Goal: Task Accomplishment & Management: Complete application form

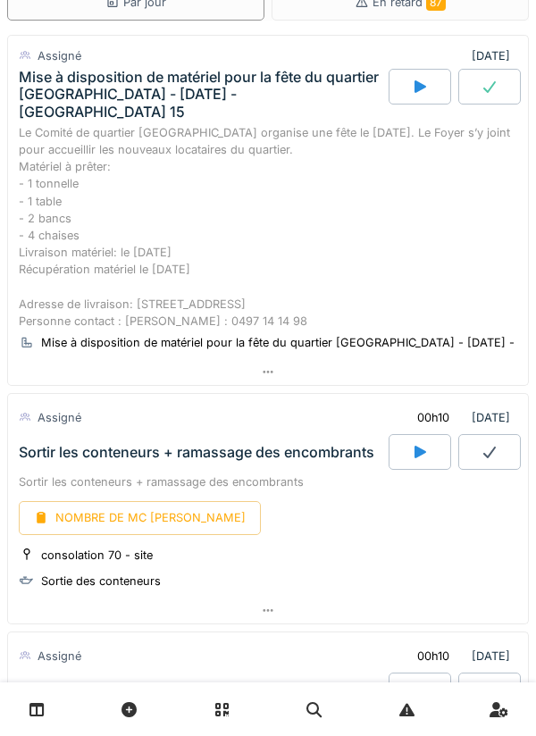
scroll to position [94, 0]
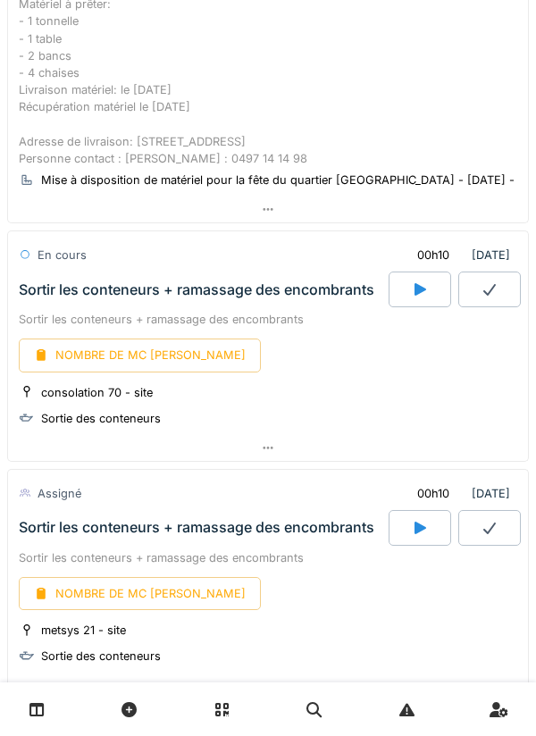
scroll to position [272, 0]
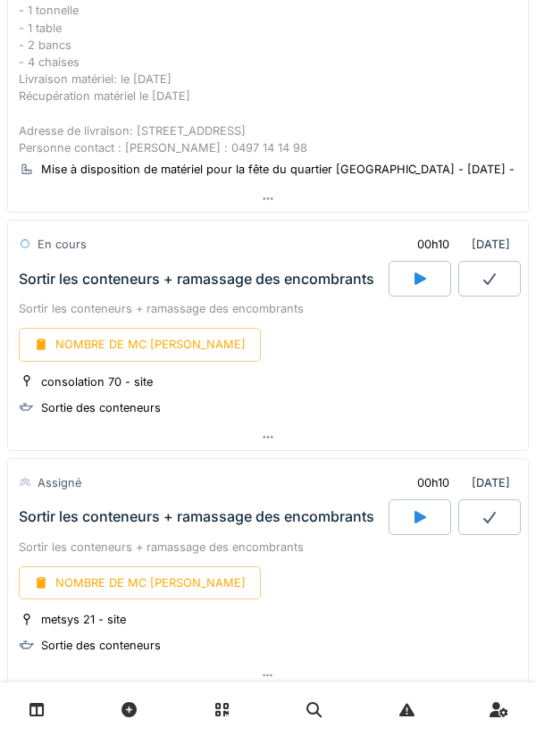
click at [414, 271] on icon at bounding box center [420, 278] width 18 height 14
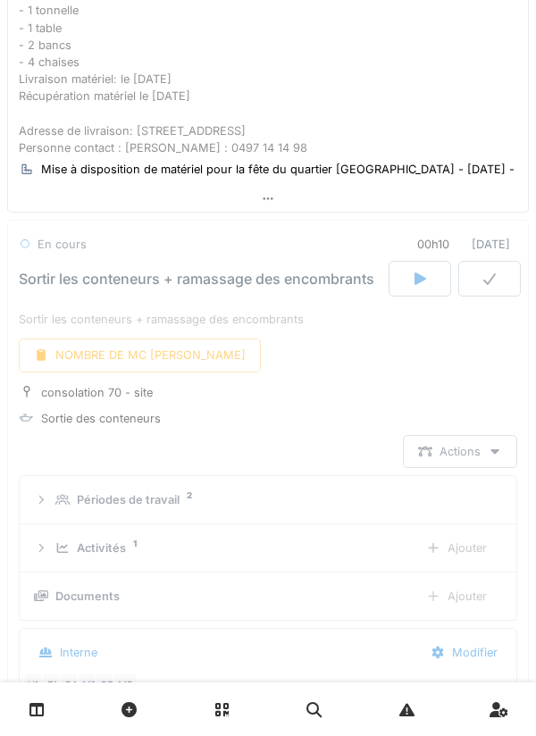
scroll to position [404, 0]
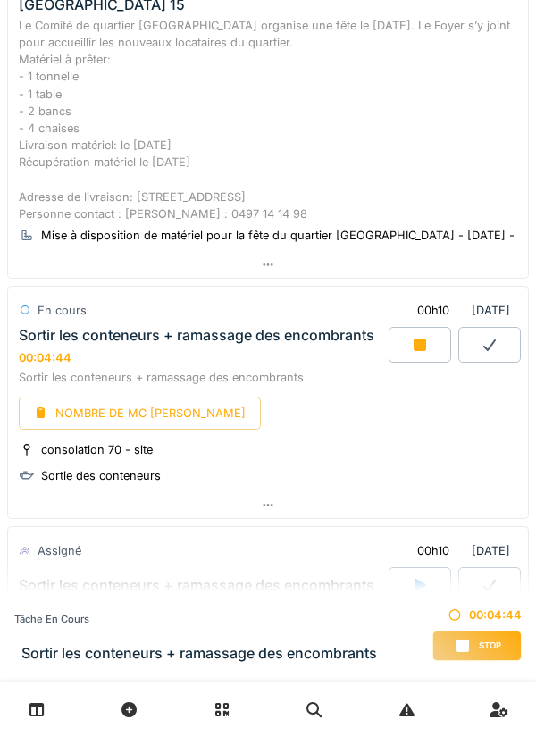
scroll to position [208, 0]
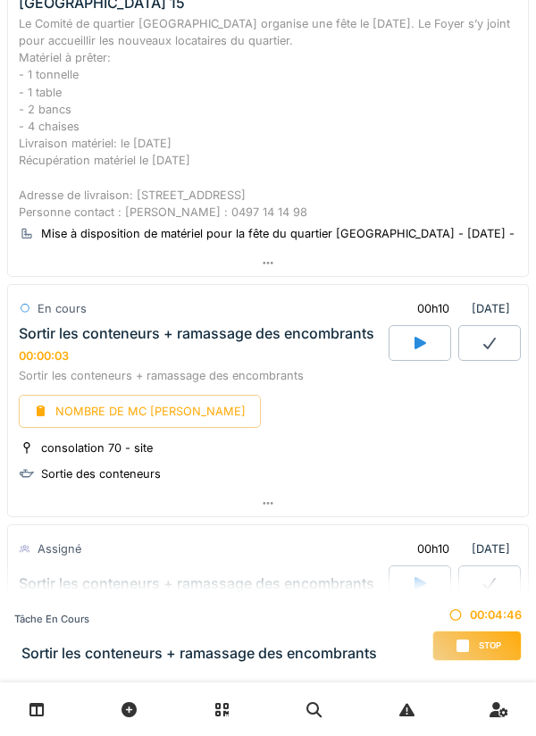
click at [425, 337] on icon at bounding box center [420, 343] width 12 height 12
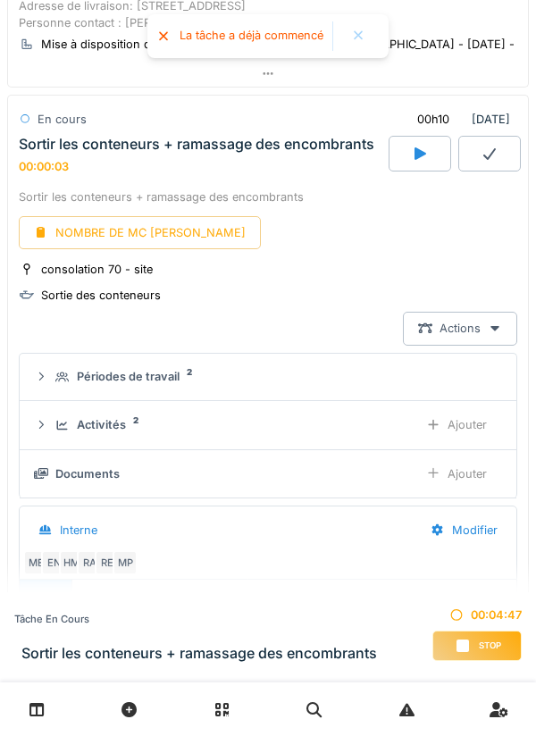
scroll to position [404, 0]
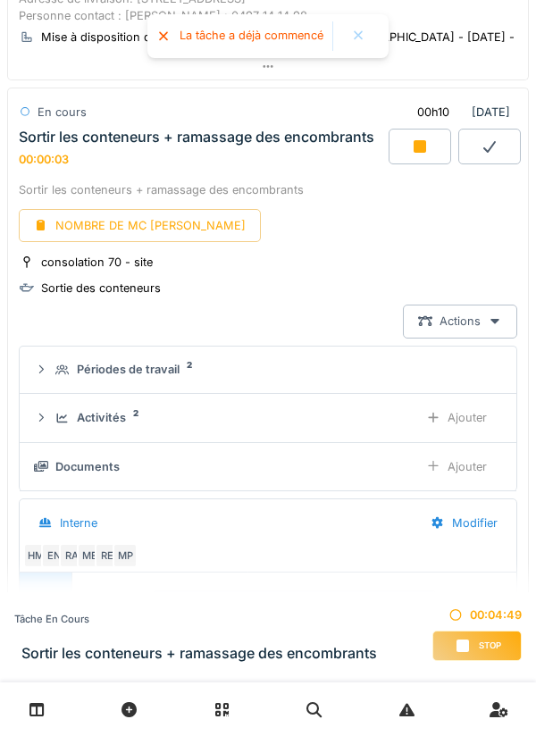
click at [112, 215] on div "NOMBRE DE MC [PERSON_NAME]" at bounding box center [140, 225] width 242 height 33
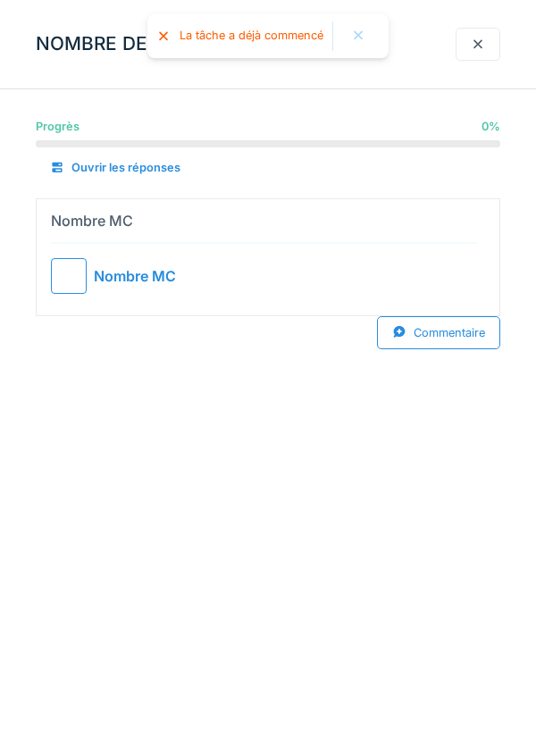
click at [70, 262] on div at bounding box center [69, 276] width 36 height 36
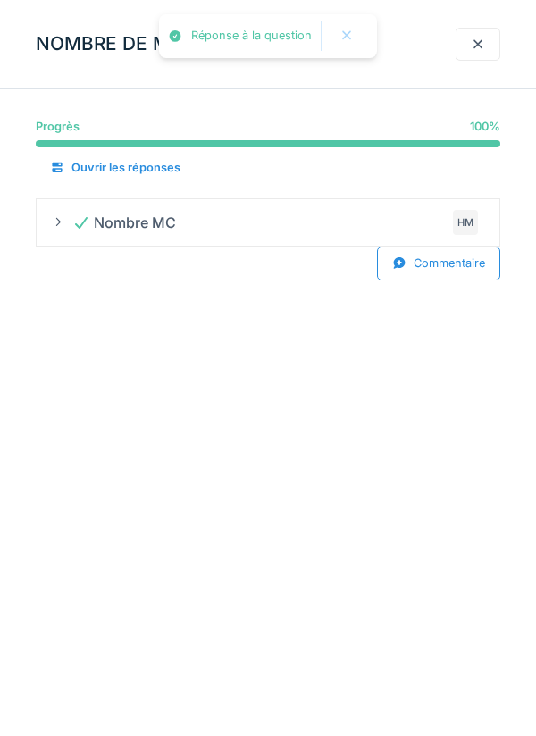
click at [481, 38] on div at bounding box center [477, 44] width 14 height 17
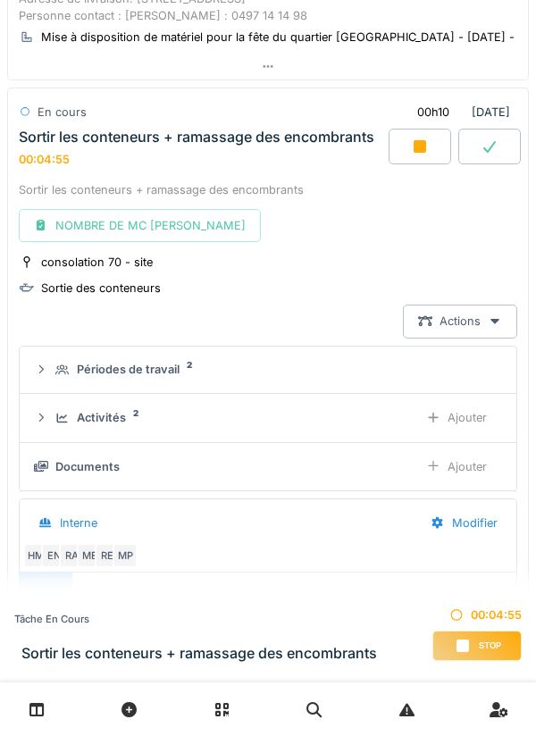
click at [414, 140] on icon at bounding box center [419, 146] width 12 height 12
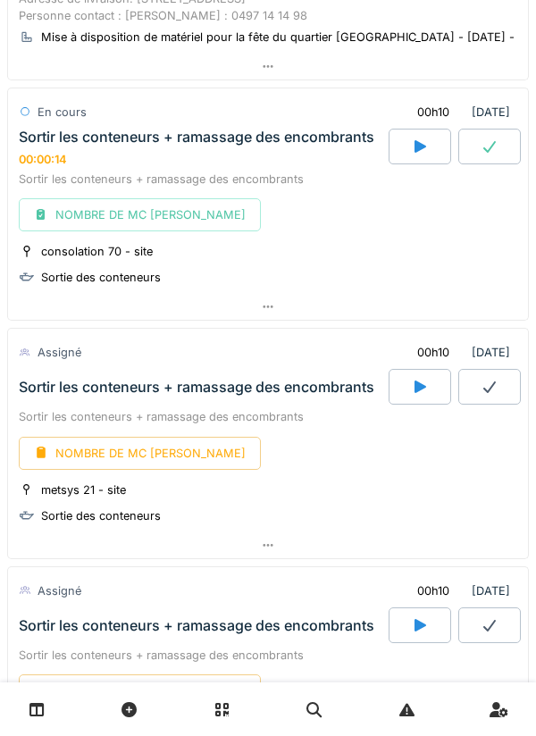
click at [490, 141] on icon at bounding box center [489, 147] width 12 height 12
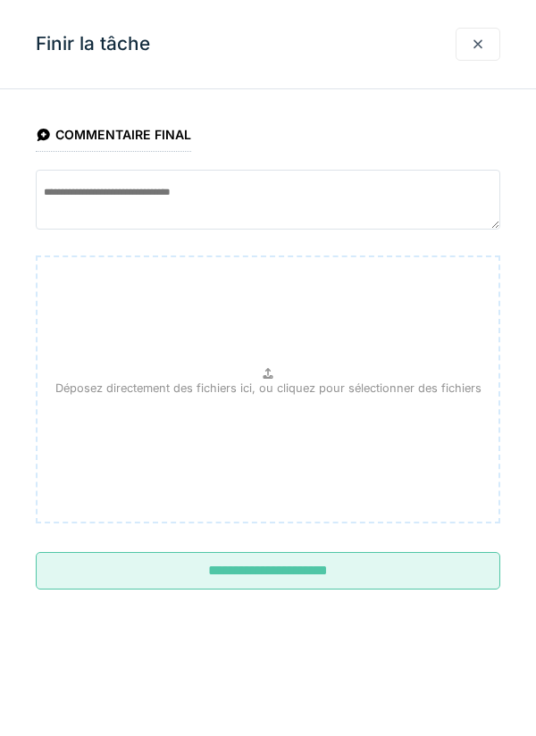
click at [244, 559] on input "**********" at bounding box center [268, 570] width 464 height 37
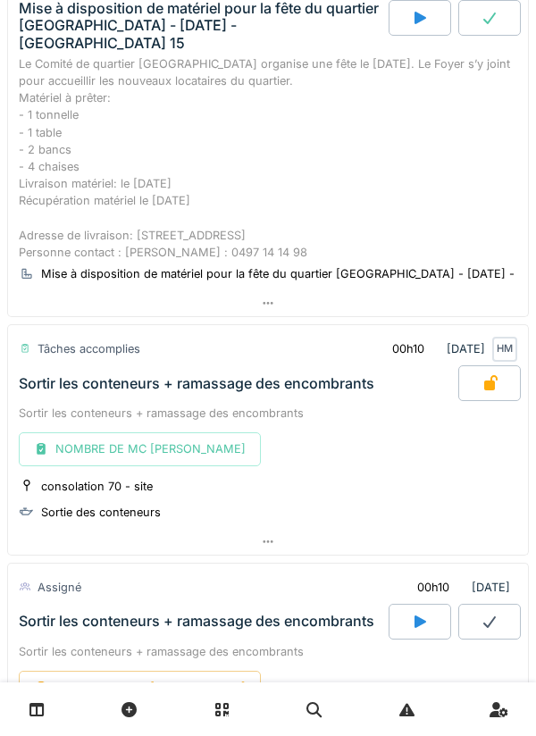
scroll to position [0, 0]
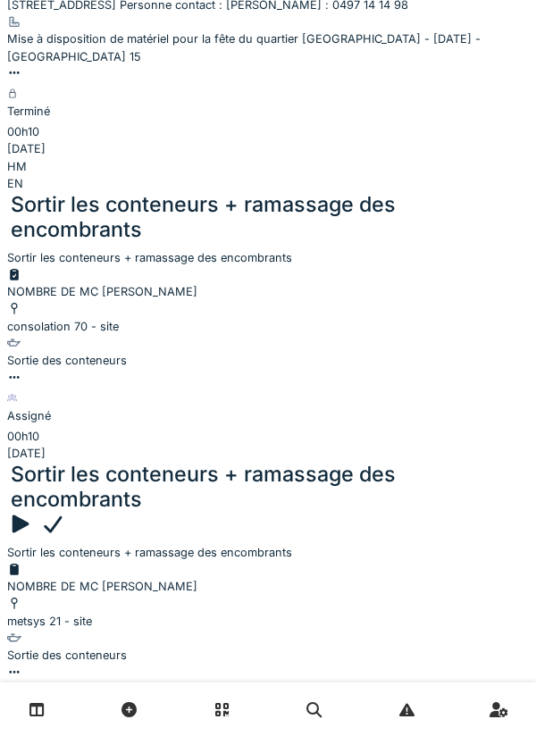
scroll to position [356, 0]
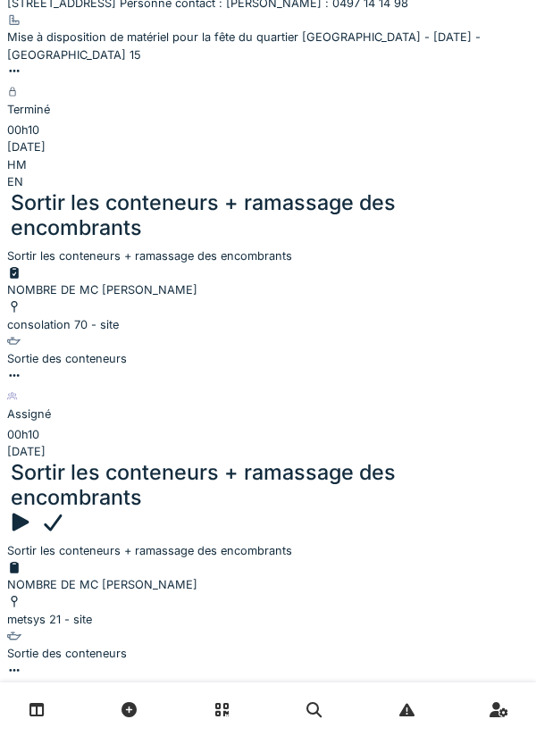
click at [33, 512] on icon at bounding box center [20, 522] width 26 height 21
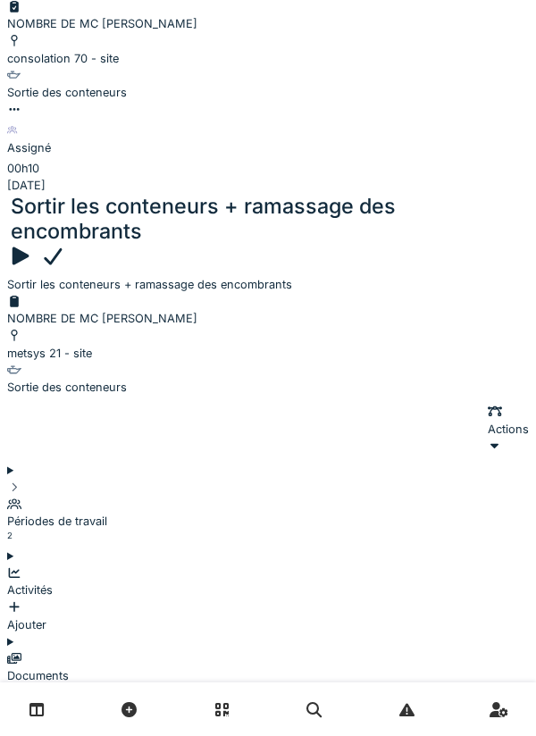
scroll to position [624, 0]
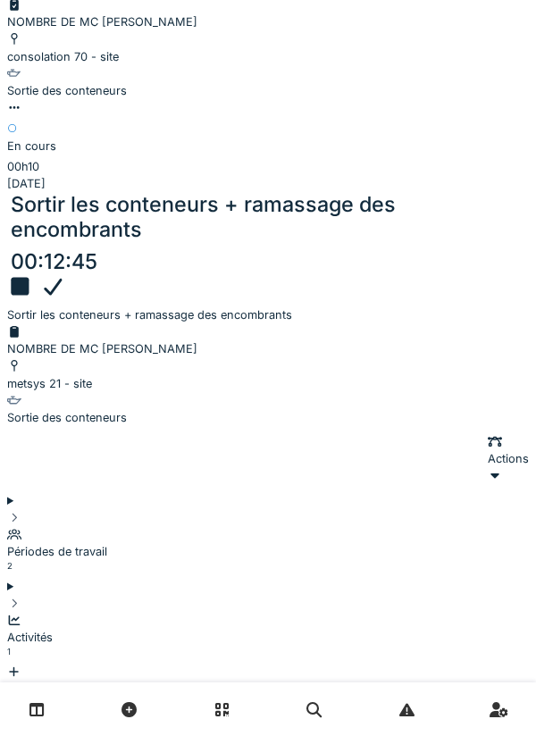
click at [29, 277] on icon at bounding box center [20, 286] width 18 height 18
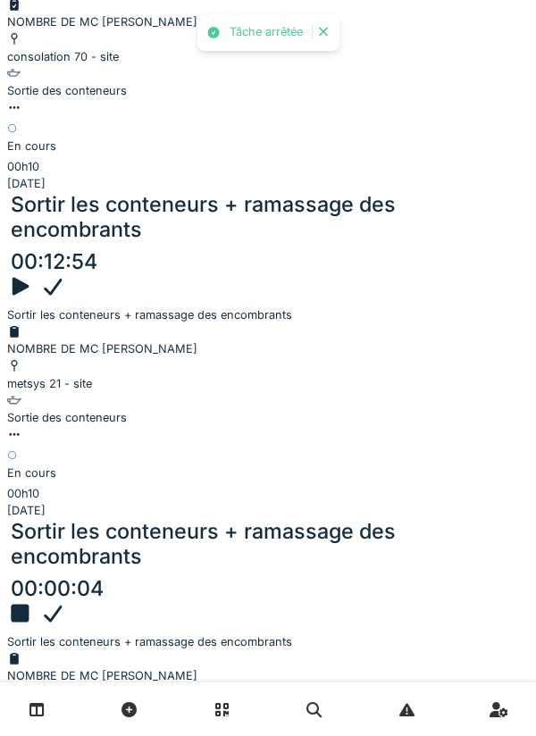
click at [124, 323] on div "NOMBRE DE MC [PERSON_NAME]" at bounding box center [267, 340] width 521 height 34
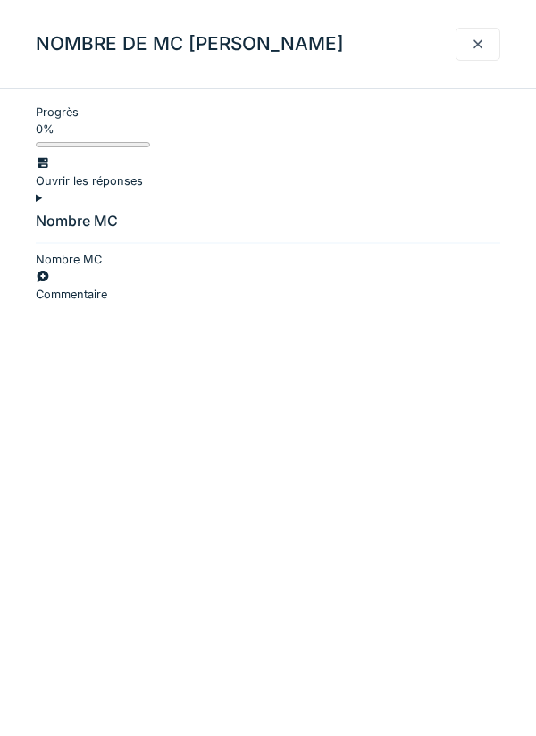
click at [66, 251] on div at bounding box center [268, 251] width 464 height 0
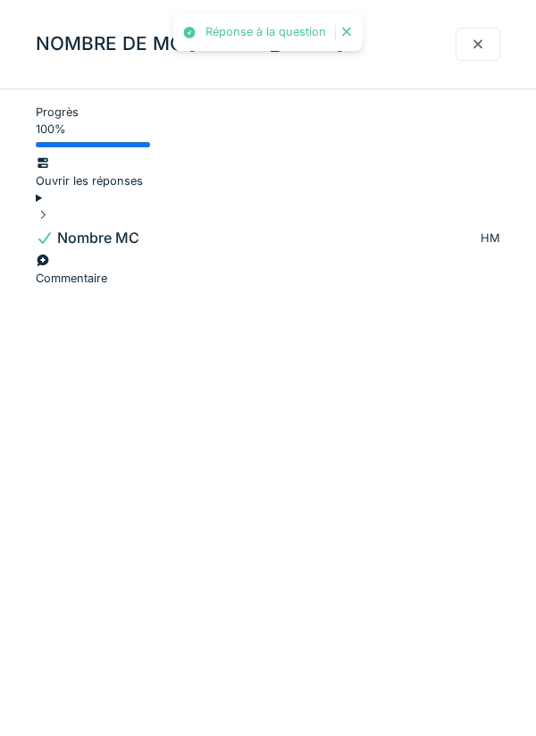
click at [479, 44] on div at bounding box center [477, 44] width 14 height 17
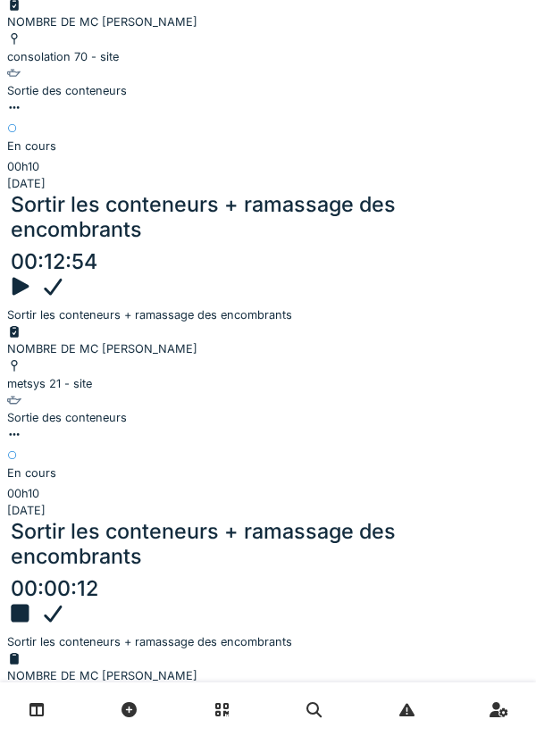
click at [66, 276] on icon at bounding box center [53, 286] width 26 height 21
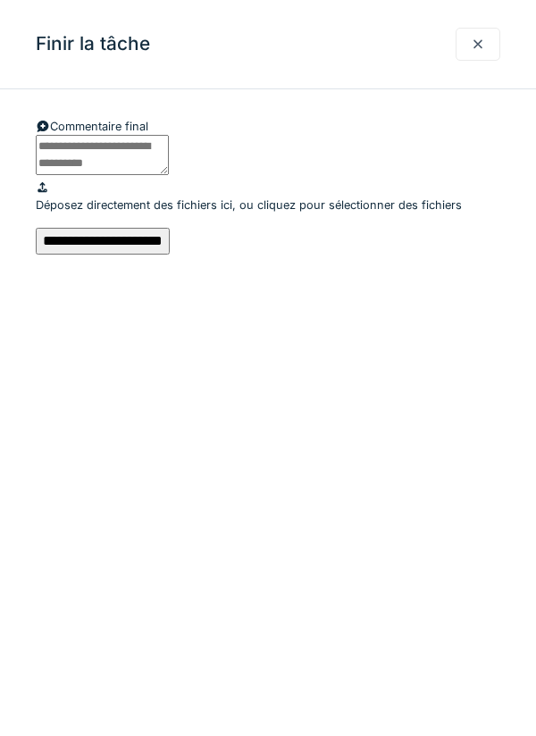
click at [170, 254] on input "**********" at bounding box center [103, 241] width 134 height 27
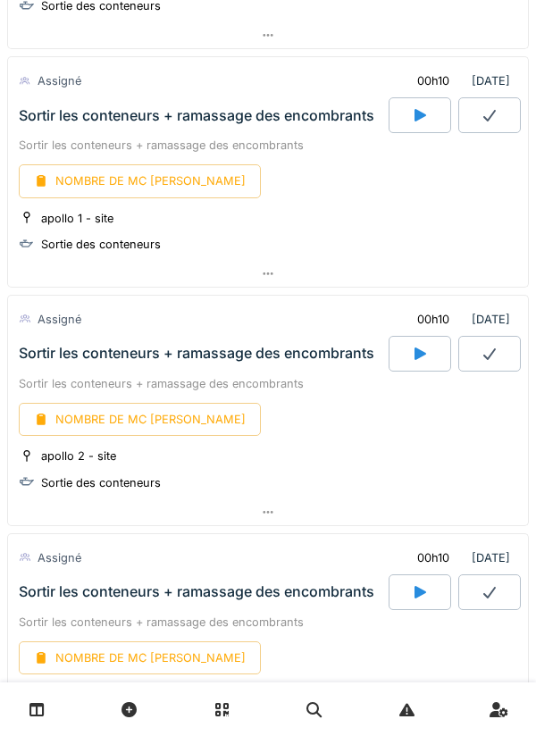
scroll to position [1351, 0]
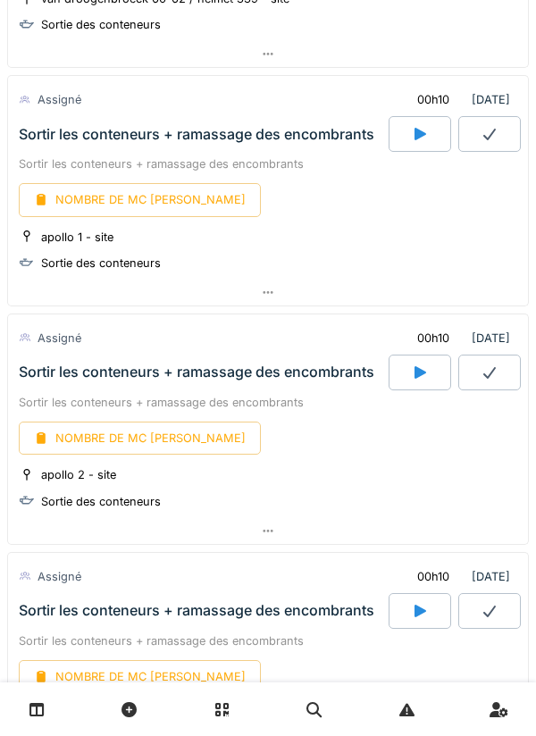
click at [46, 700] on link at bounding box center [37, 709] width 46 height 42
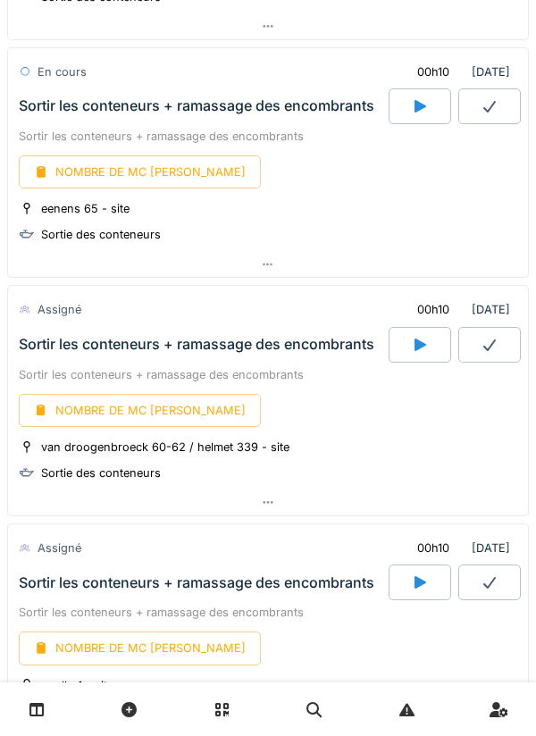
scroll to position [906, 0]
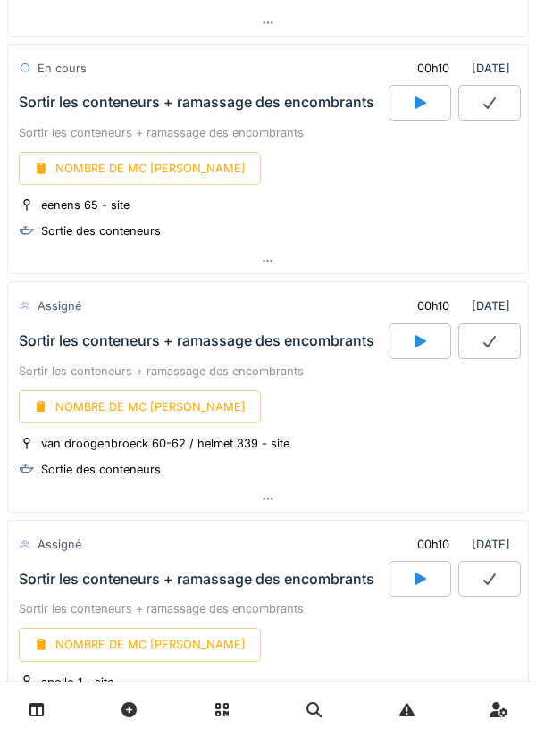
click at [279, 248] on div at bounding box center [268, 261] width 520 height 26
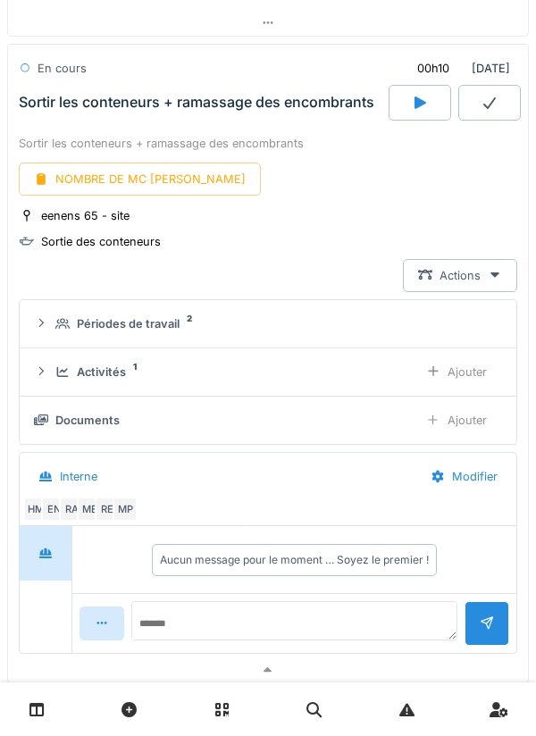
scroll to position [862, 0]
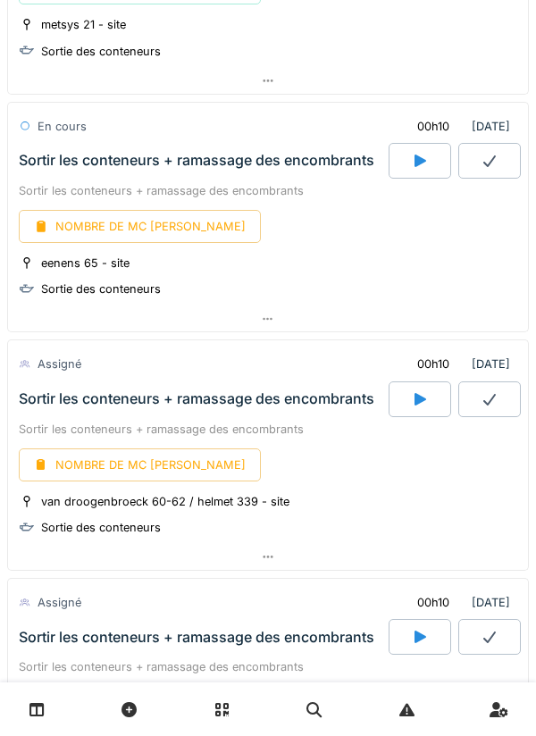
scroll to position [849, 0]
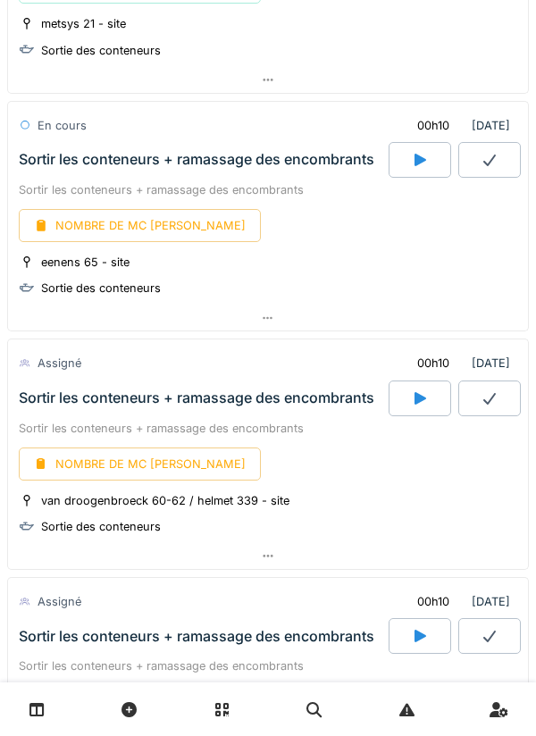
click at [275, 305] on div at bounding box center [268, 318] width 520 height 26
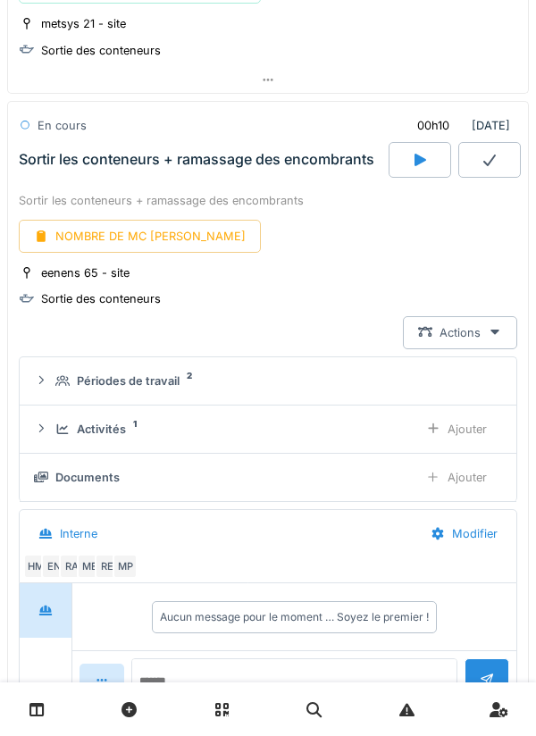
scroll to position [862, 0]
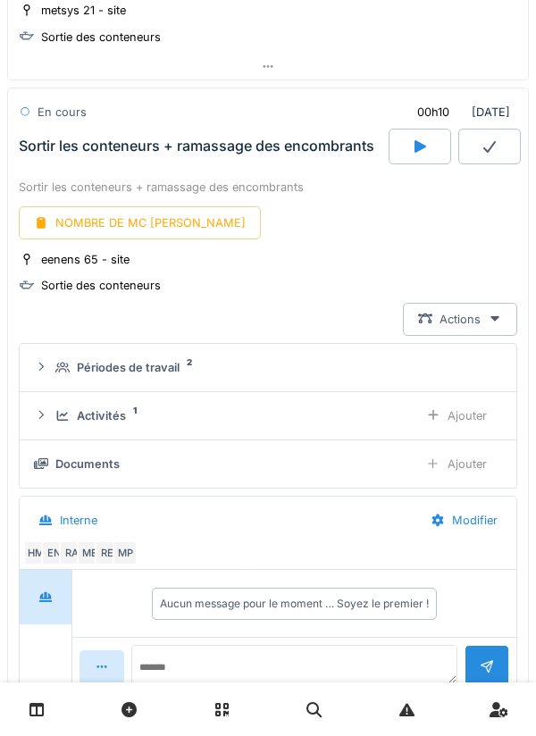
click at [449, 399] on div "Ajouter" at bounding box center [456, 415] width 91 height 33
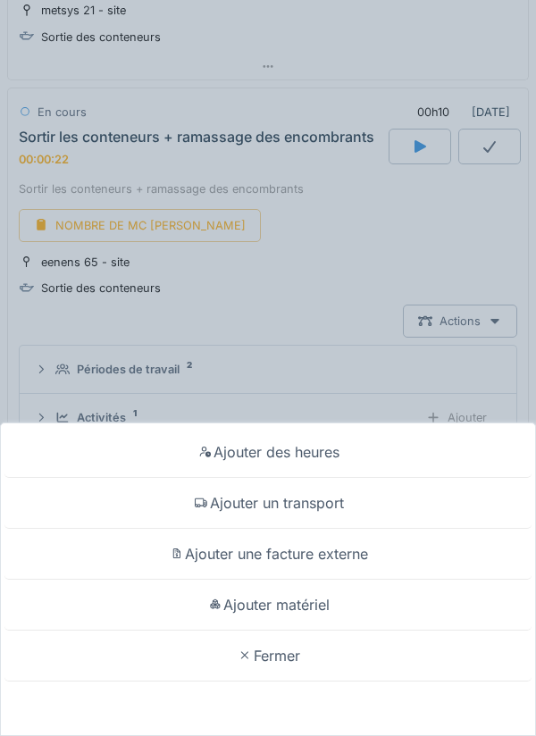
click at [260, 449] on div "Ajouter des heures" at bounding box center [267, 452] width 527 height 51
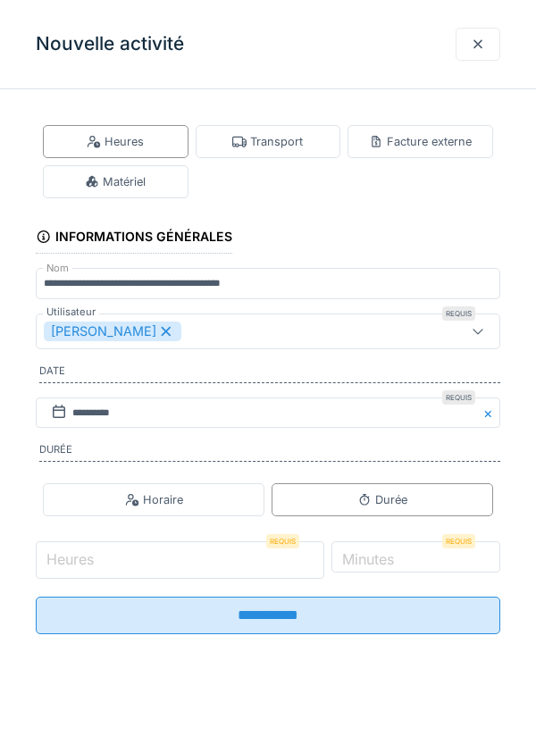
click at [101, 559] on input "Heures" at bounding box center [180, 559] width 288 height 37
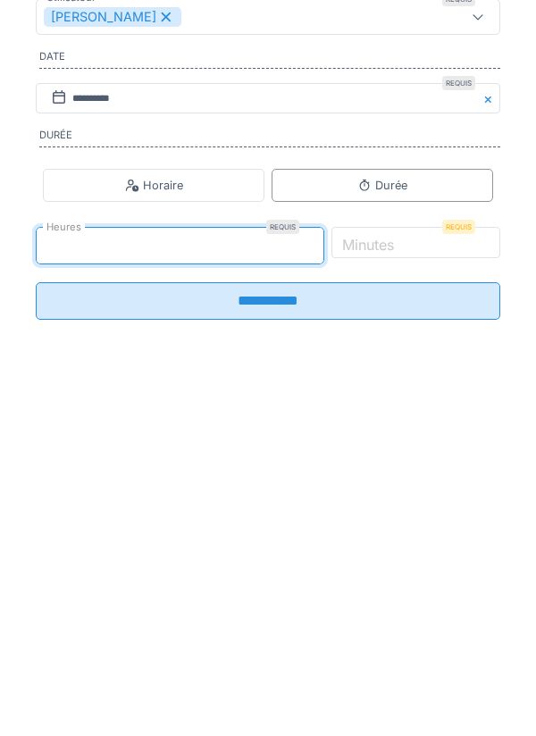
type input "*"
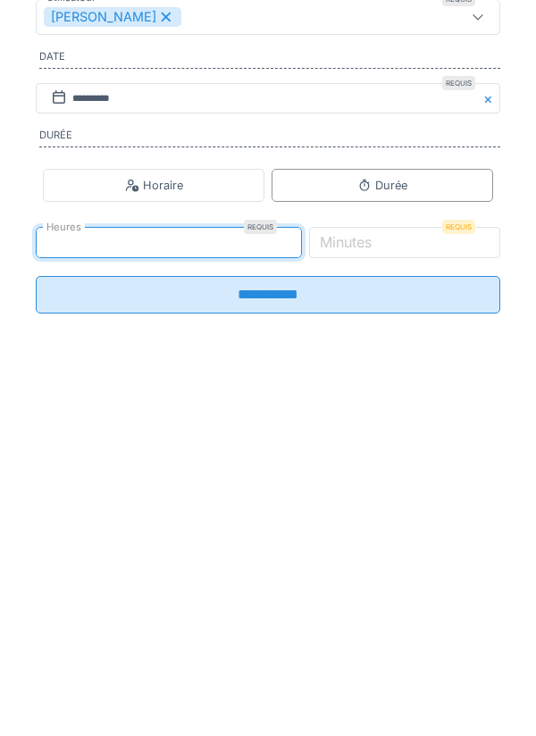
click at [375, 562] on label "Minutes" at bounding box center [345, 555] width 59 height 21
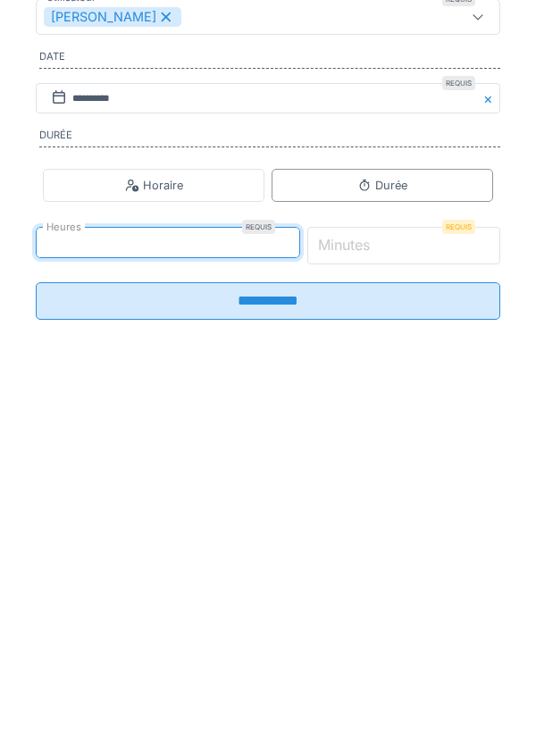
click at [403, 562] on input "*" at bounding box center [404, 559] width 194 height 37
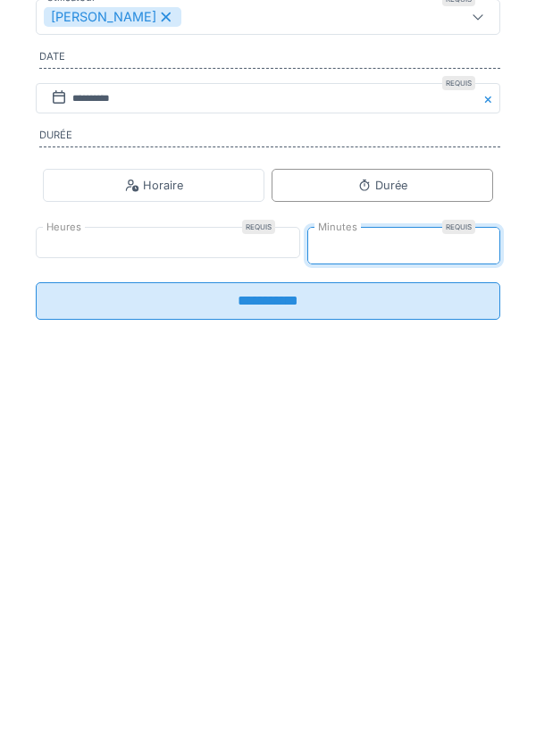
type input "*"
type input "**"
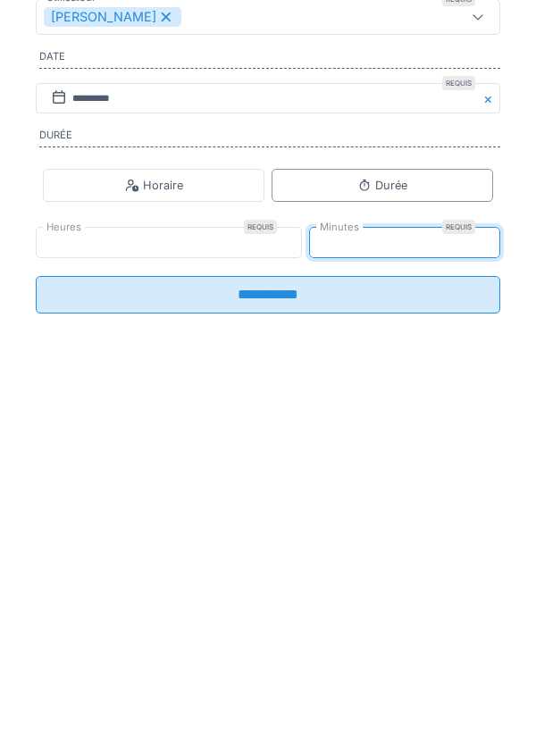
click at [280, 621] on input "**********" at bounding box center [268, 608] width 464 height 37
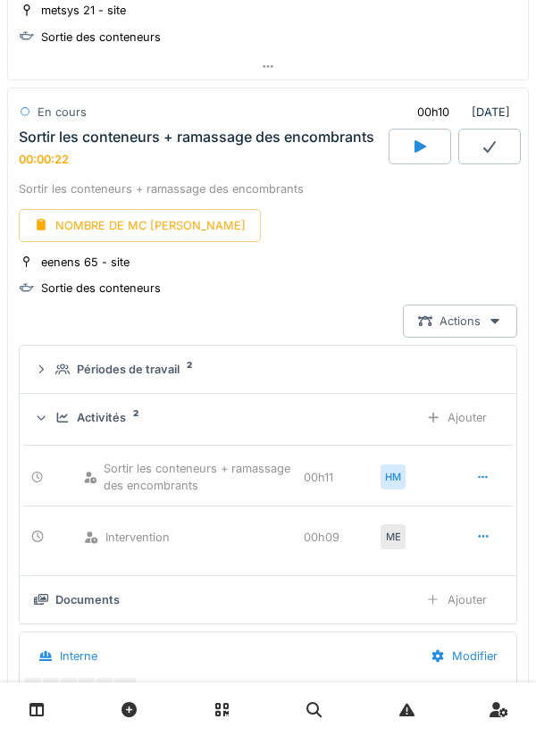
click at [441, 401] on div "Ajouter" at bounding box center [456, 417] width 91 height 33
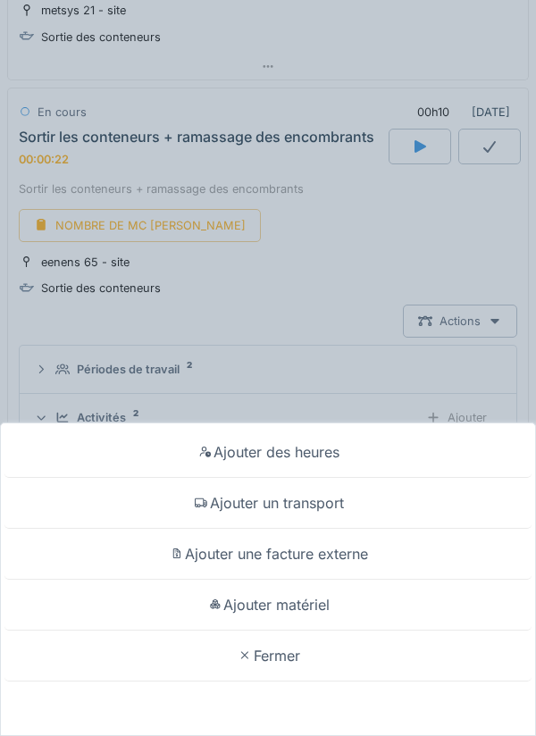
click at [303, 499] on div "Ajouter un transport" at bounding box center [267, 503] width 527 height 51
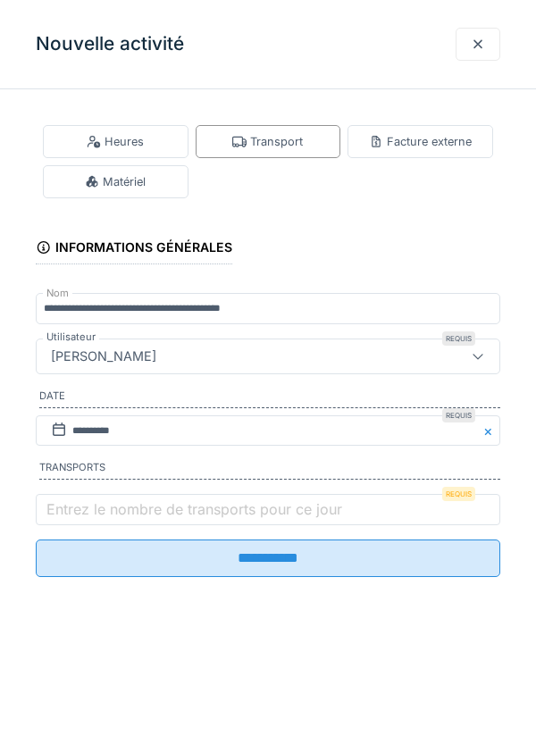
click at [137, 504] on label "Entrez le nombre de transports pour ce jour" at bounding box center [194, 508] width 303 height 21
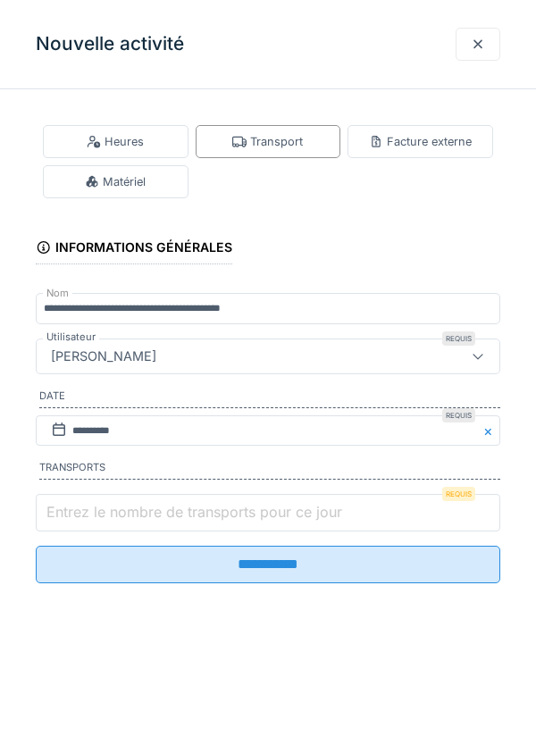
click at [137, 504] on input "Entrez le nombre de transports pour ce jour" at bounding box center [268, 512] width 464 height 37
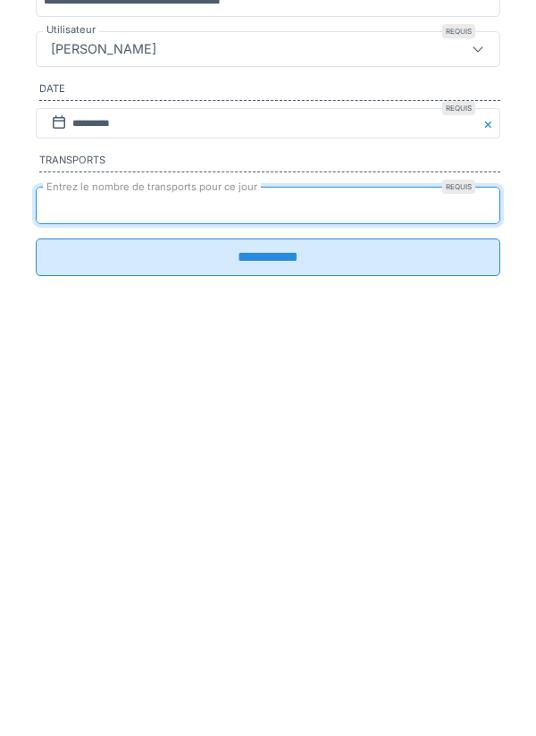
type input "*"
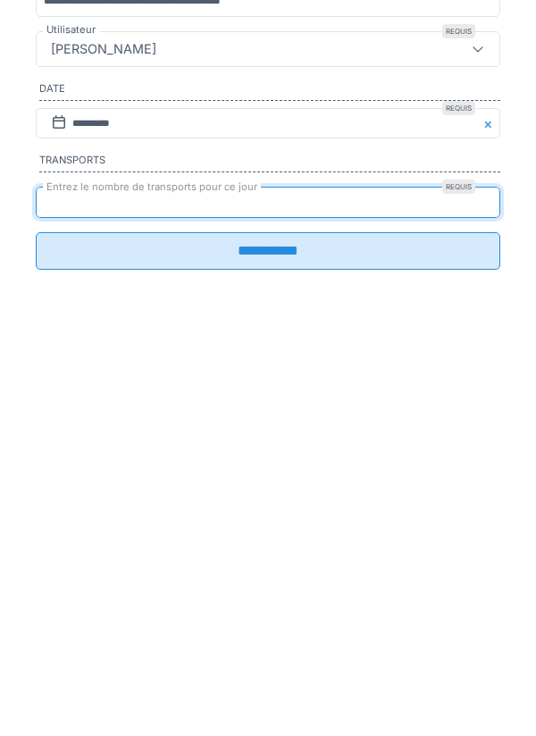
click at [266, 565] on input "**********" at bounding box center [268, 557] width 464 height 37
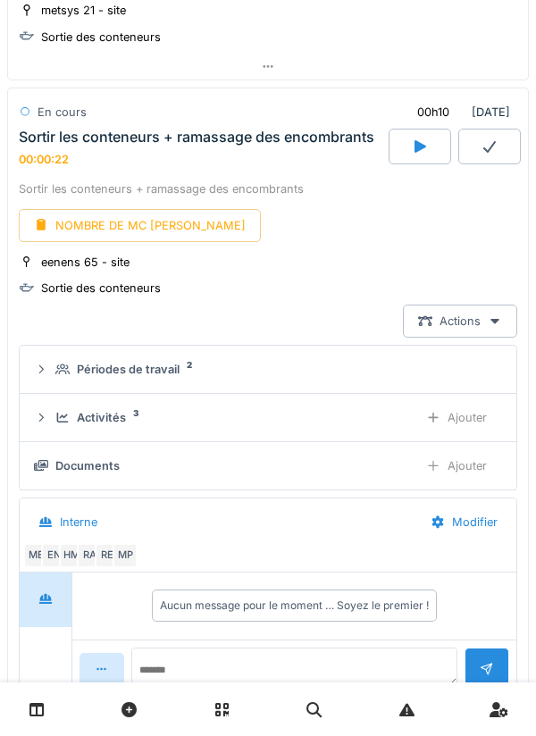
click at [128, 209] on div "NOMBRE DE MC [PERSON_NAME]" at bounding box center [140, 225] width 242 height 33
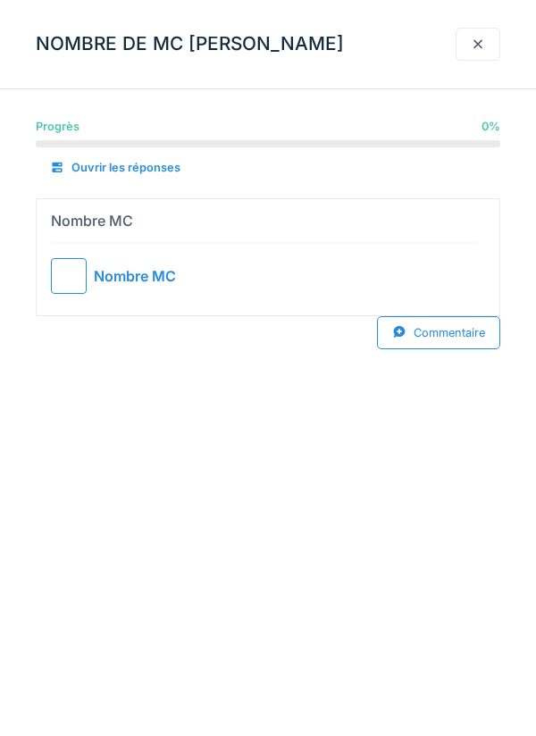
click at [75, 263] on div at bounding box center [69, 276] width 36 height 36
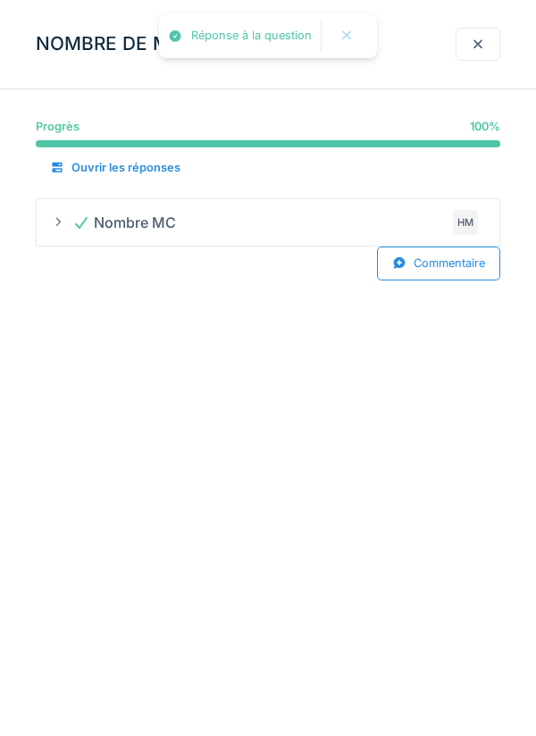
click at [479, 45] on div at bounding box center [477, 44] width 14 height 17
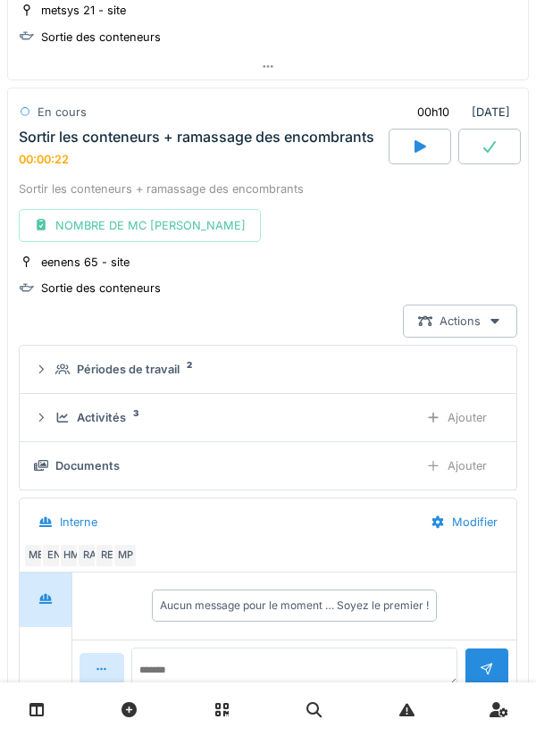
click at [492, 129] on div at bounding box center [489, 147] width 62 height 36
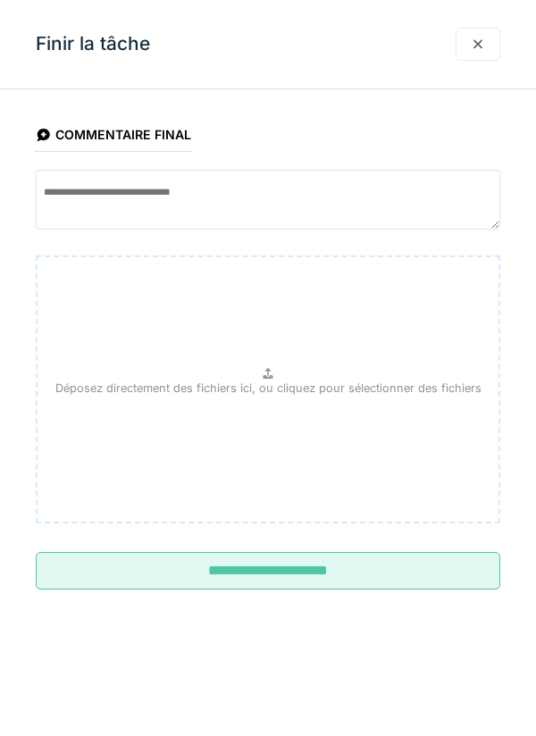
click at [364, 569] on input "**********" at bounding box center [268, 570] width 464 height 37
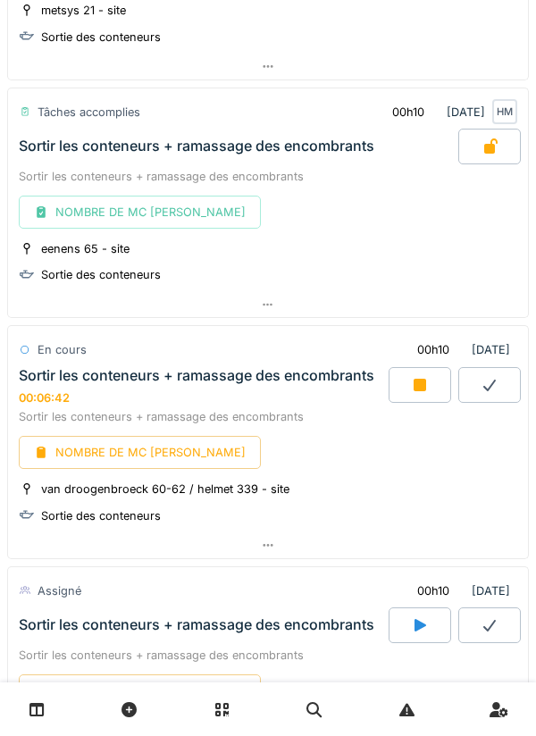
click at [272, 544] on icon at bounding box center [267, 545] width 10 height 3
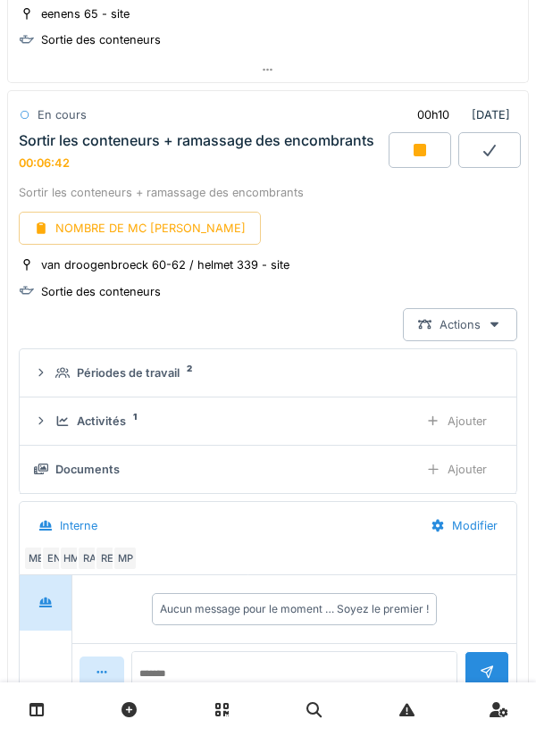
scroll to position [1101, 0]
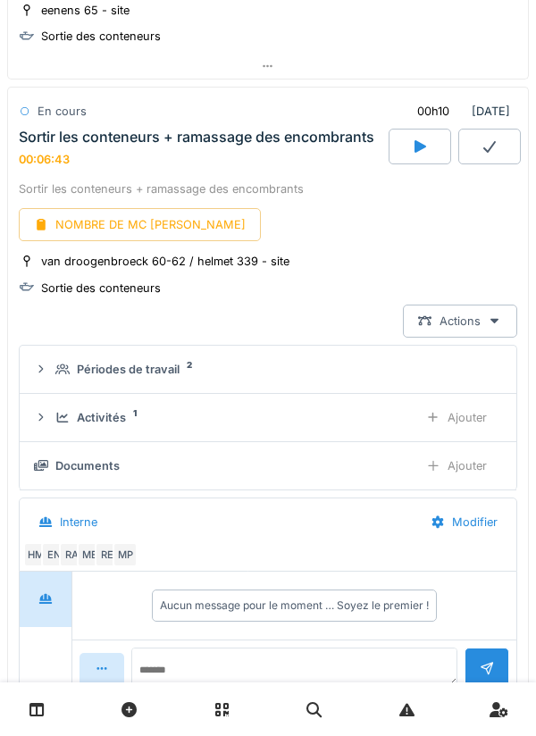
click at [437, 412] on icon at bounding box center [433, 418] width 14 height 12
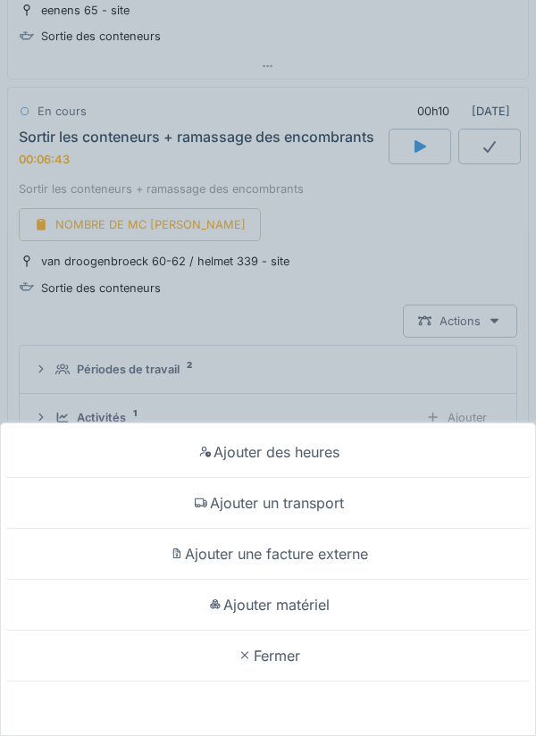
click at [273, 504] on div "Ajouter un transport" at bounding box center [267, 503] width 527 height 51
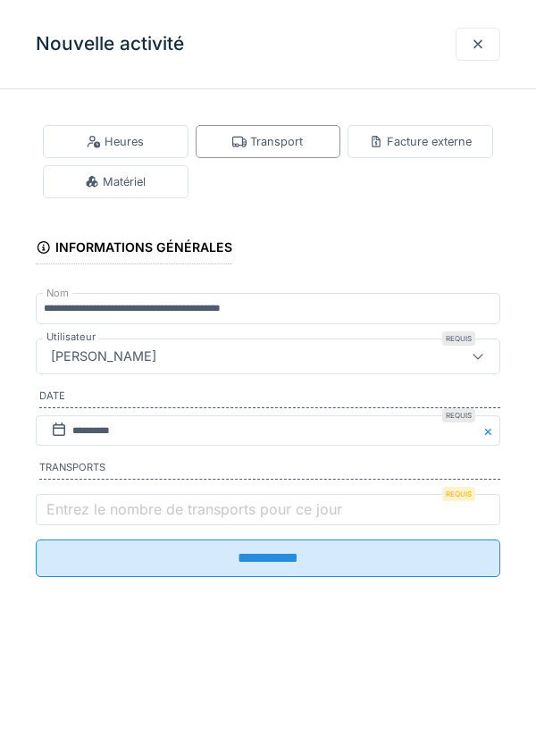
click at [87, 512] on label "Entrez le nombre de transports pour ce jour" at bounding box center [194, 508] width 303 height 21
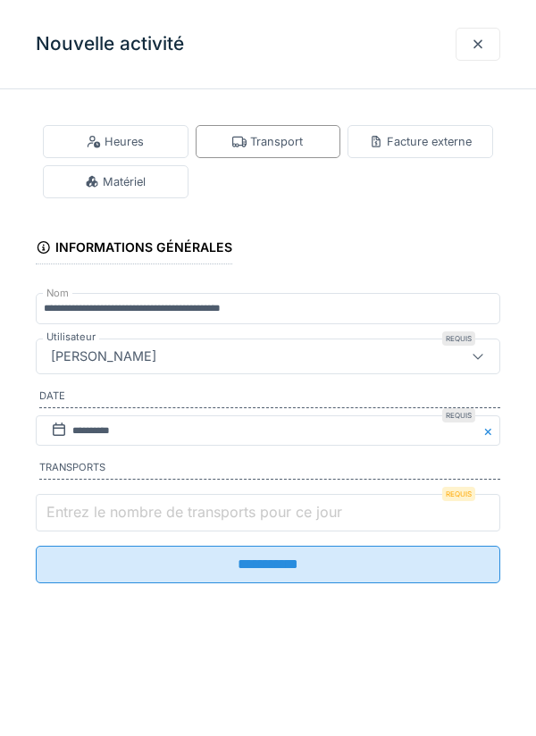
click at [87, 512] on input "Entrez le nombre de transports pour ce jour" at bounding box center [268, 512] width 464 height 37
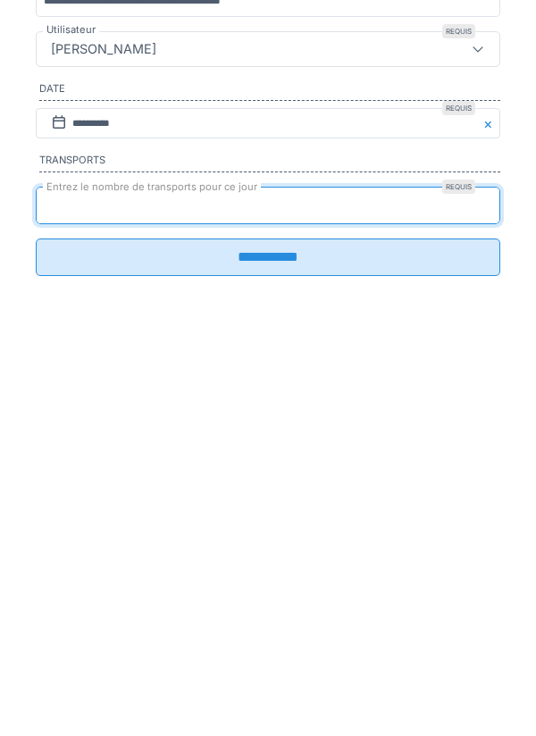
type input "*"
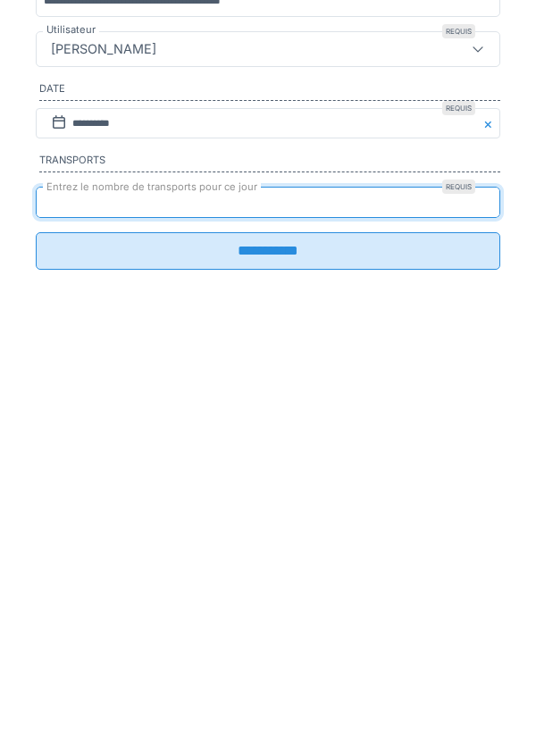
click at [260, 567] on input "**********" at bounding box center [268, 557] width 464 height 37
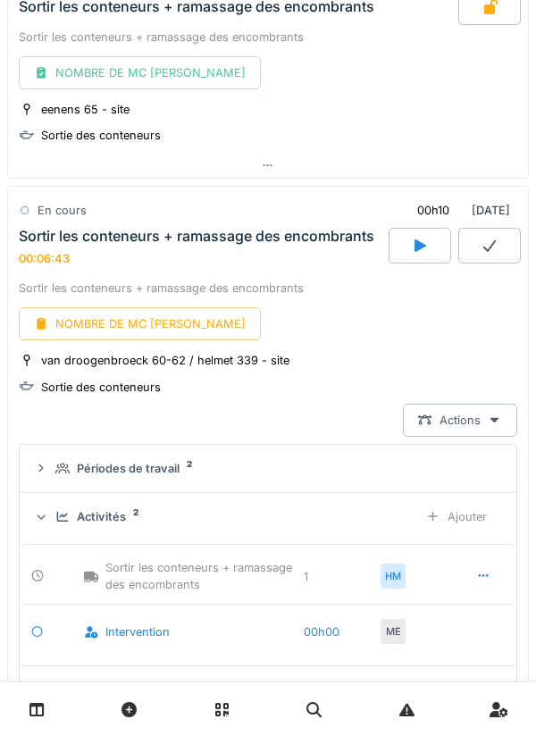
scroll to position [982, 0]
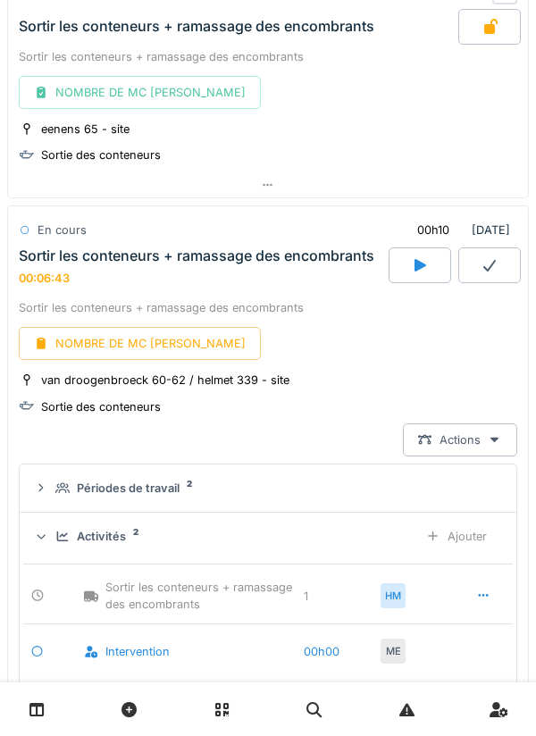
click at [425, 247] on div at bounding box center [419, 265] width 62 height 36
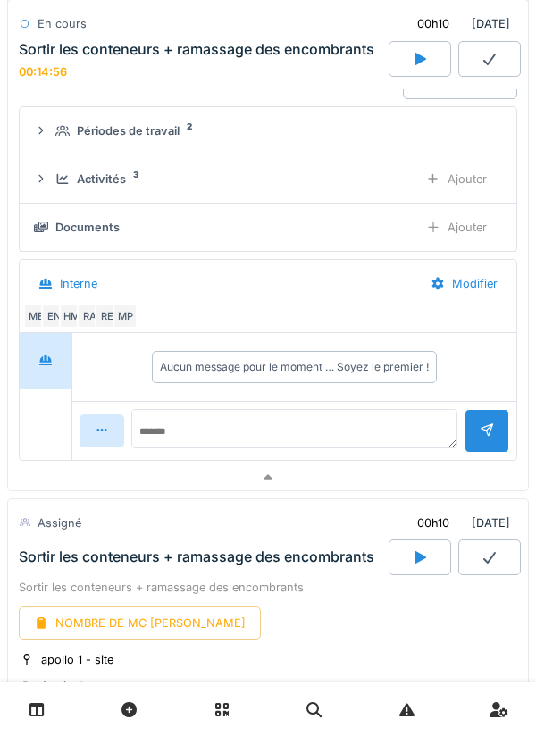
scroll to position [1320, 0]
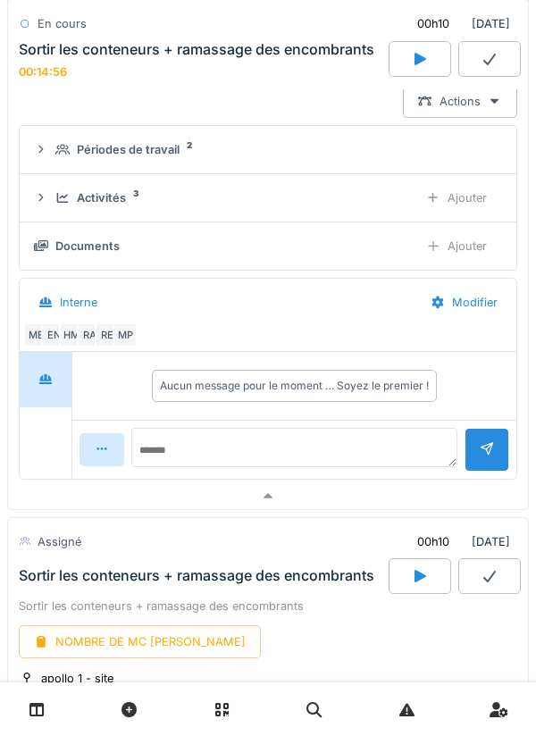
click at [473, 181] on div "Ajouter" at bounding box center [456, 197] width 91 height 33
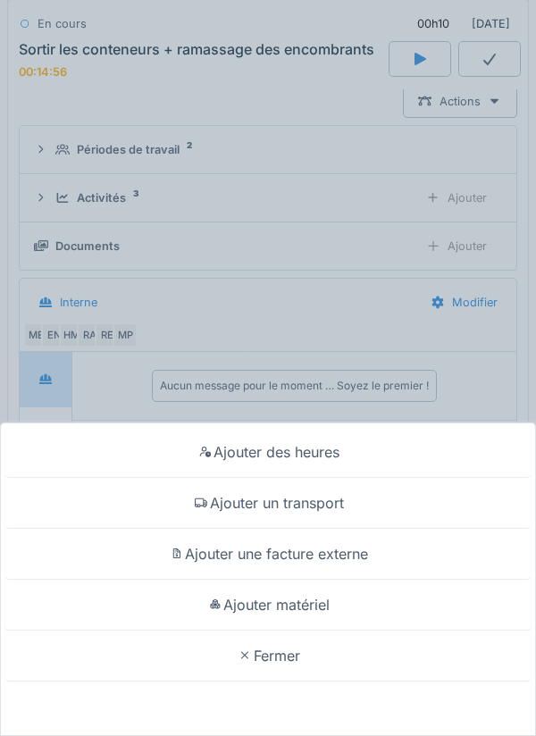
click at [287, 456] on div "Ajouter des heures" at bounding box center [267, 452] width 527 height 51
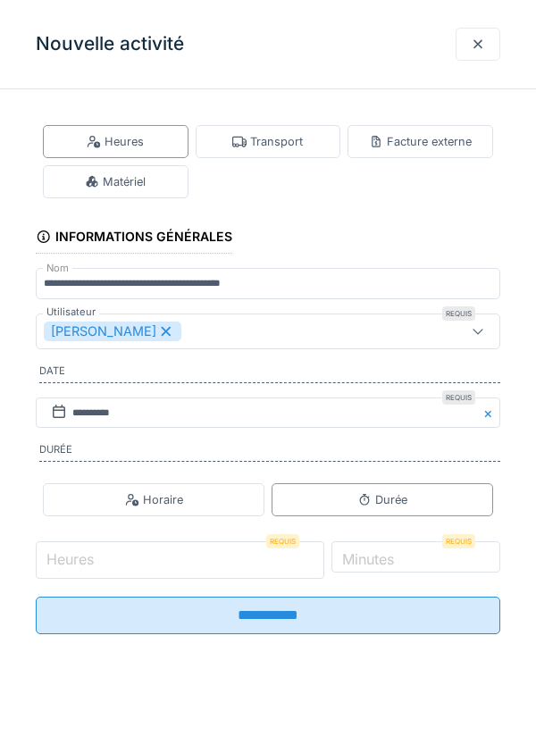
click at [129, 559] on input "Heures" at bounding box center [180, 559] width 288 height 37
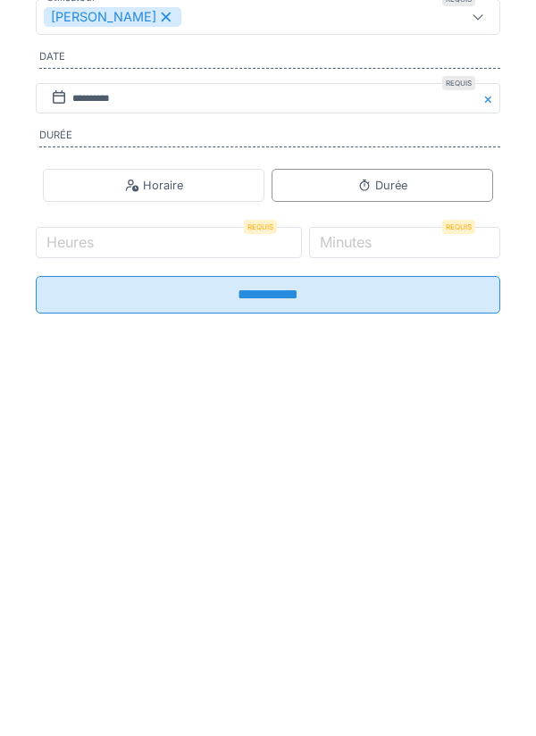
click at [375, 558] on label "Minutes" at bounding box center [345, 555] width 59 height 21
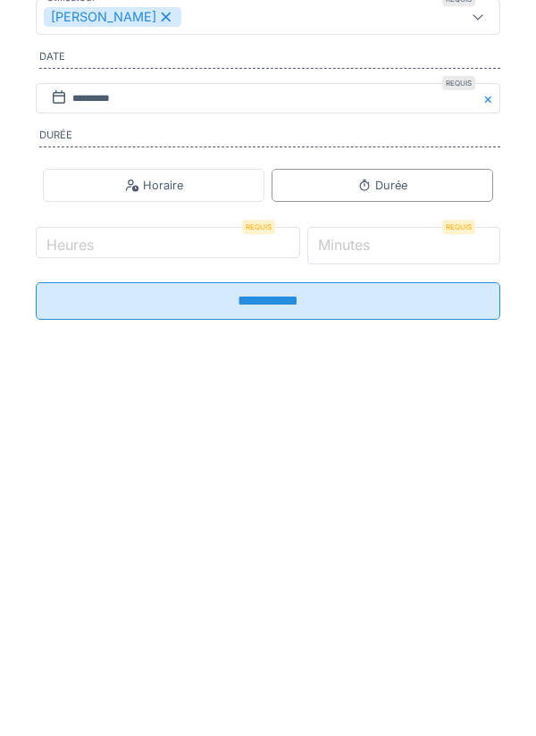
click at [401, 558] on input "*" at bounding box center [404, 559] width 194 height 37
type input "**"
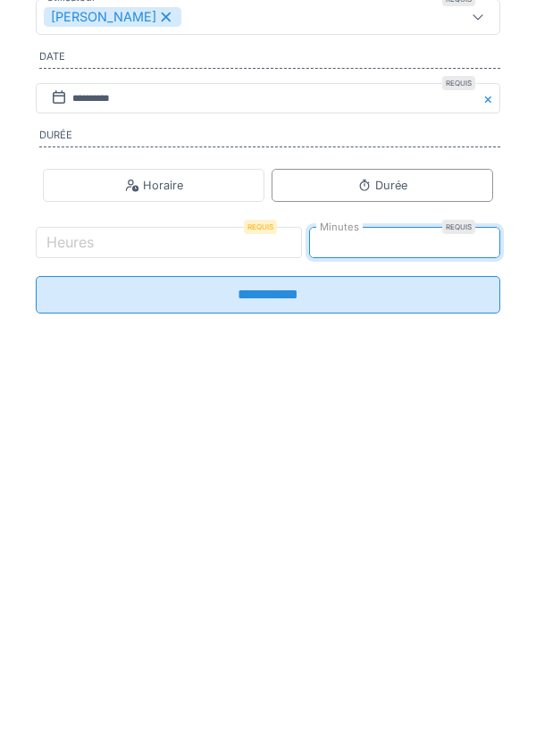
click at [274, 622] on input "**********" at bounding box center [268, 608] width 464 height 37
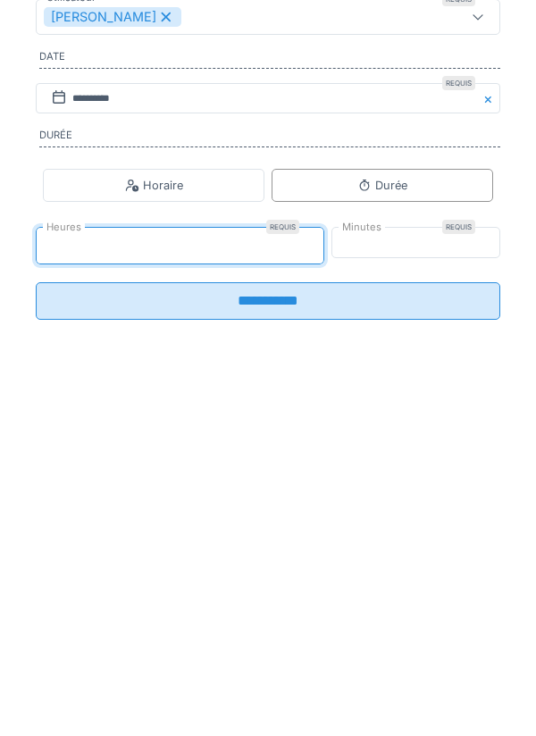
type input "*"
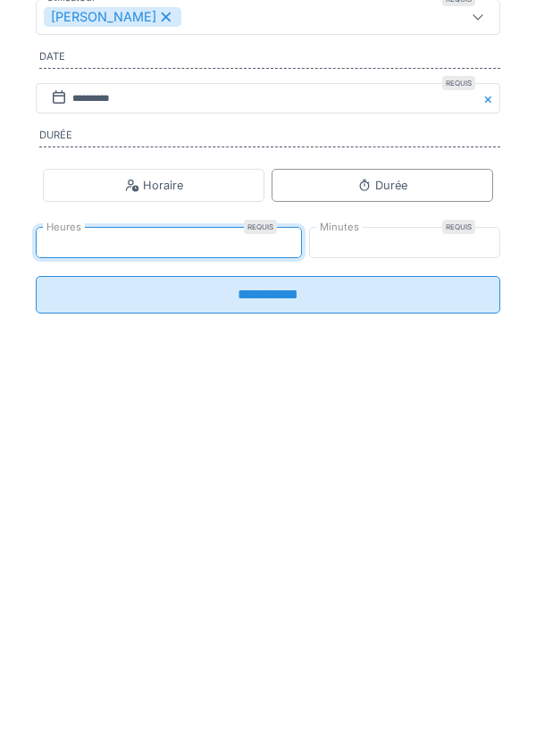
click at [254, 620] on input "**********" at bounding box center [268, 608] width 464 height 37
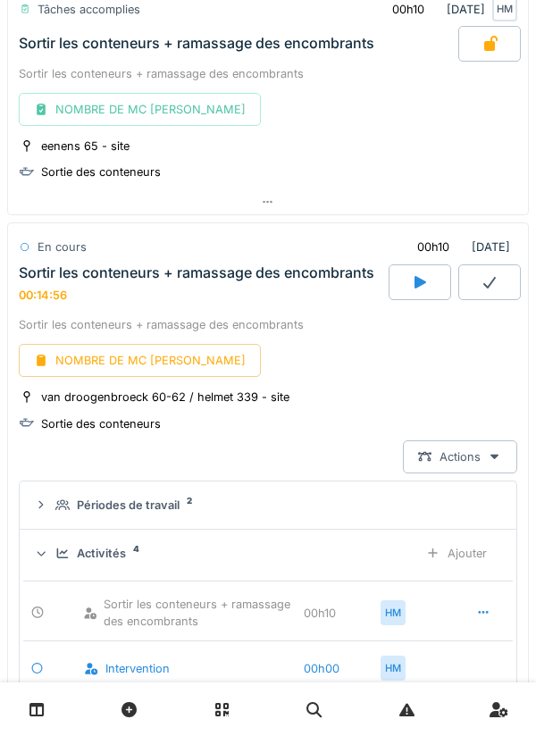
scroll to position [953, 0]
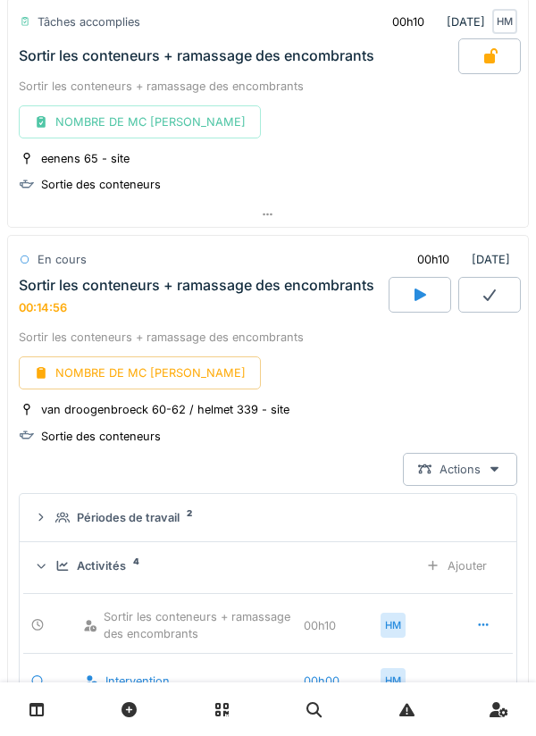
click at [121, 362] on div "NOMBRE DE MC [PERSON_NAME]" at bounding box center [140, 372] width 242 height 33
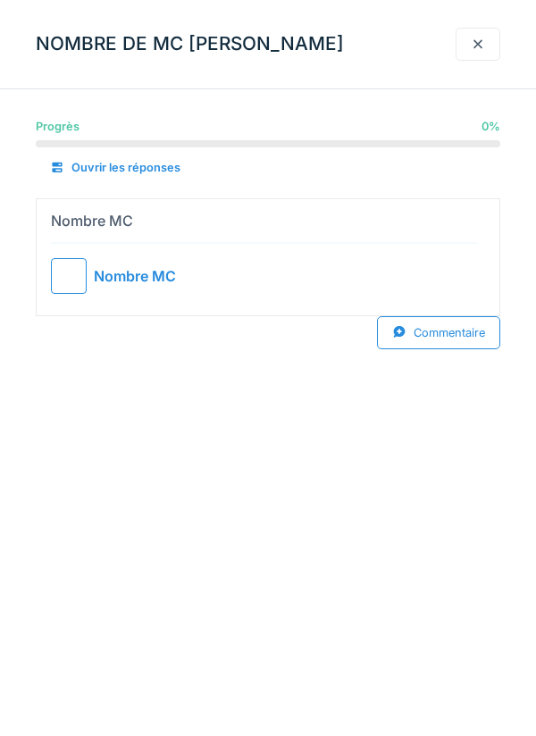
click at [82, 271] on div at bounding box center [69, 276] width 36 height 36
click at [481, 44] on div at bounding box center [477, 44] width 14 height 17
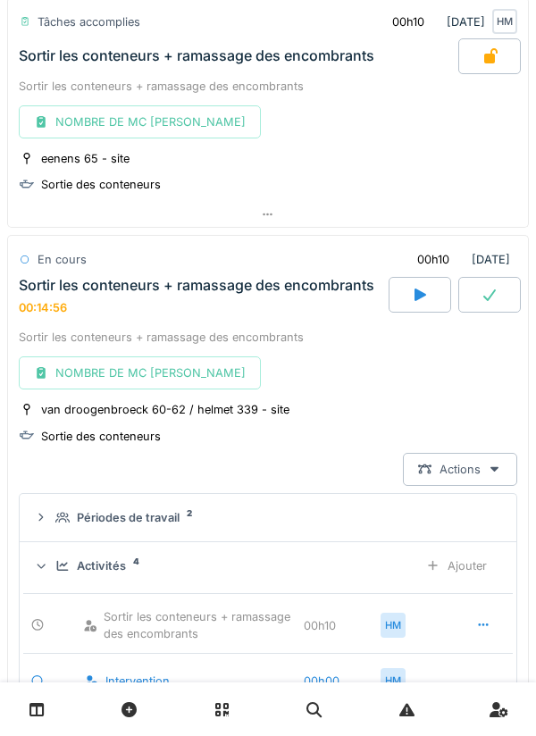
click at [443, 549] on div "Ajouter" at bounding box center [456, 565] width 91 height 33
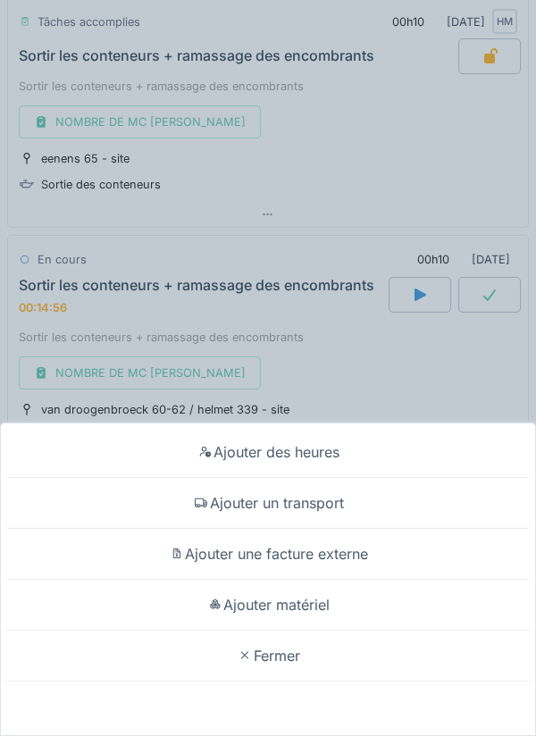
click at [323, 504] on div "Ajouter un transport" at bounding box center [267, 503] width 527 height 51
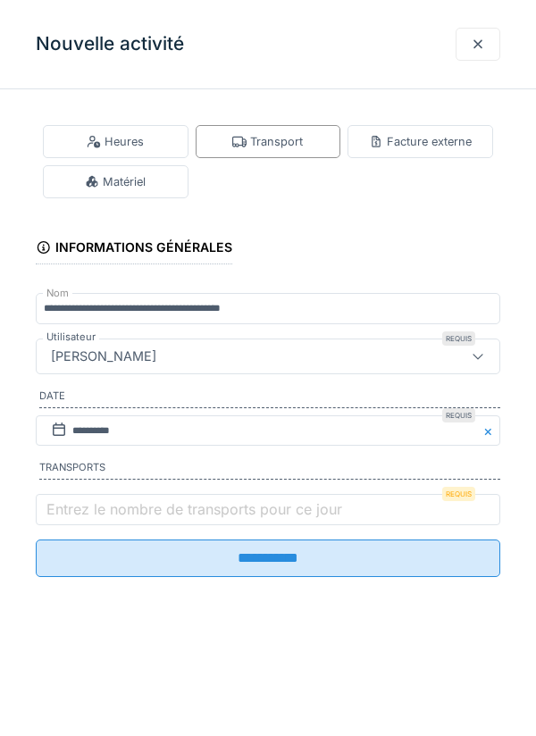
click at [148, 520] on label "Entrez le nombre de transports pour ce jour" at bounding box center [194, 508] width 303 height 21
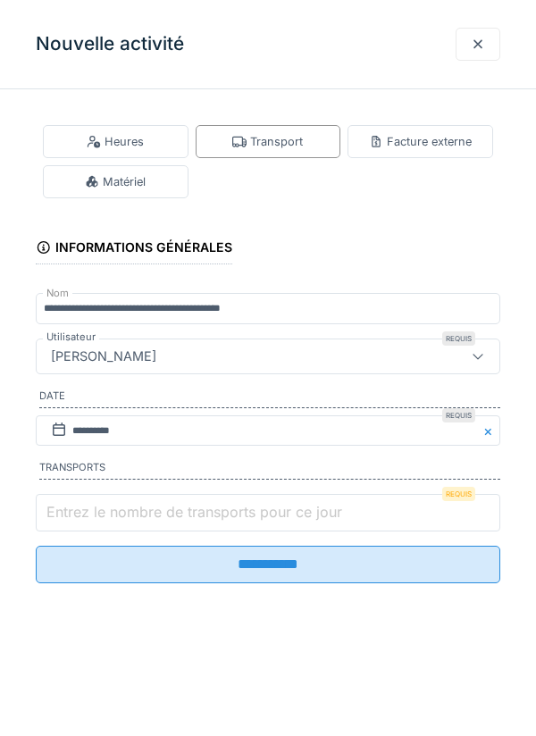
click at [148, 520] on input "Entrez le nombre de transports pour ce jour" at bounding box center [268, 512] width 464 height 37
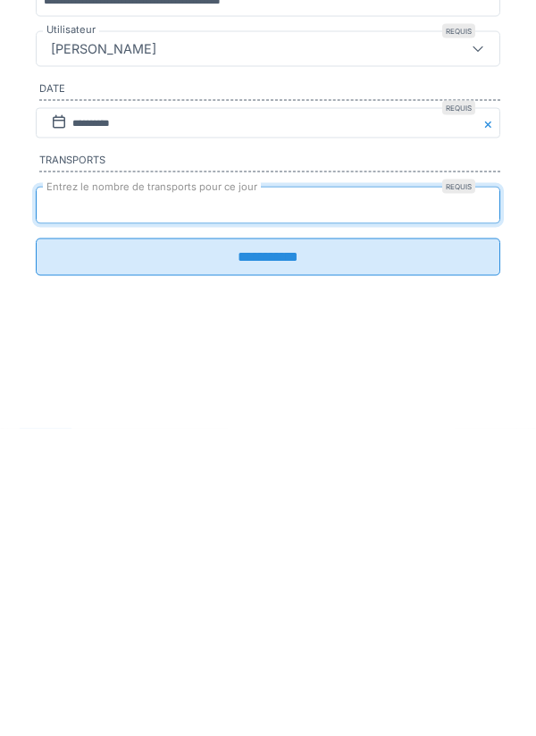
type input "*"
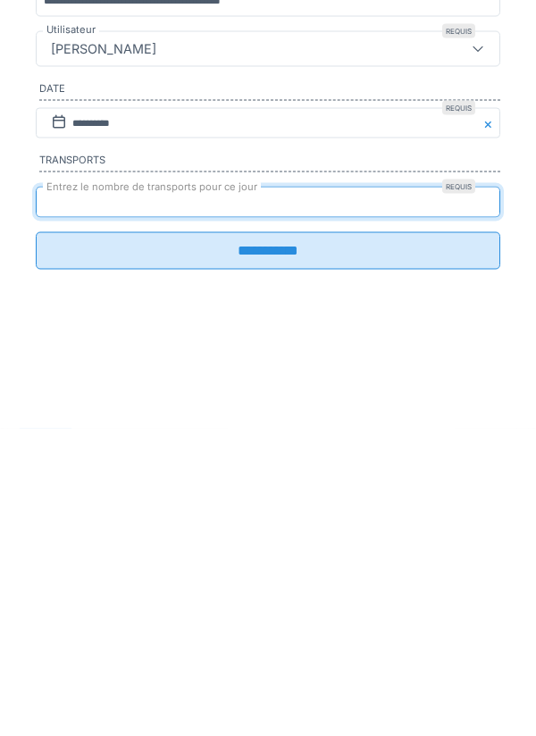
click at [257, 567] on input "**********" at bounding box center [268, 557] width 464 height 37
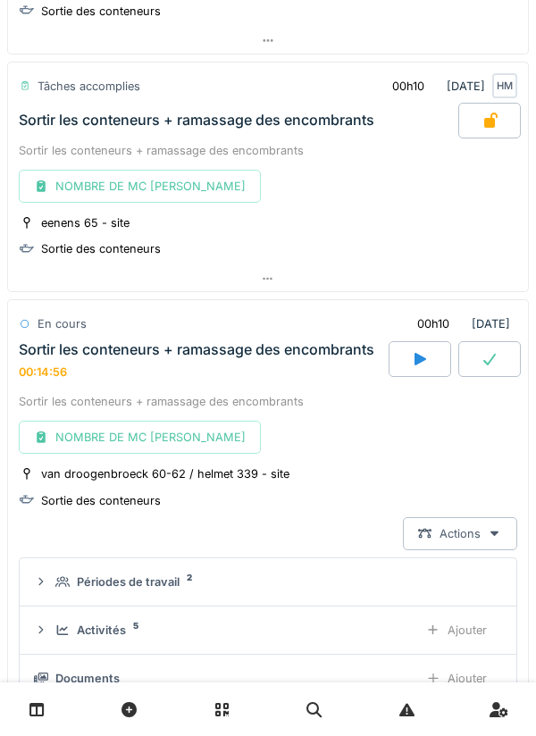
scroll to position [888, 0]
click at [499, 341] on div at bounding box center [489, 359] width 62 height 36
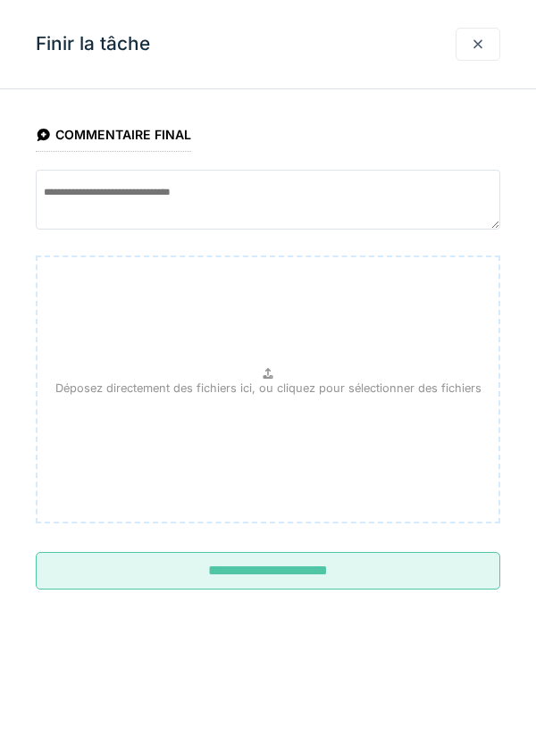
click at [309, 564] on input "**********" at bounding box center [268, 570] width 464 height 37
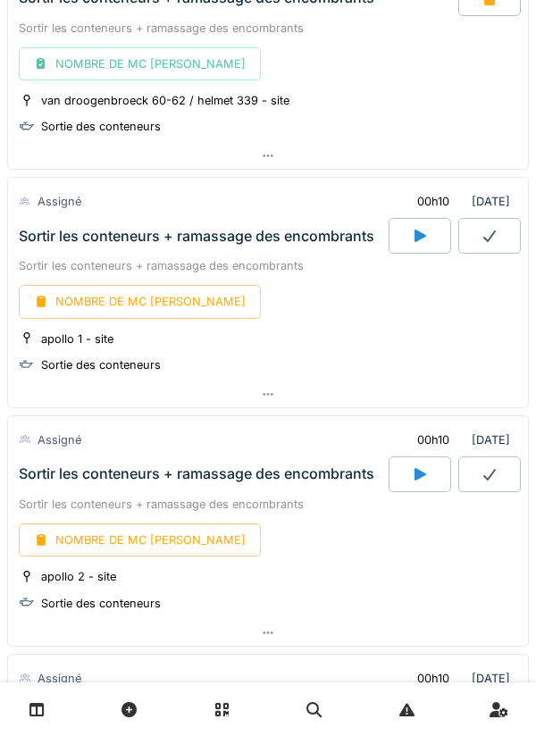
scroll to position [1323, 0]
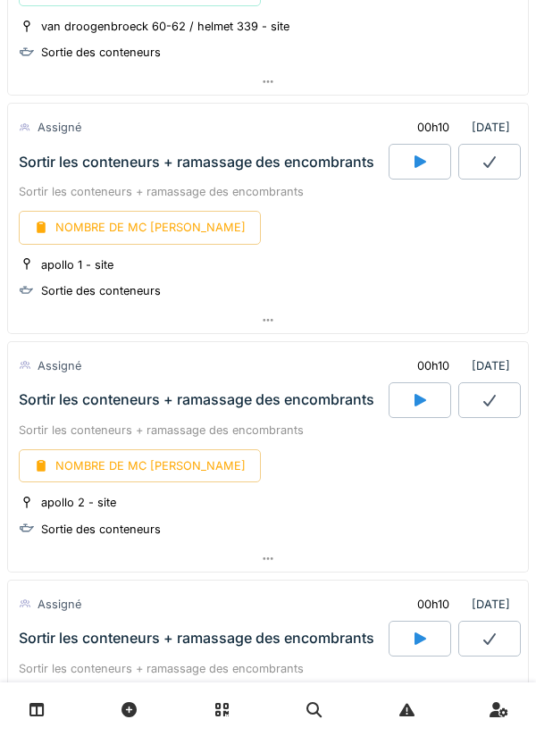
click at [429, 149] on div at bounding box center [419, 162] width 62 height 36
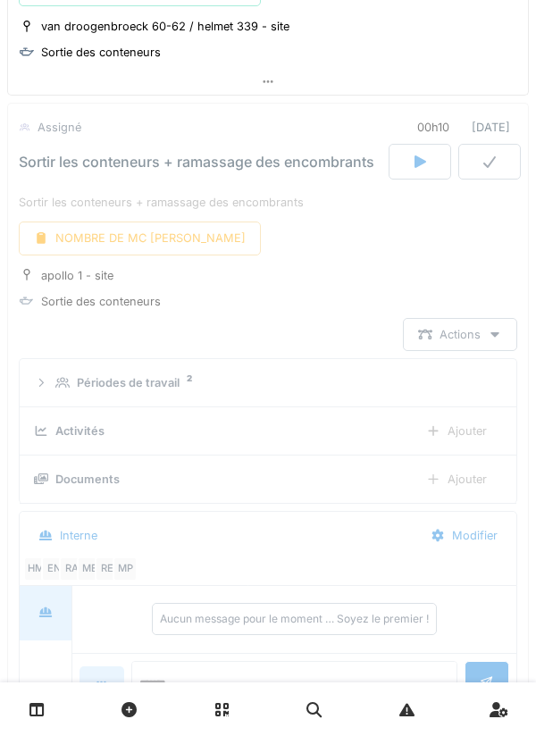
scroll to position [1339, 0]
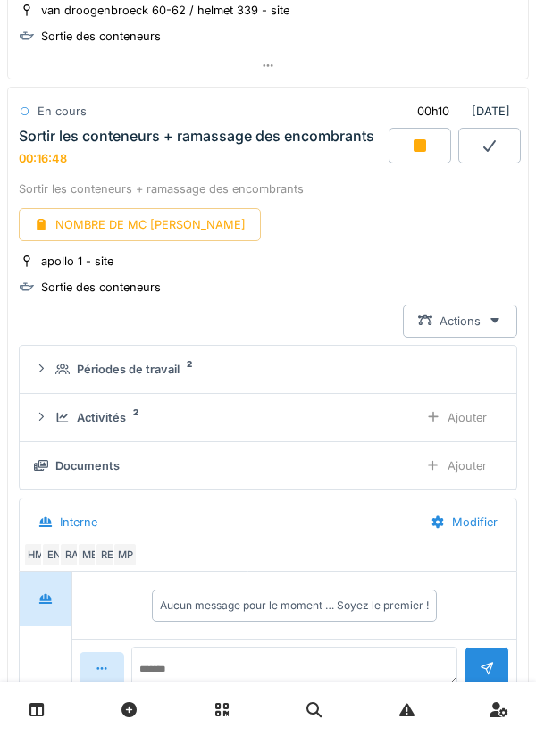
click at [416, 128] on div at bounding box center [419, 146] width 62 height 36
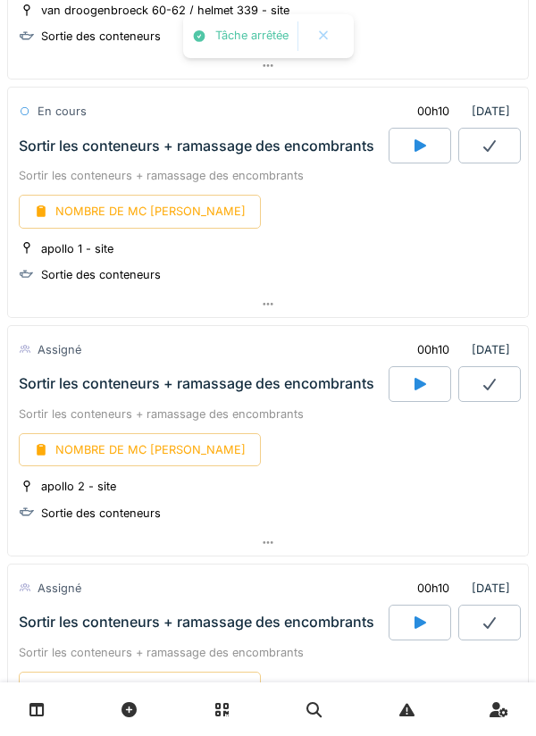
click at [137, 201] on div "NOMBRE DE MC [PERSON_NAME]" at bounding box center [140, 211] width 242 height 33
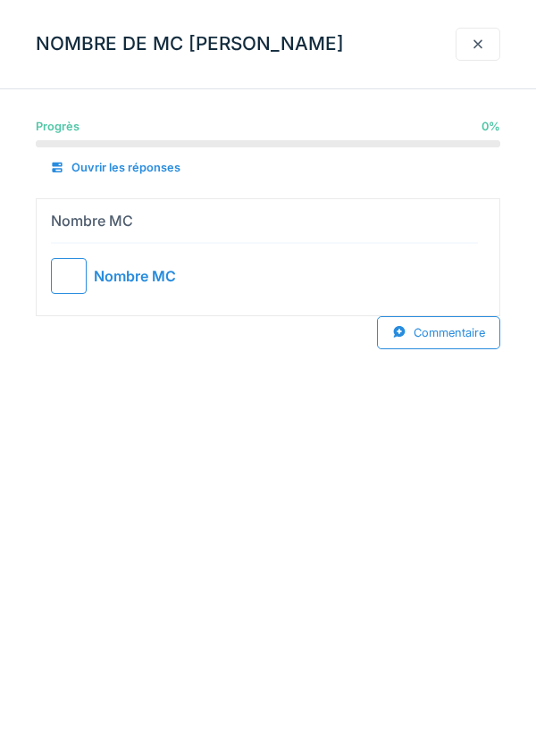
click at [334, 37] on div "NOMBRE DE MC [PERSON_NAME]" at bounding box center [268, 44] width 536 height 89
click at [362, 45] on div "NOMBRE DE MC [PERSON_NAME]" at bounding box center [268, 44] width 536 height 89
click at [329, 40] on div "NOMBRE DE MC [PERSON_NAME]" at bounding box center [268, 44] width 536 height 89
click at [329, 71] on div "NOMBRE DE MC [PERSON_NAME]" at bounding box center [268, 44] width 536 height 89
click at [333, 69] on div "NOMBRE DE MC [PERSON_NAME]" at bounding box center [268, 44] width 536 height 89
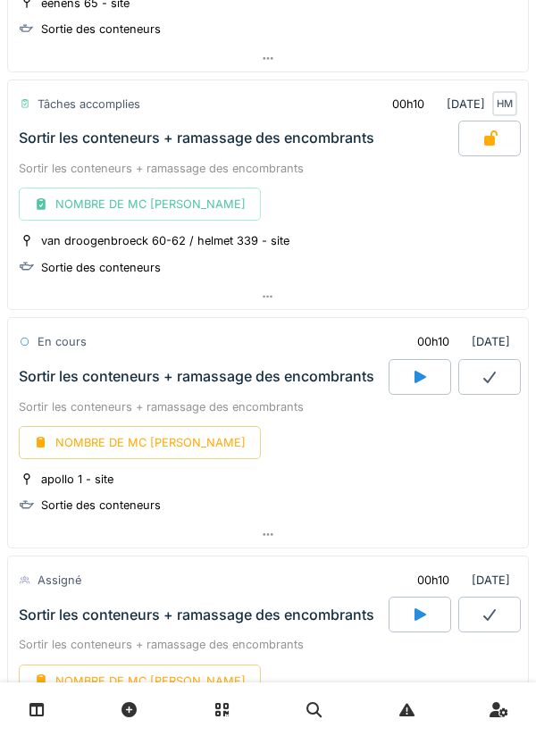
scroll to position [1127, 0]
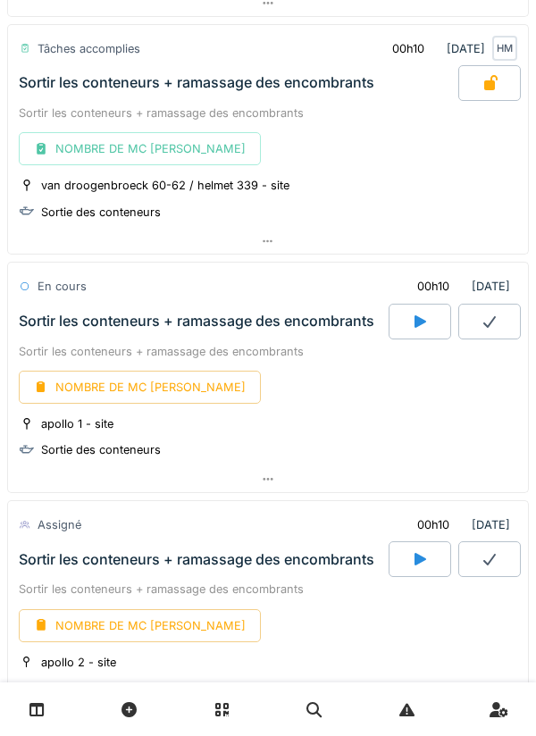
click at [279, 466] on div at bounding box center [268, 479] width 520 height 26
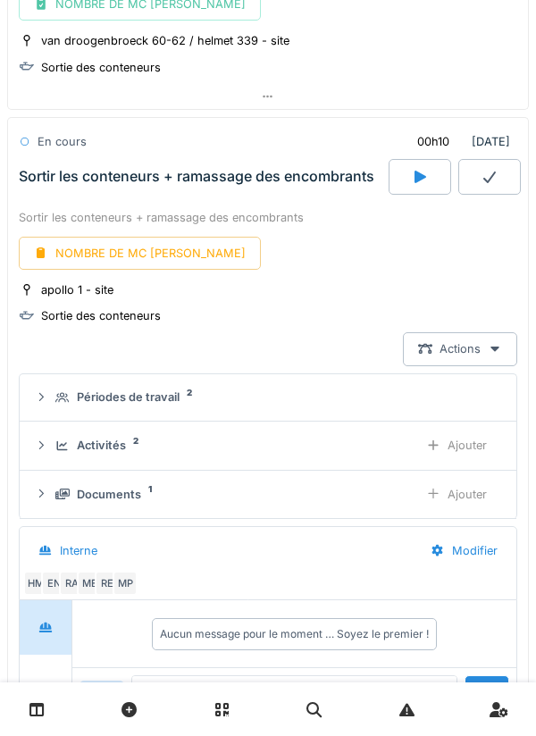
scroll to position [1302, 0]
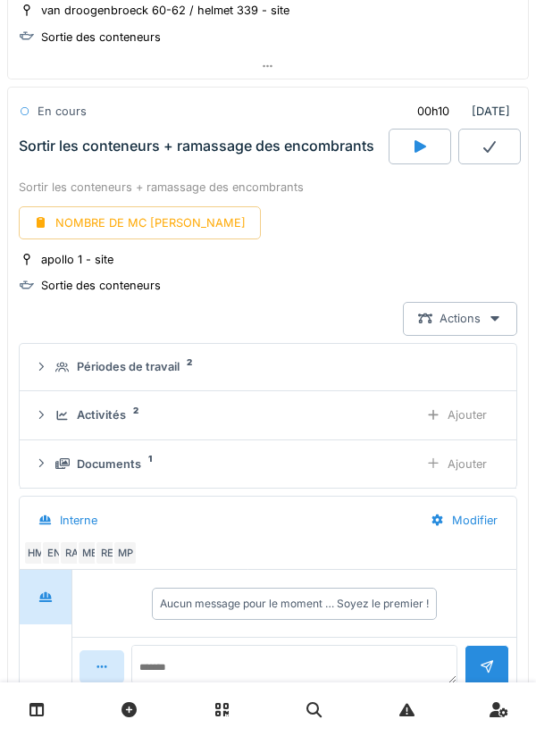
click at [464, 398] on div "Ajouter" at bounding box center [456, 414] width 91 height 33
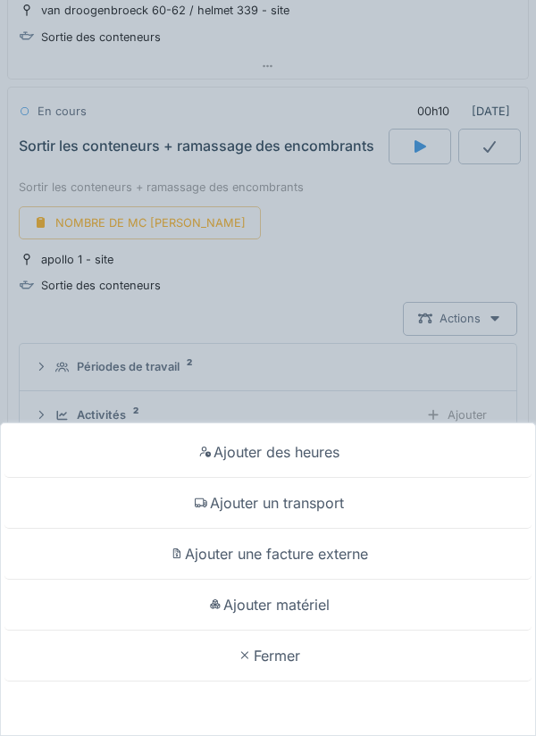
click at [300, 500] on div "Ajouter un transport" at bounding box center [267, 503] width 527 height 51
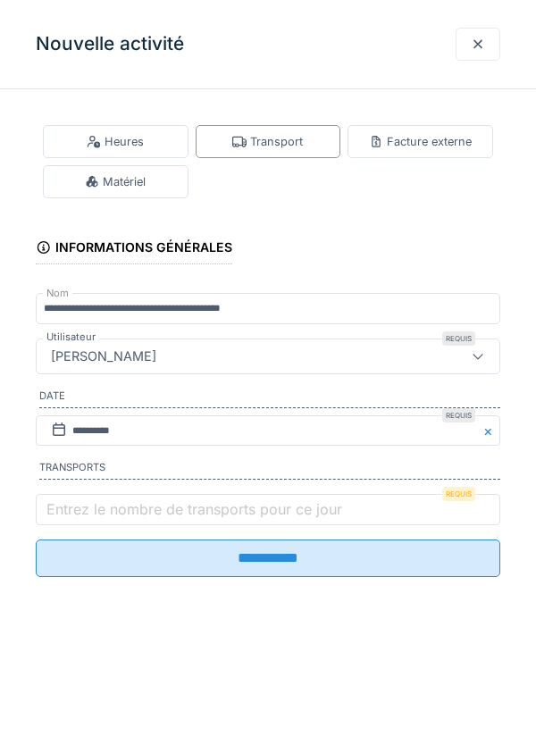
click at [84, 509] on label "Entrez le nombre de transports pour ce jour" at bounding box center [194, 508] width 303 height 21
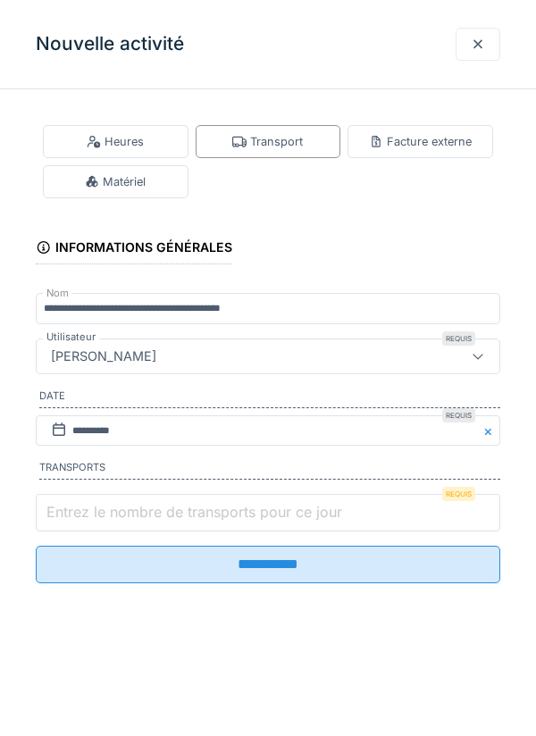
click at [84, 509] on input "Entrez le nombre de transports pour ce jour" at bounding box center [268, 512] width 464 height 37
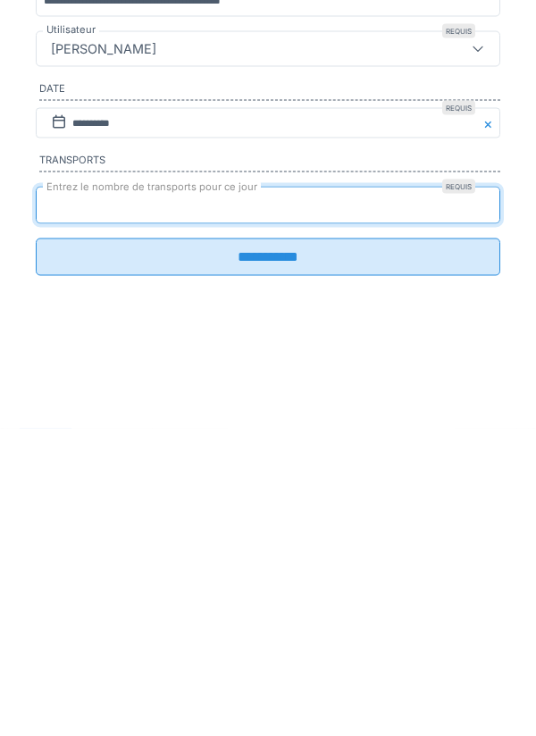
type input "*"
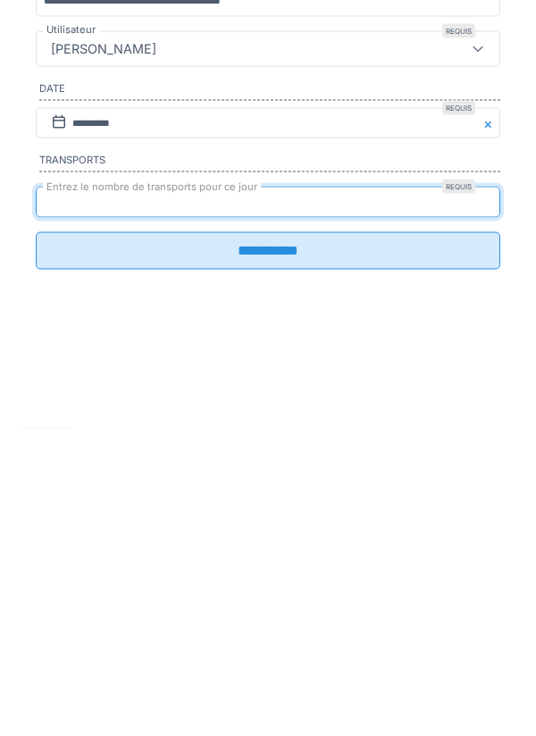
click at [318, 569] on input "**********" at bounding box center [268, 557] width 464 height 37
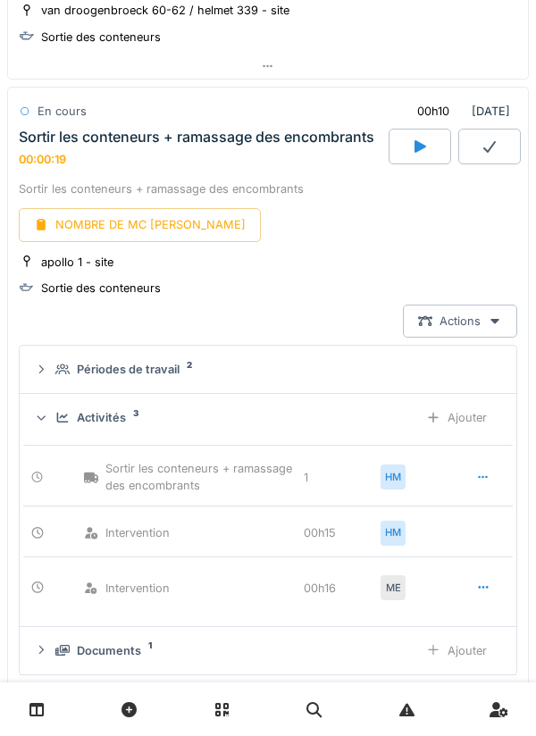
click at [103, 401] on div "Activités 3 Ajouter" at bounding box center [268, 417] width 468 height 33
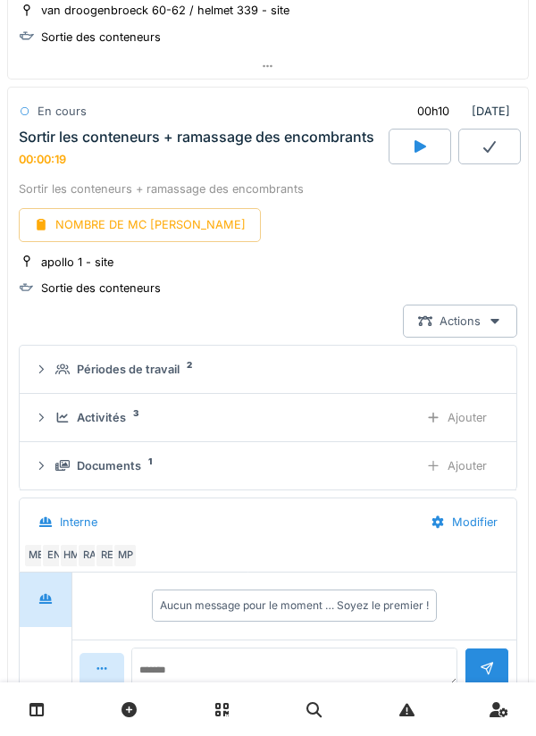
click at [466, 401] on div "Ajouter" at bounding box center [456, 417] width 91 height 33
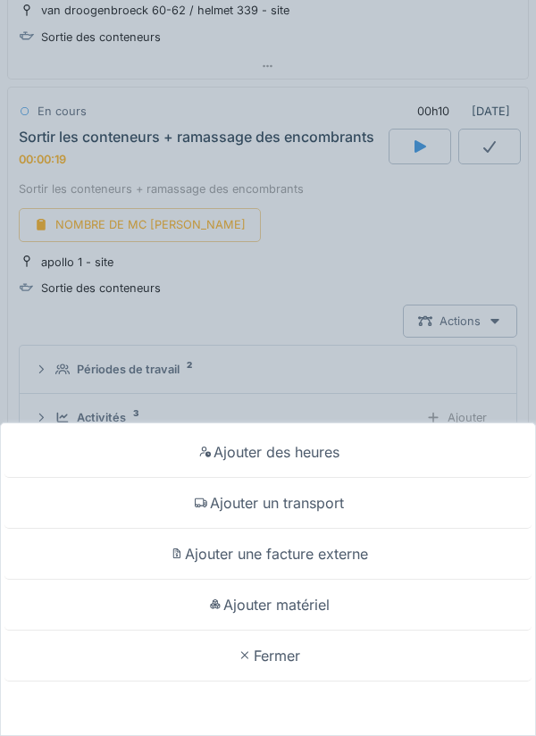
click at [314, 599] on div "Ajouter matériel" at bounding box center [267, 604] width 527 height 51
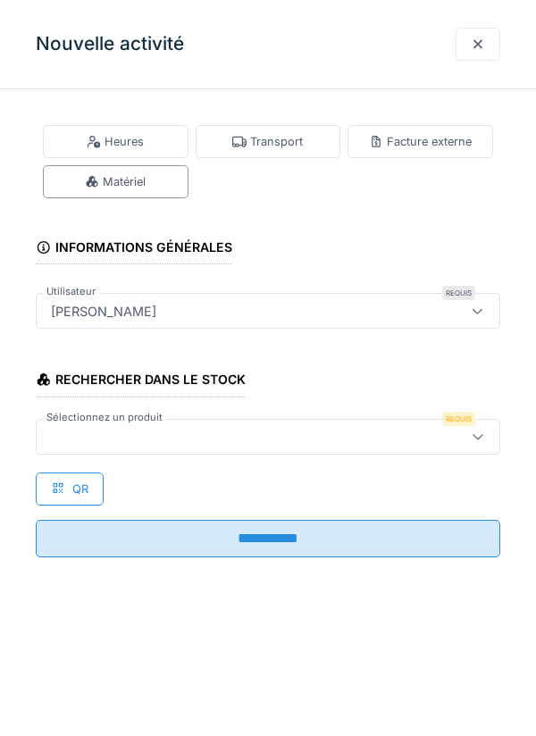
click at [158, 432] on div at bounding box center [238, 437] width 389 height 20
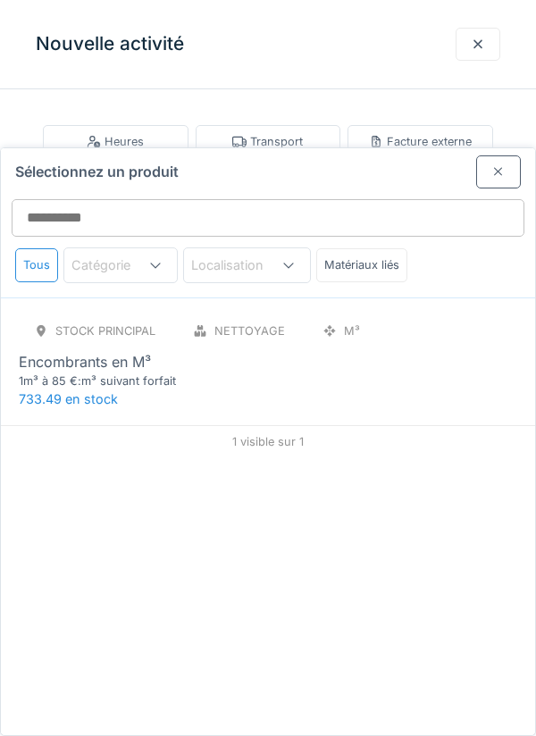
click at [135, 372] on div "1m³ à 85 €:m³ suivant forfait" at bounding box center [126, 380] width 214 height 17
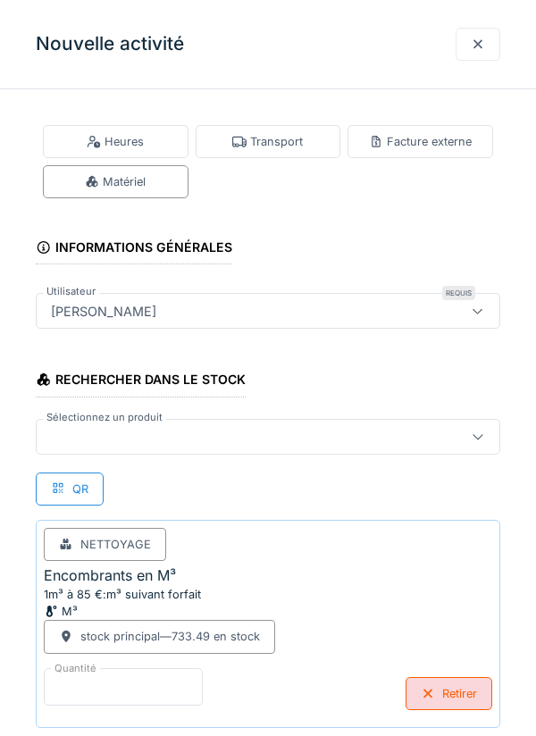
click at [101, 679] on input "*" at bounding box center [123, 686] width 159 height 37
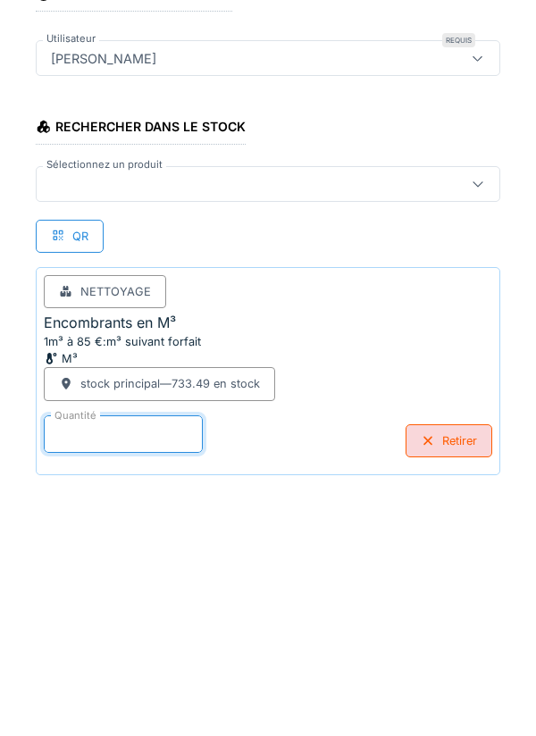
scroll to position [93, 0]
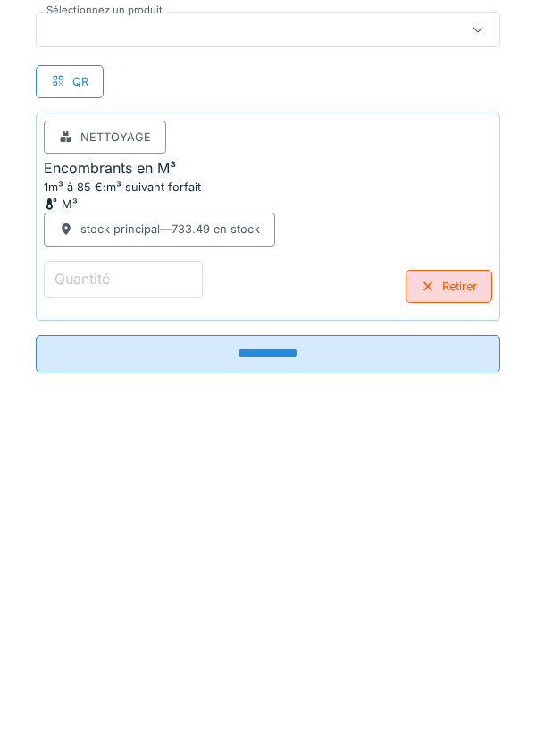
type input "*"
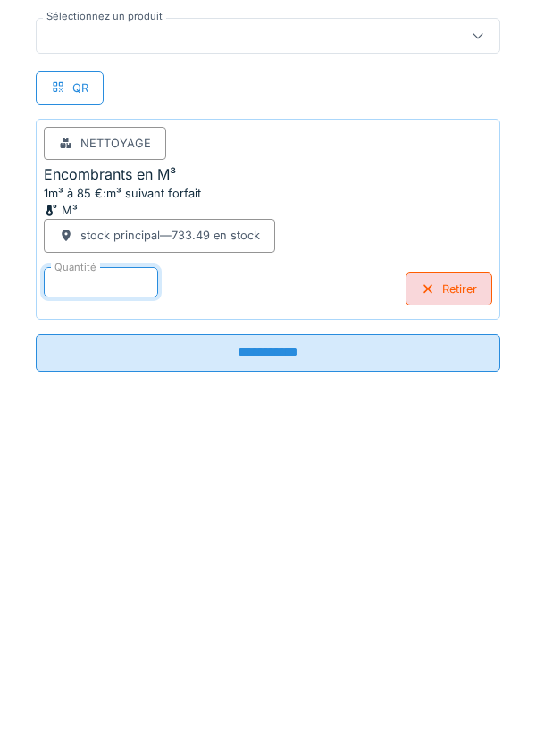
click at [259, 663] on input "**********" at bounding box center [268, 666] width 464 height 37
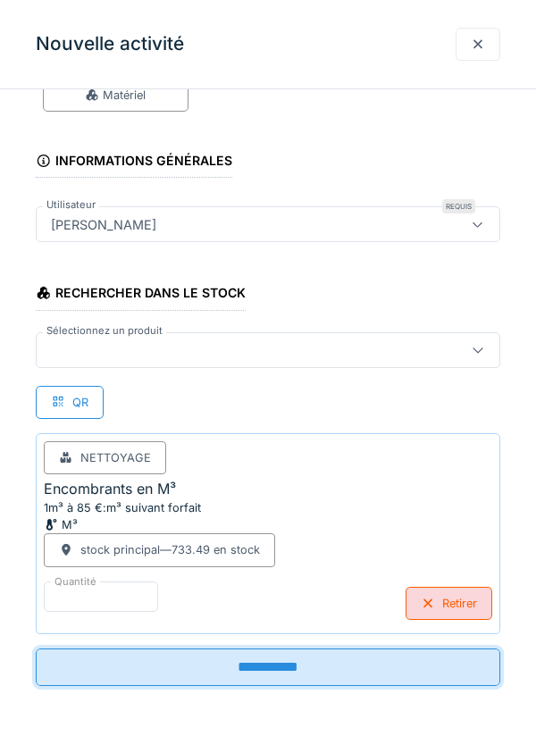
scroll to position [87, 0]
click at [295, 662] on div "**********" at bounding box center [268, 368] width 536 height 736
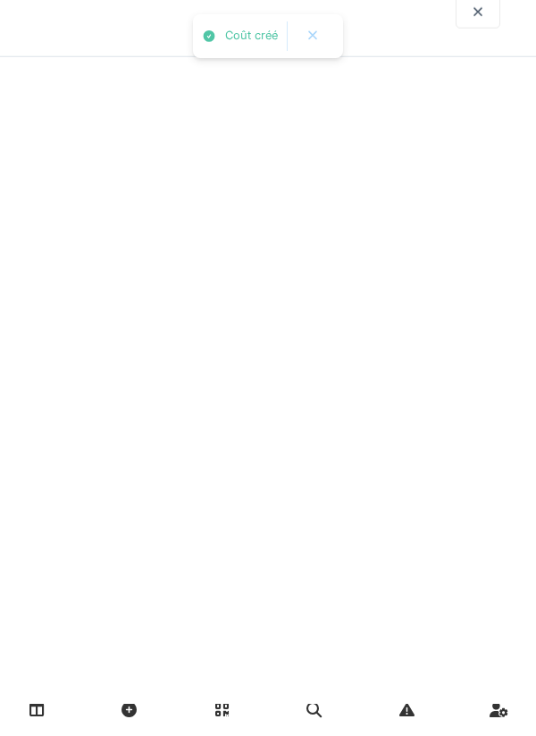
scroll to position [0, 0]
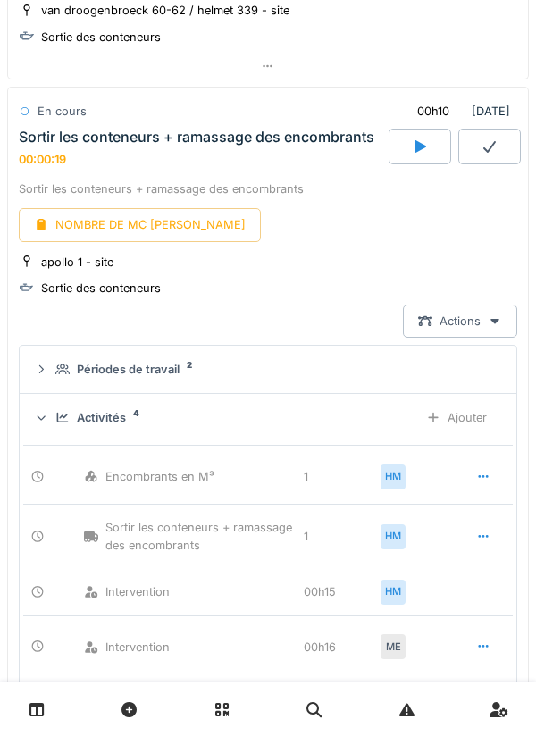
click at [104, 208] on div "NOMBRE DE MC [PERSON_NAME]" at bounding box center [140, 224] width 242 height 33
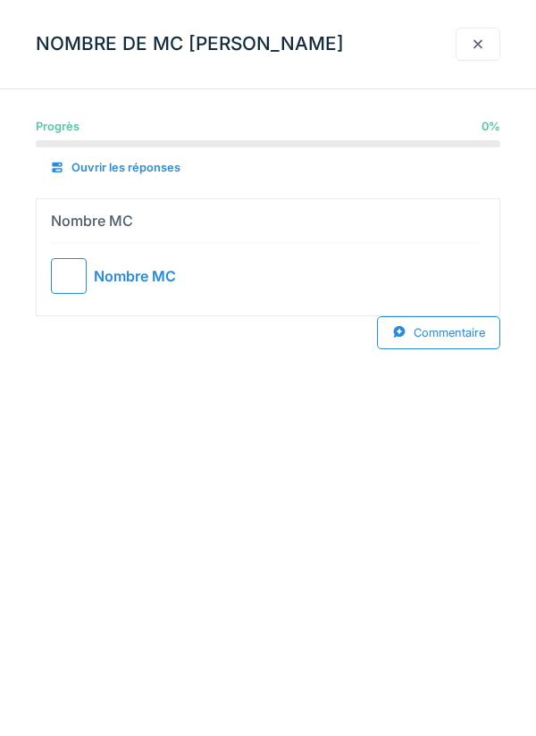
click at [64, 270] on div at bounding box center [69, 276] width 36 height 36
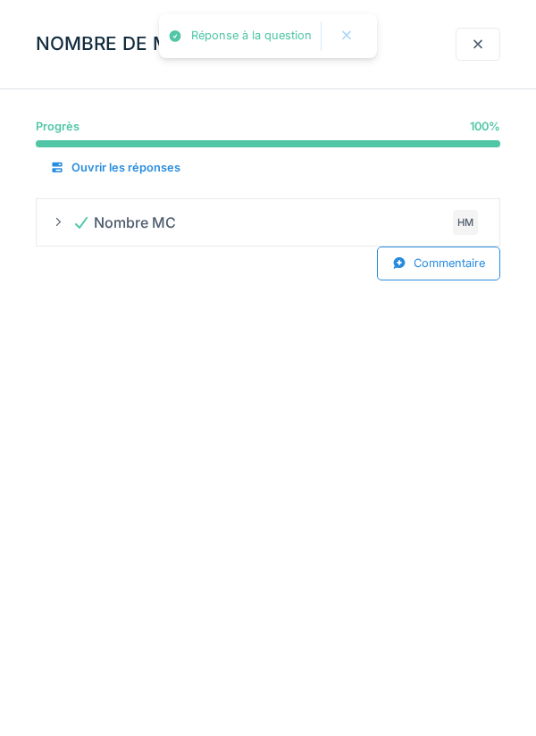
click at [478, 45] on div at bounding box center [477, 44] width 14 height 17
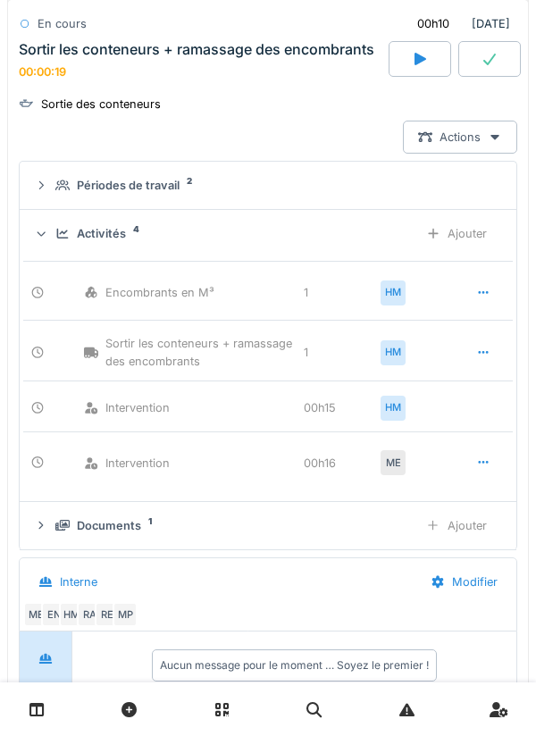
scroll to position [1528, 0]
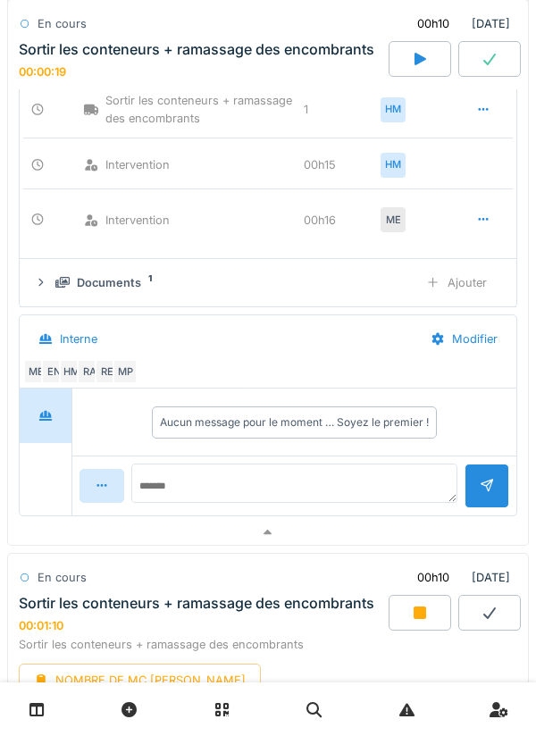
click at [278, 520] on div at bounding box center [268, 533] width 520 height 26
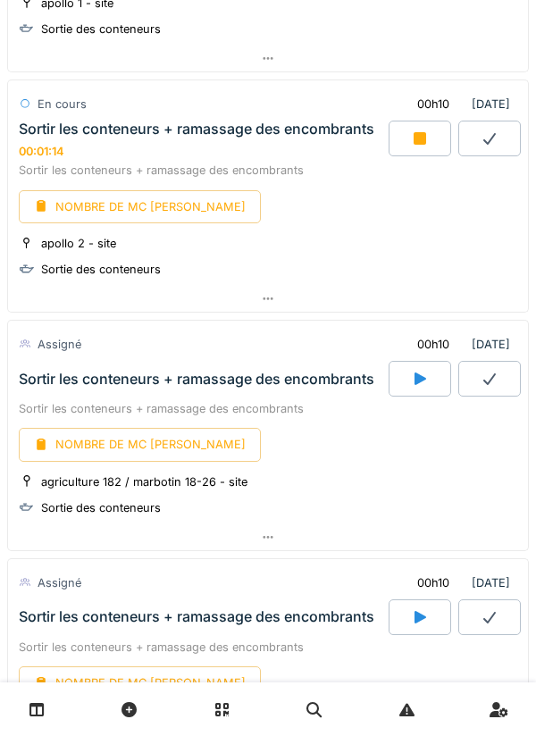
scroll to position [1513, 0]
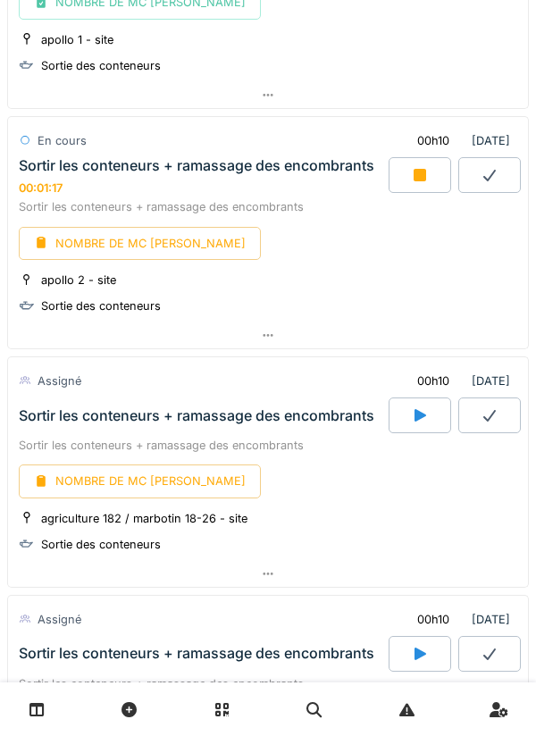
click at [277, 324] on div at bounding box center [268, 335] width 520 height 26
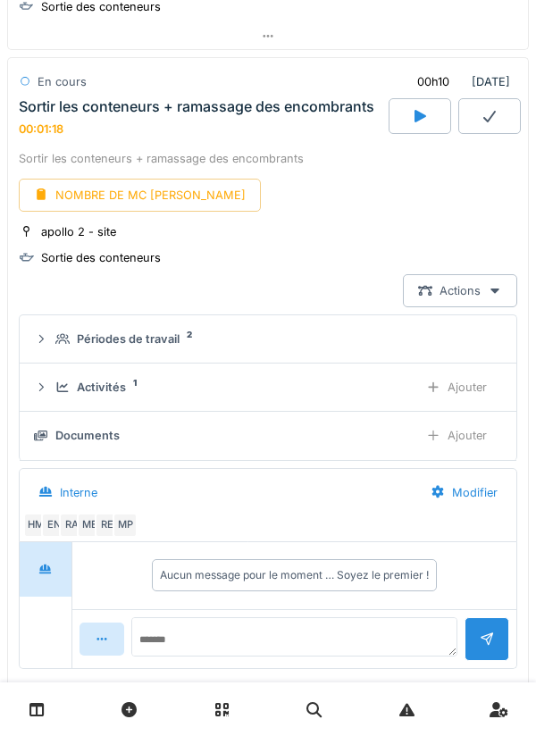
scroll to position [1591, 0]
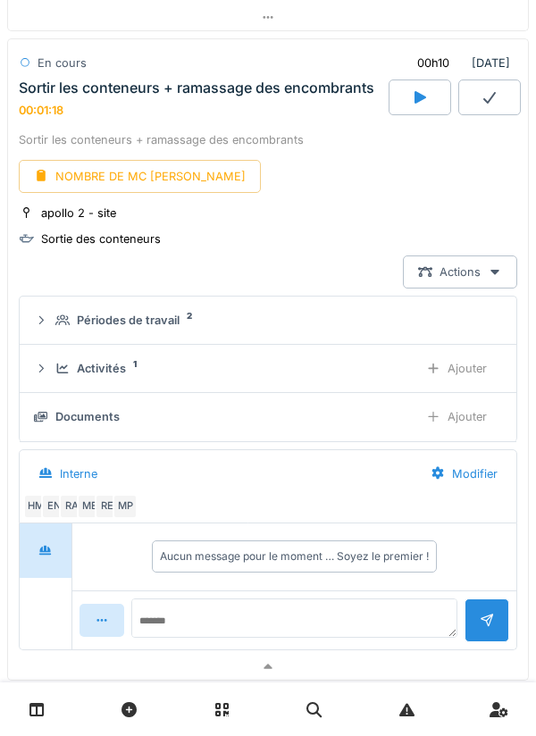
click at [164, 360] on div "Activités 1" at bounding box center [229, 368] width 348 height 17
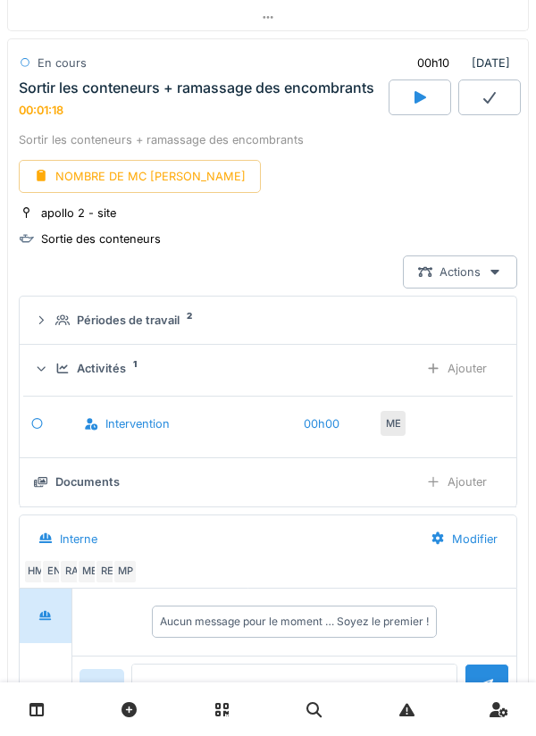
click at [41, 707] on icon at bounding box center [36, 709] width 15 height 15
click at [41, 709] on icon at bounding box center [36, 709] width 15 height 15
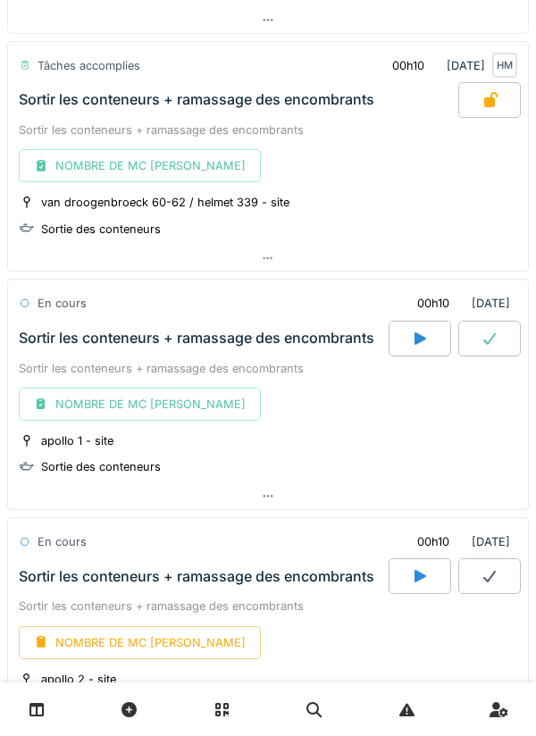
scroll to position [1121, 0]
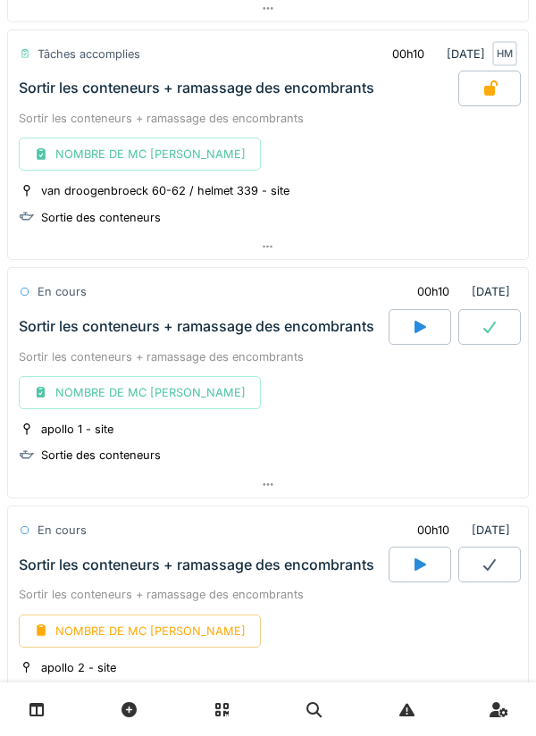
click at [261, 479] on icon at bounding box center [268, 485] width 14 height 12
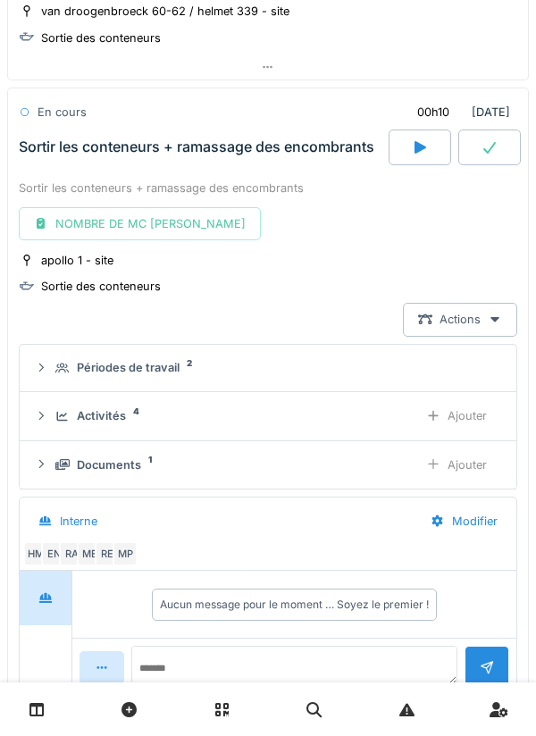
scroll to position [1302, 0]
click at [221, 406] on div "Activités 4" at bounding box center [229, 414] width 348 height 17
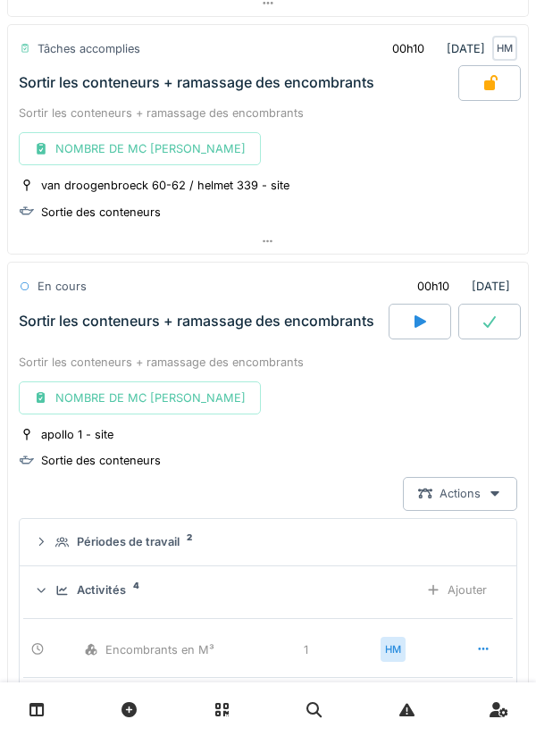
scroll to position [1128, 0]
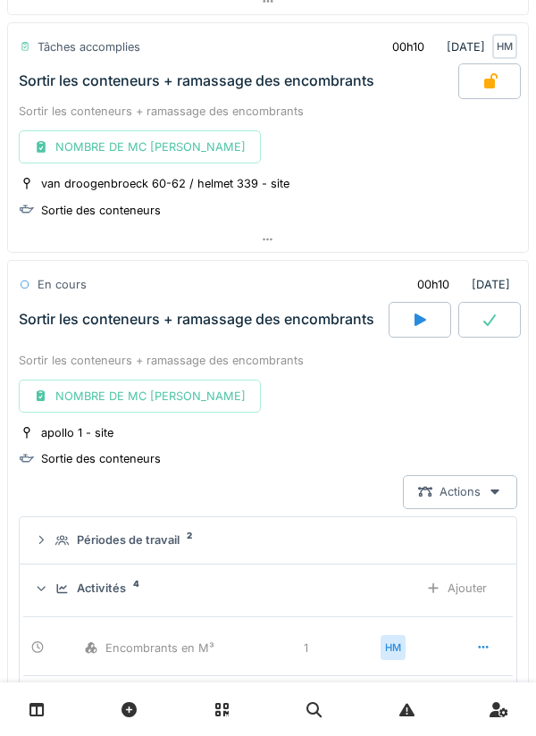
click at [490, 312] on icon at bounding box center [489, 319] width 18 height 14
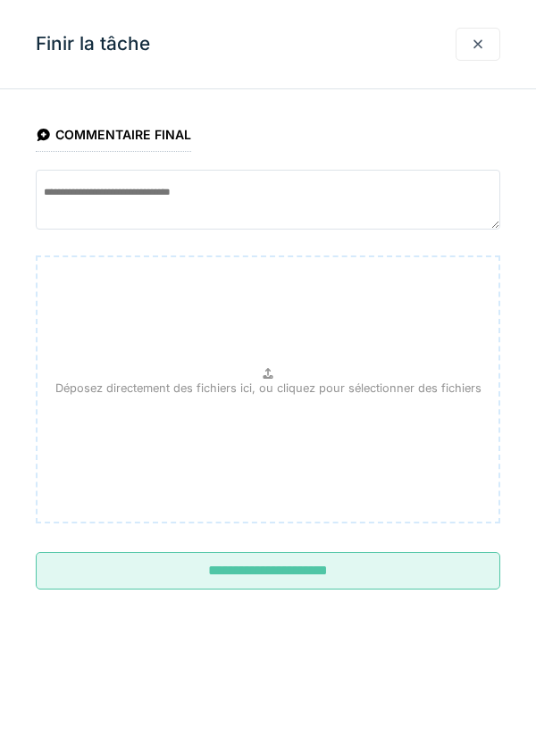
click at [251, 570] on input "**********" at bounding box center [268, 570] width 464 height 37
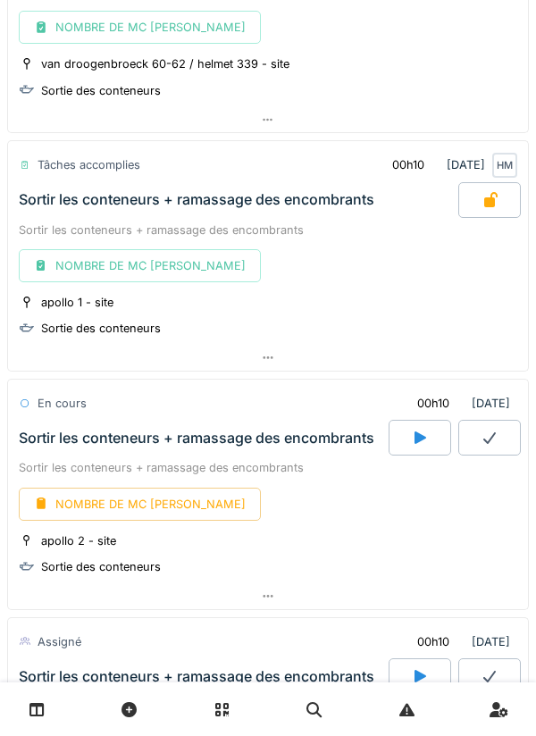
scroll to position [1259, 0]
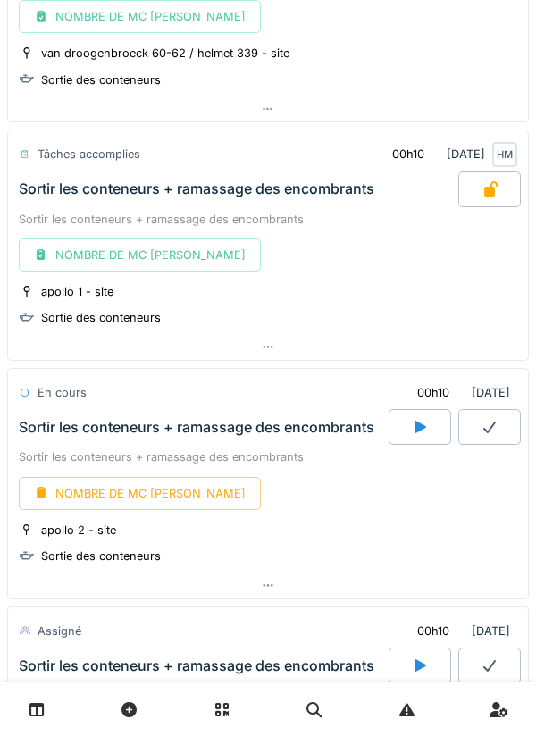
click at [413, 420] on icon at bounding box center [420, 427] width 18 height 14
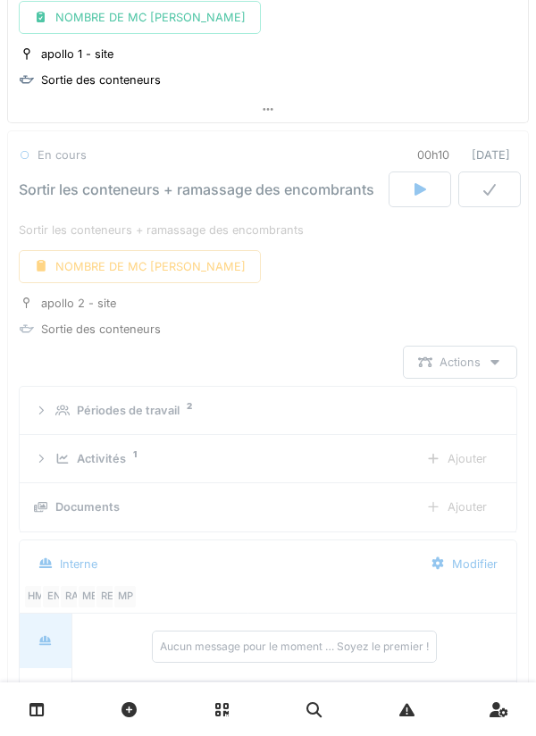
scroll to position [1540, 0]
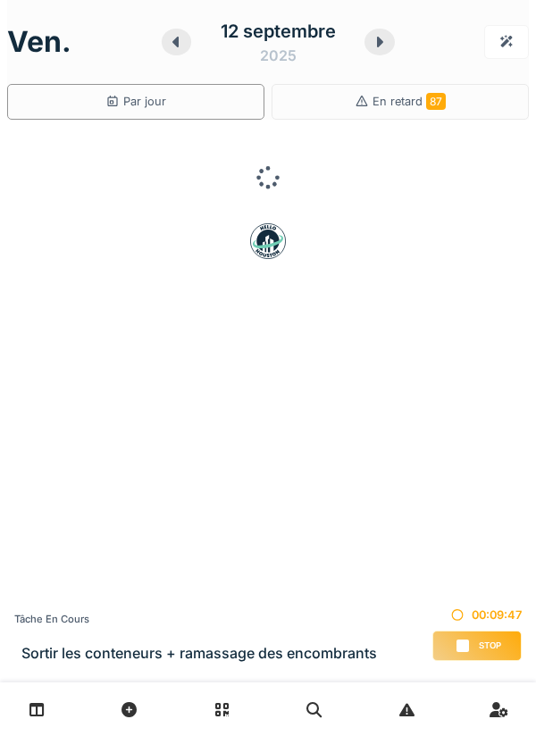
click at [56, 702] on link at bounding box center [37, 709] width 46 height 42
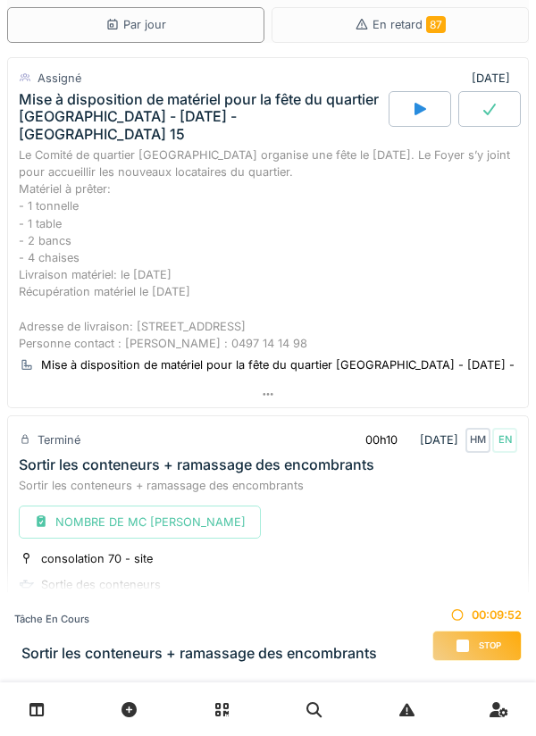
scroll to position [190, 0]
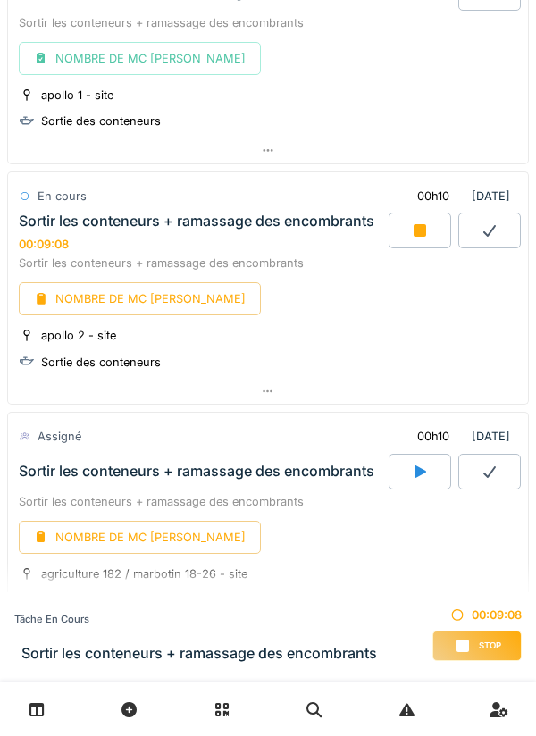
scroll to position [1460, 0]
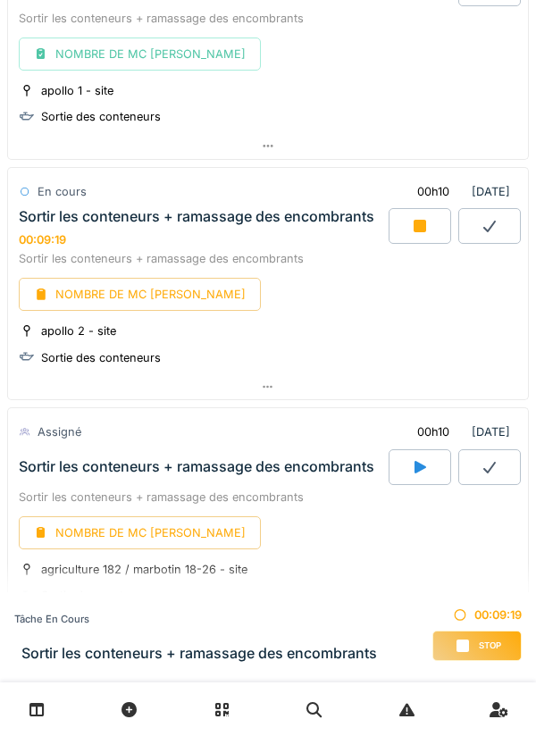
click at [428, 219] on icon at bounding box center [420, 226] width 18 height 14
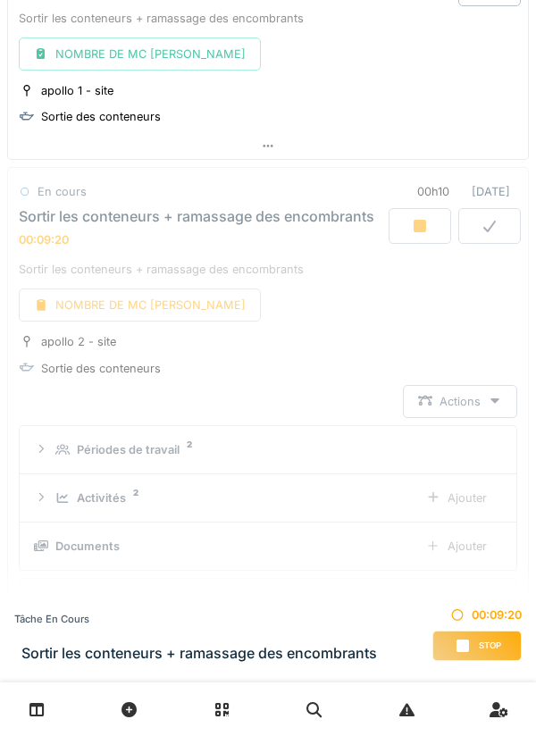
scroll to position [1540, 0]
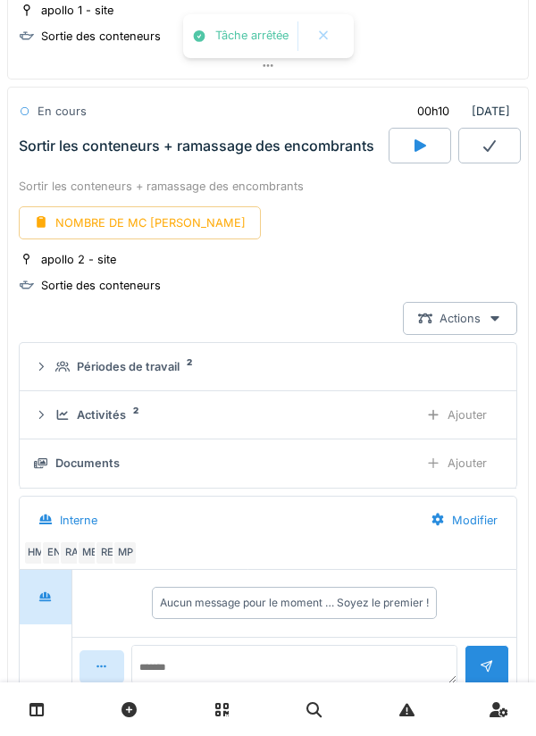
click at [125, 211] on div "NOMBRE DE MC [PERSON_NAME]" at bounding box center [140, 222] width 242 height 33
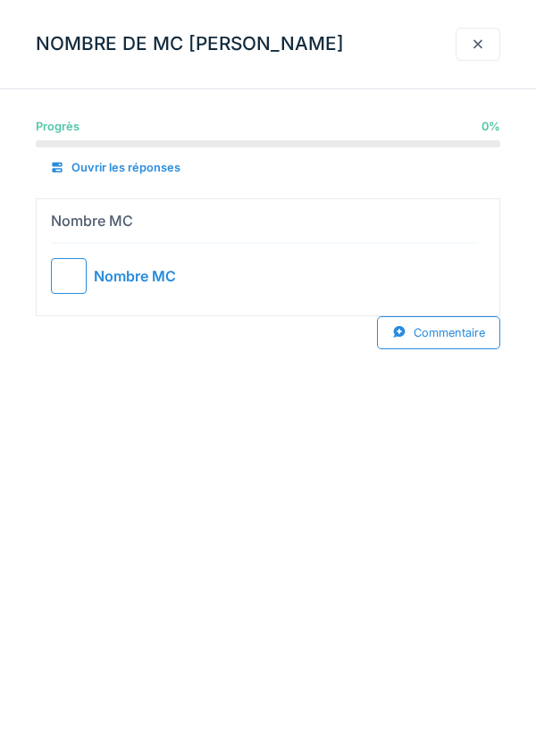
click at [67, 275] on div at bounding box center [69, 276] width 36 height 36
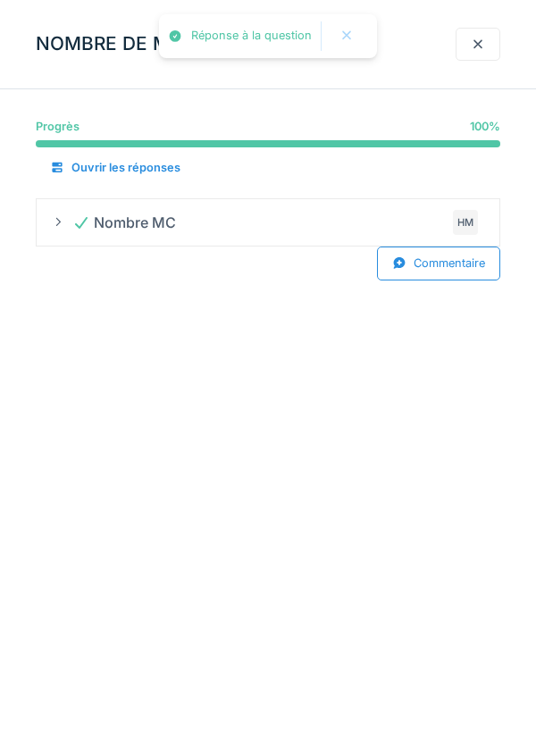
click at [474, 33] on div at bounding box center [477, 44] width 45 height 33
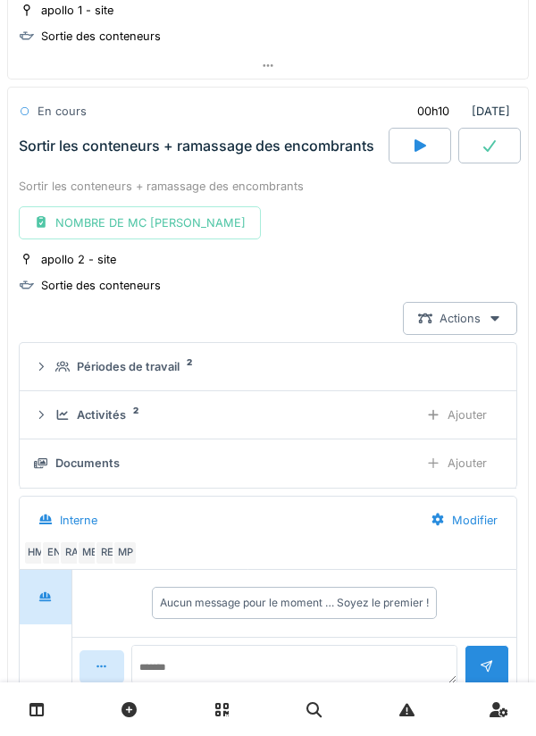
click at [499, 135] on div at bounding box center [489, 146] width 62 height 36
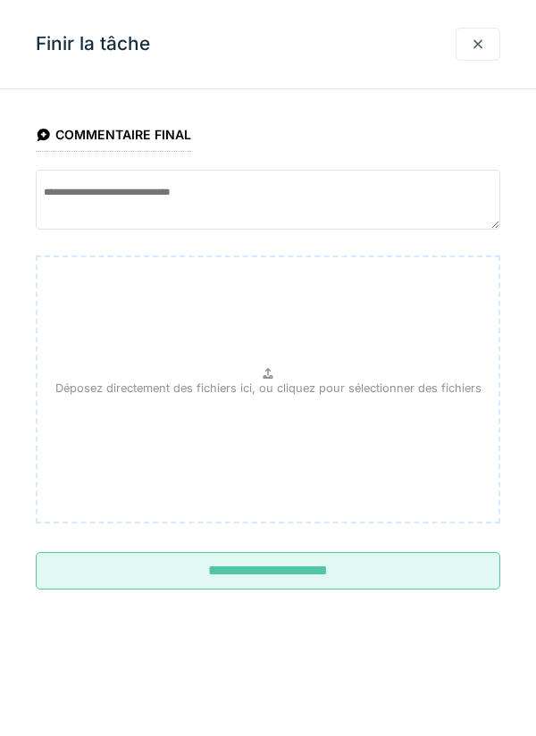
click at [286, 556] on input "**********" at bounding box center [268, 570] width 464 height 37
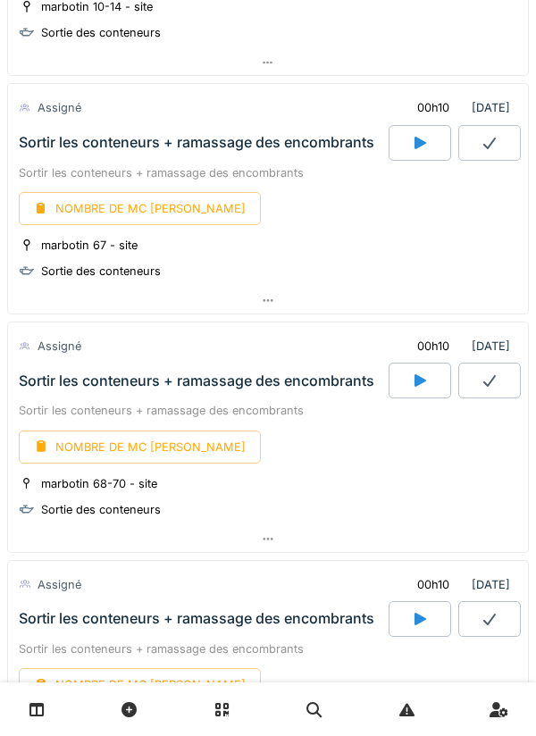
scroll to position [2254, 0]
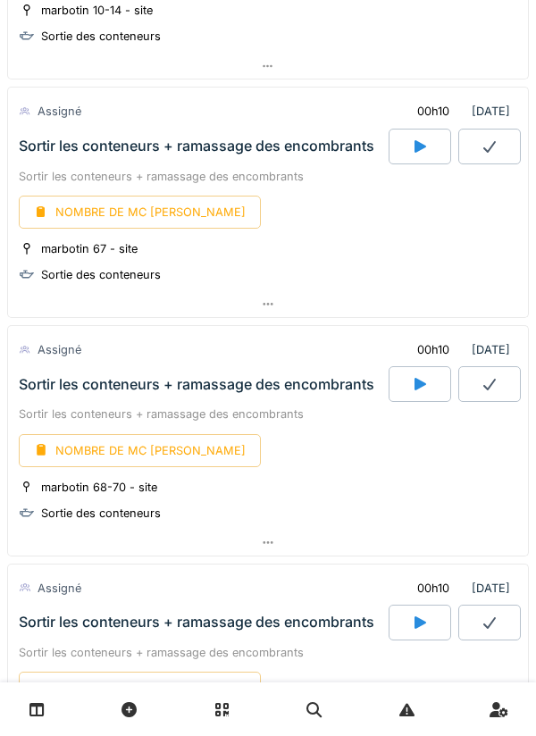
click at [415, 129] on div at bounding box center [419, 147] width 62 height 36
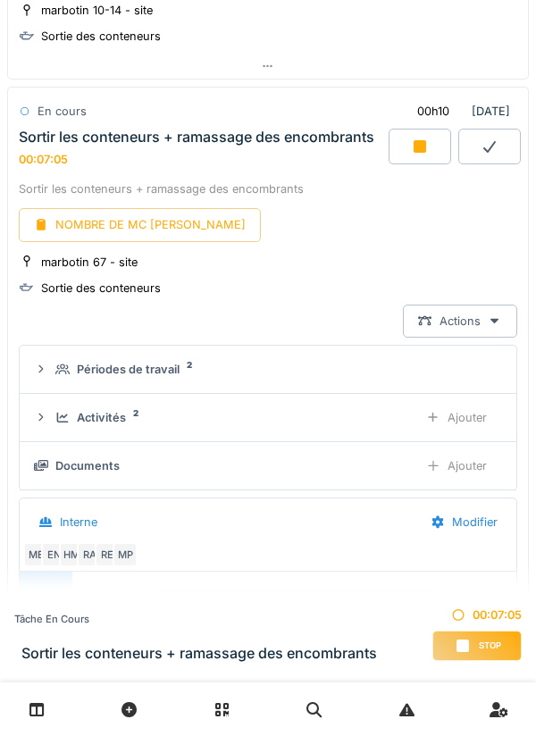
click at [427, 139] on icon at bounding box center [420, 146] width 18 height 14
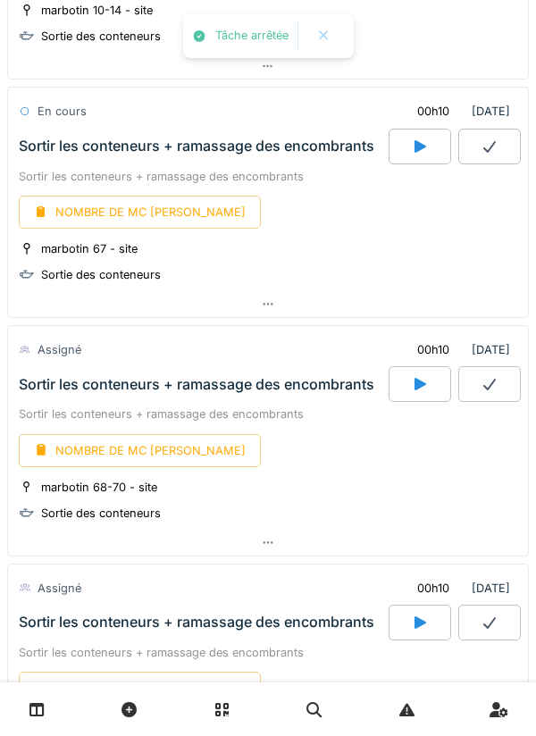
click at [129, 198] on div "NOMBRE DE MC [PERSON_NAME]" at bounding box center [140, 212] width 242 height 33
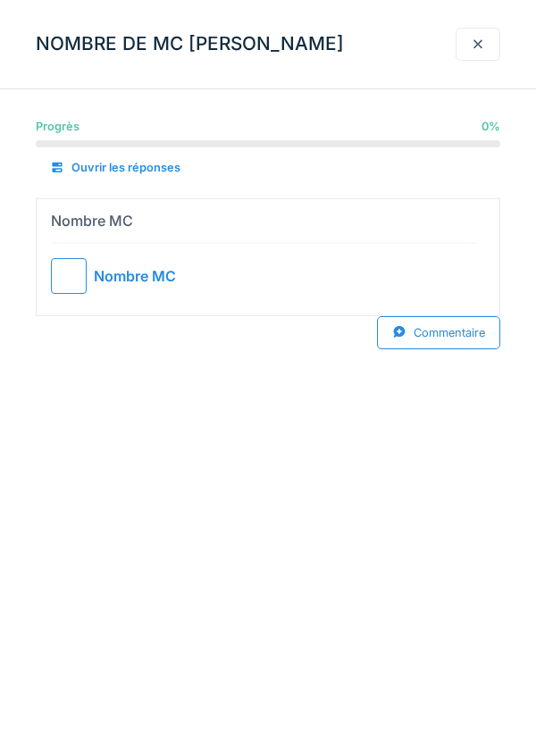
click at [73, 276] on div at bounding box center [69, 276] width 36 height 36
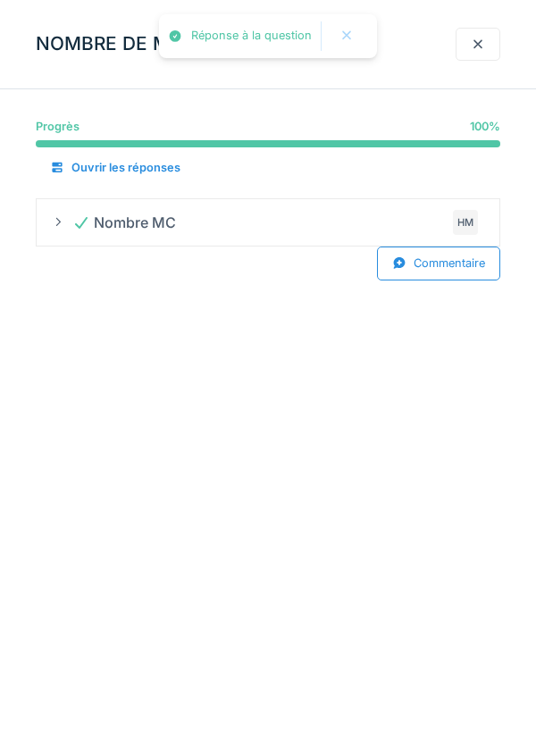
click at [471, 45] on div at bounding box center [477, 44] width 14 height 17
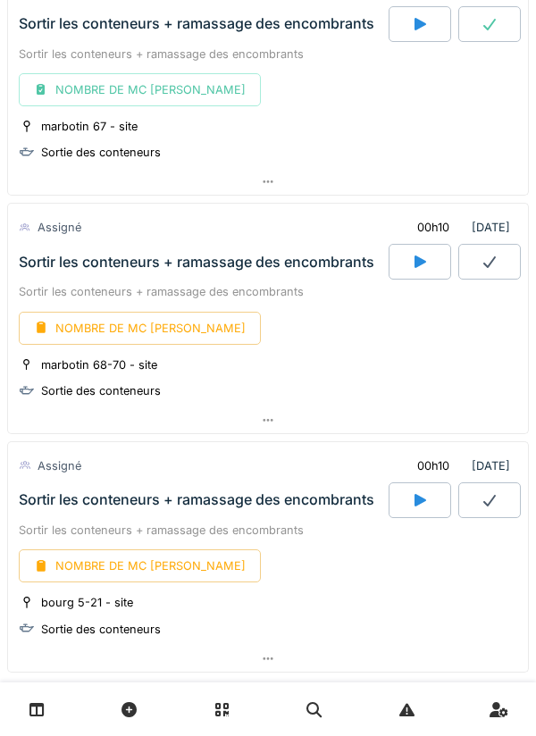
scroll to position [2387, 0]
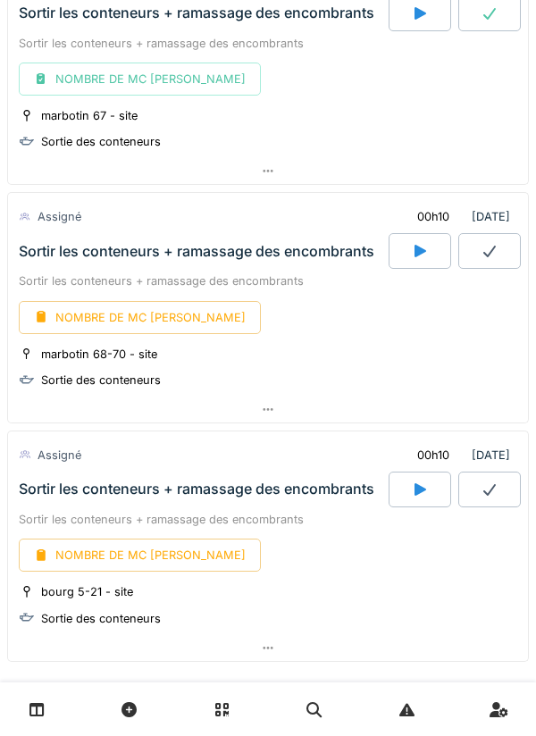
click at [427, 244] on icon at bounding box center [420, 251] width 18 height 14
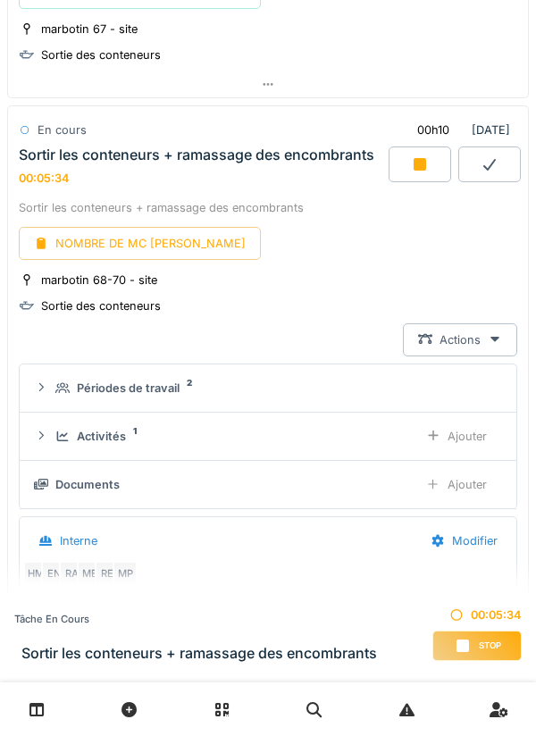
scroll to position [2468, 0]
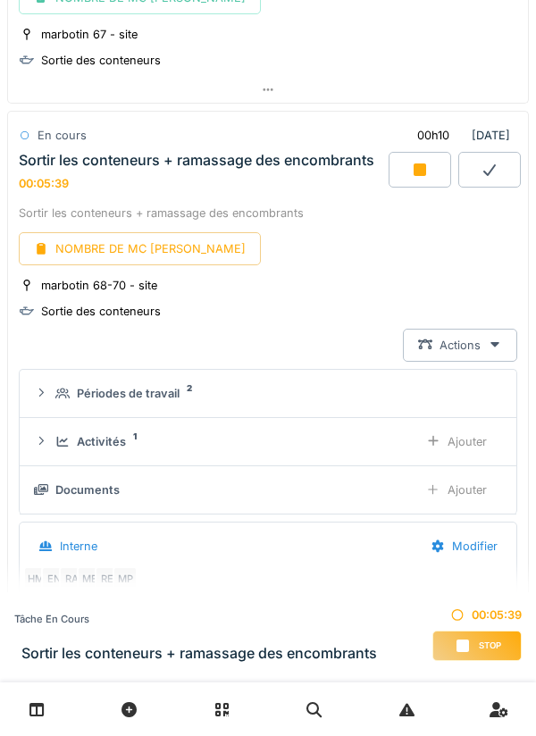
click at [262, 433] on div "Activités 1" at bounding box center [229, 441] width 348 height 17
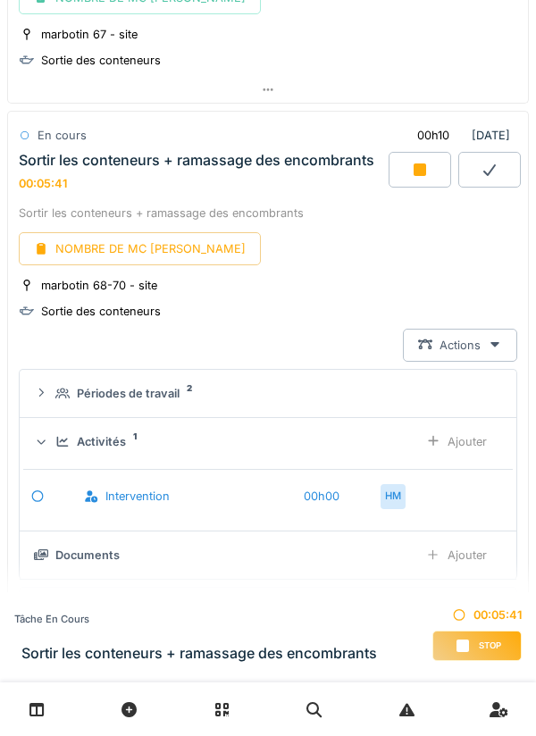
click at [450, 425] on div "Ajouter" at bounding box center [456, 441] width 91 height 33
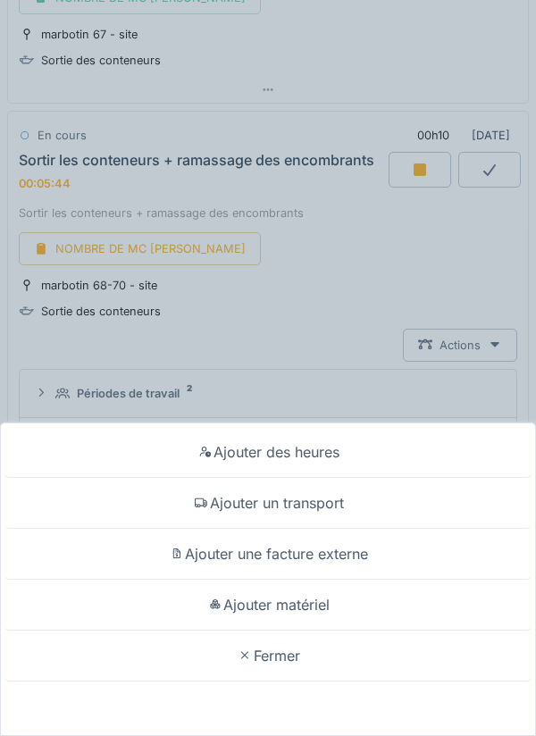
click at [320, 504] on div "Ajouter un transport" at bounding box center [267, 503] width 527 height 51
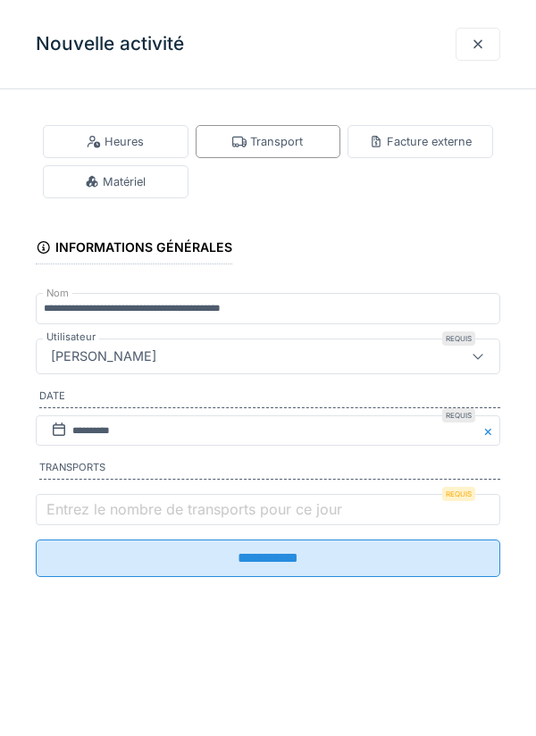
click at [106, 520] on label "Entrez le nombre de transports pour ce jour" at bounding box center [194, 508] width 303 height 21
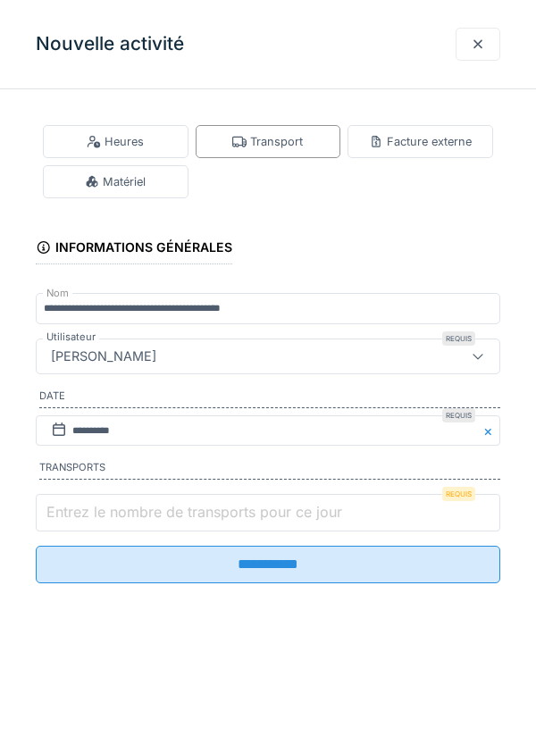
click at [106, 520] on input "Entrez le nombre de transports pour ce jour" at bounding box center [268, 512] width 464 height 37
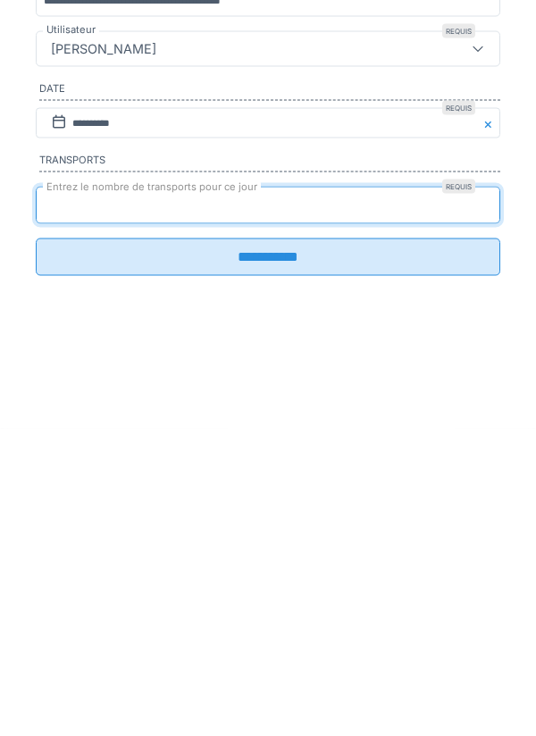
type input "*"
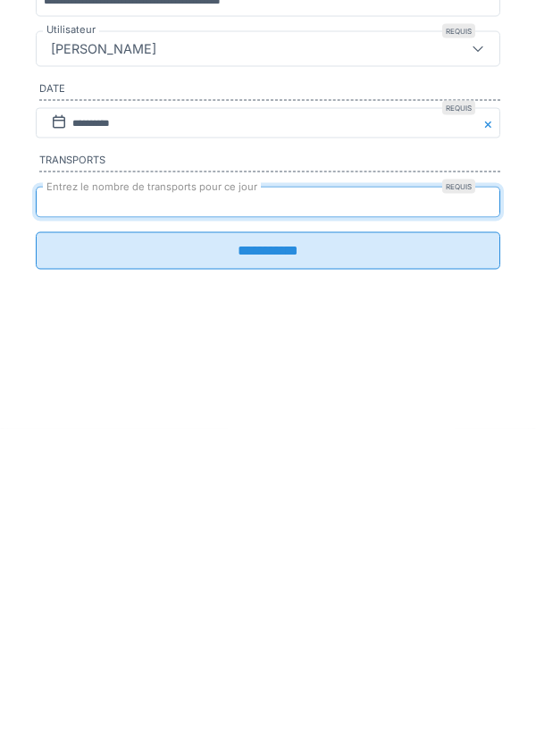
click at [279, 577] on input "**********" at bounding box center [268, 557] width 464 height 37
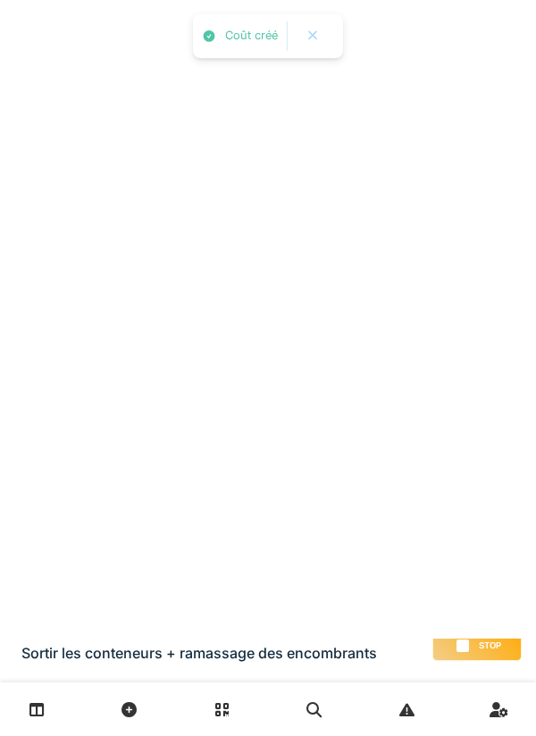
click at [326, 566] on div "HM EN RA ME RE MP" at bounding box center [264, 578] width 482 height 25
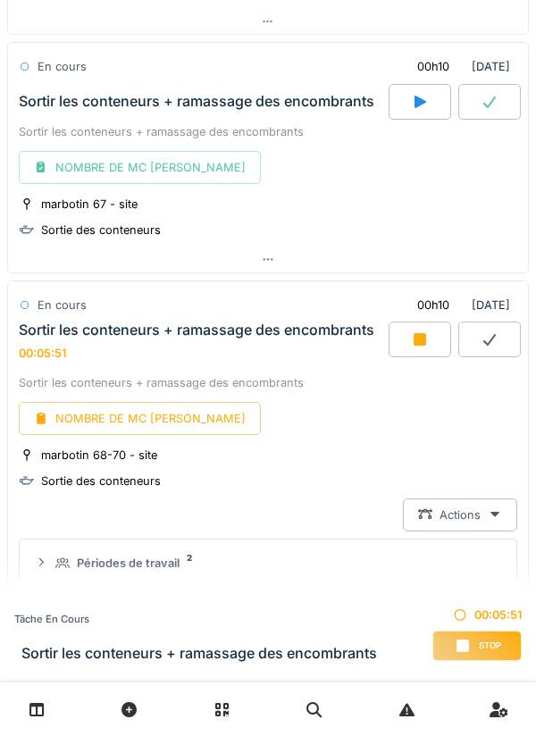
scroll to position [2295, 0]
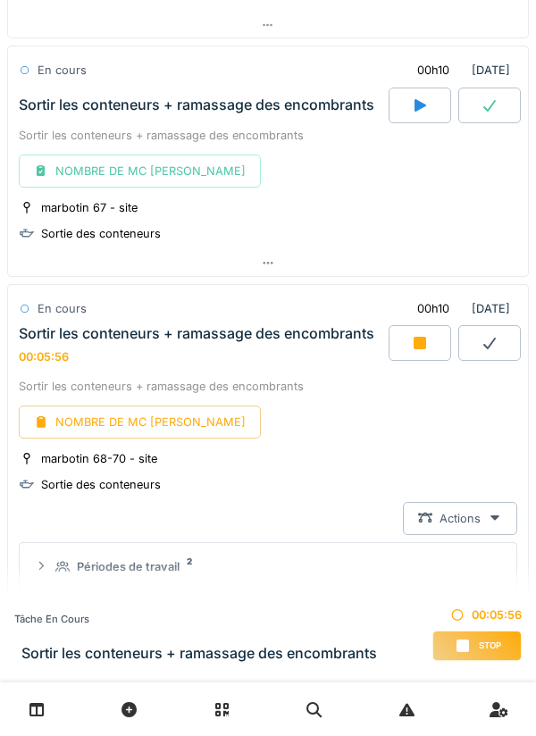
click at [405, 331] on div at bounding box center [419, 343] width 62 height 36
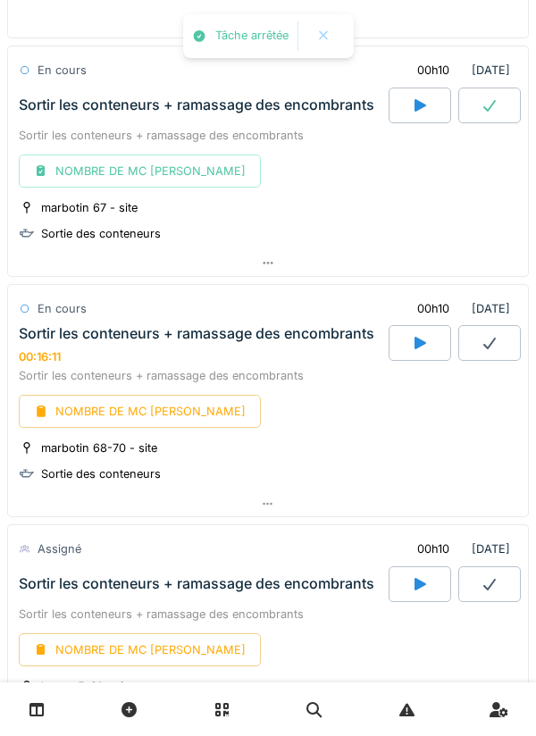
click at [479, 336] on div at bounding box center [489, 343] width 62 height 36
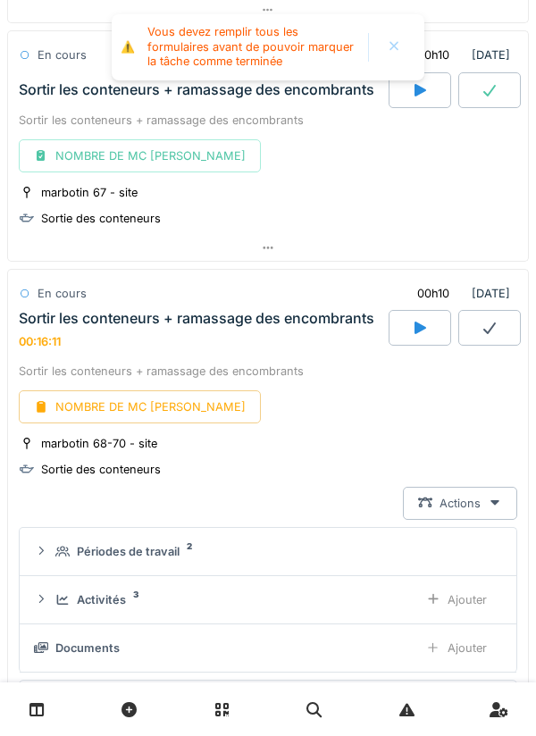
scroll to position [2493, 0]
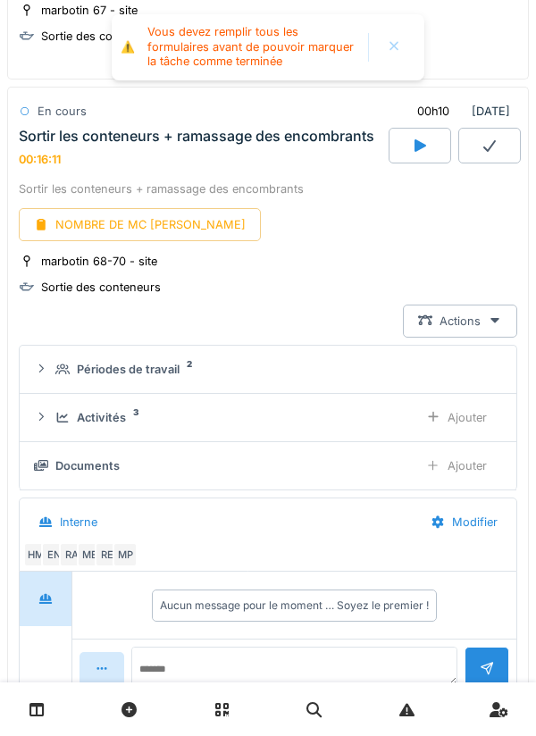
click at [129, 211] on div "NOMBRE DE MC [PERSON_NAME]" at bounding box center [140, 224] width 242 height 33
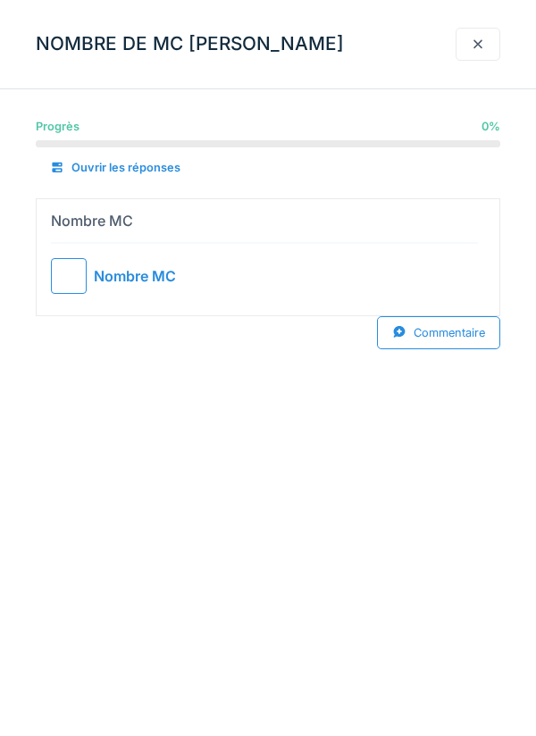
click at [68, 282] on div at bounding box center [69, 276] width 36 height 36
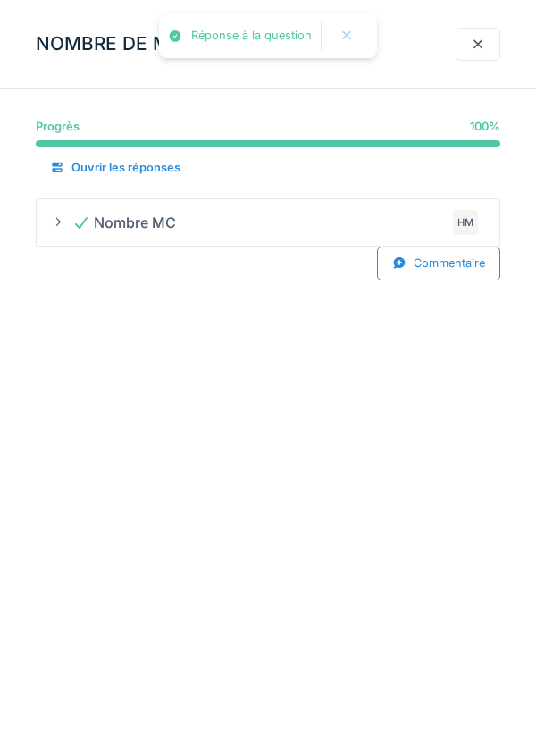
click at [471, 42] on div at bounding box center [477, 44] width 14 height 17
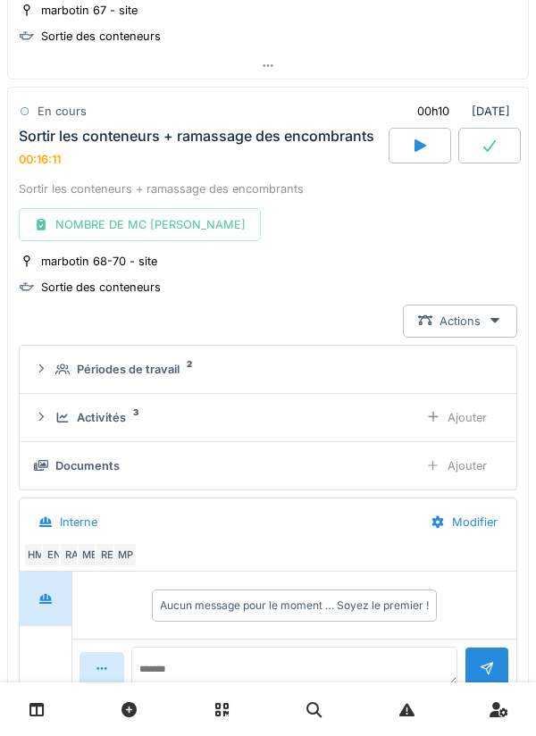
click at [493, 138] on icon at bounding box center [489, 145] width 18 height 14
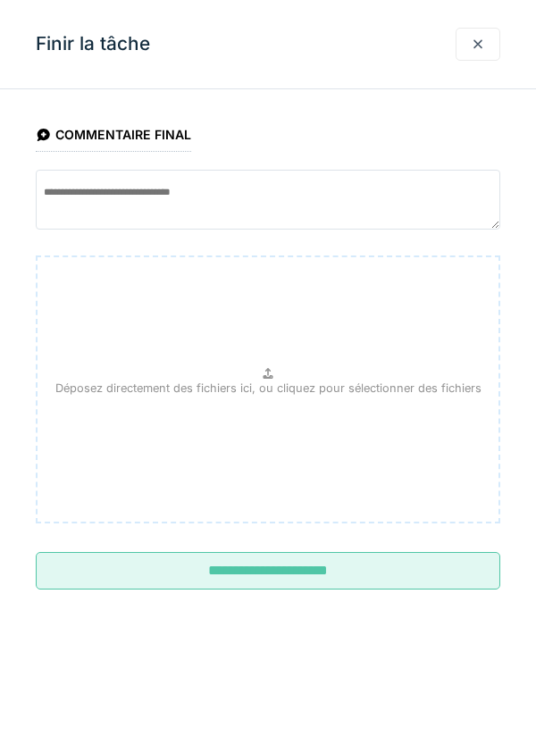
click at [297, 561] on input "**********" at bounding box center [268, 570] width 464 height 37
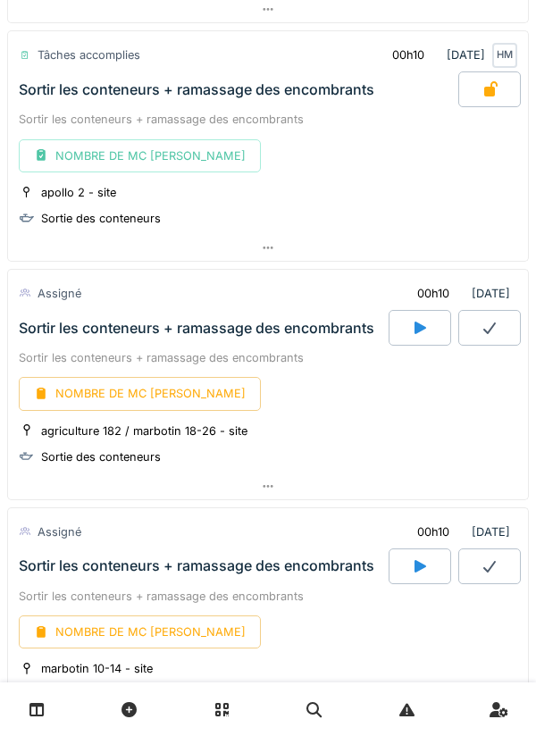
scroll to position [1600, 0]
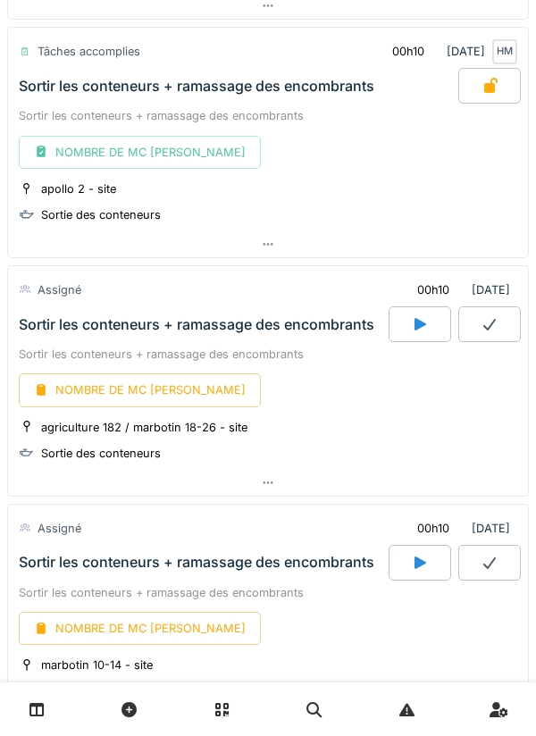
click at [413, 317] on icon at bounding box center [420, 324] width 18 height 14
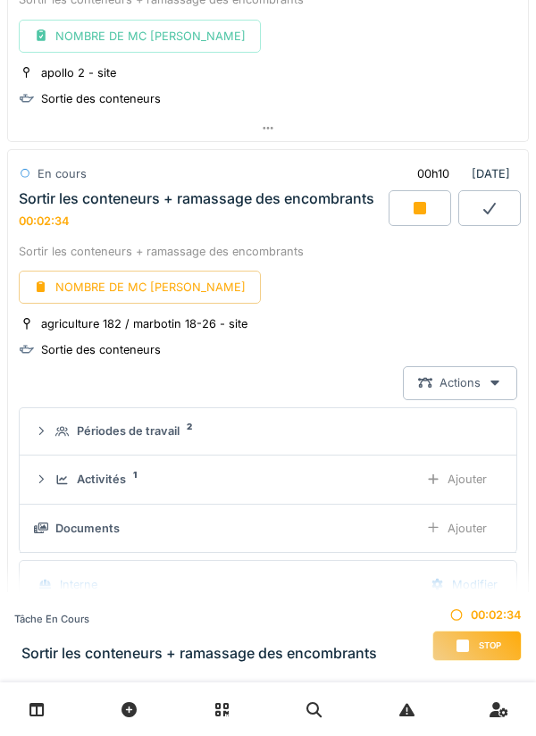
scroll to position [1727, 0]
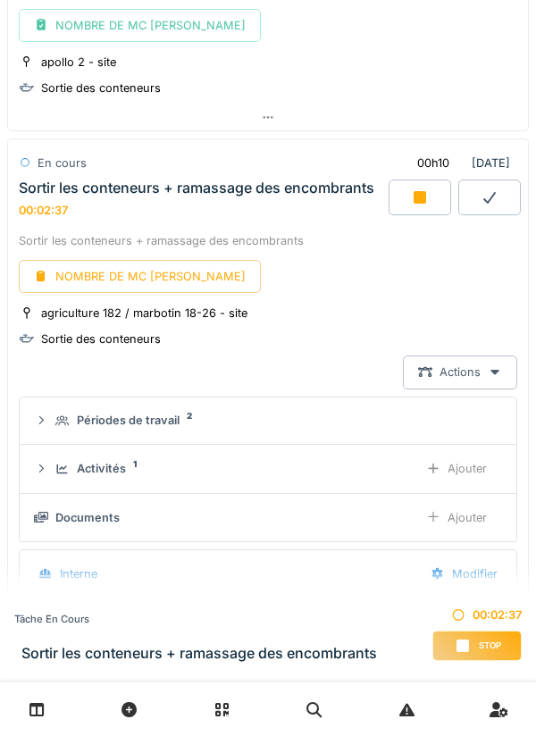
click at [466, 501] on div "Ajouter" at bounding box center [456, 517] width 91 height 33
click at [472, 501] on div "Ajouter" at bounding box center [456, 517] width 91 height 33
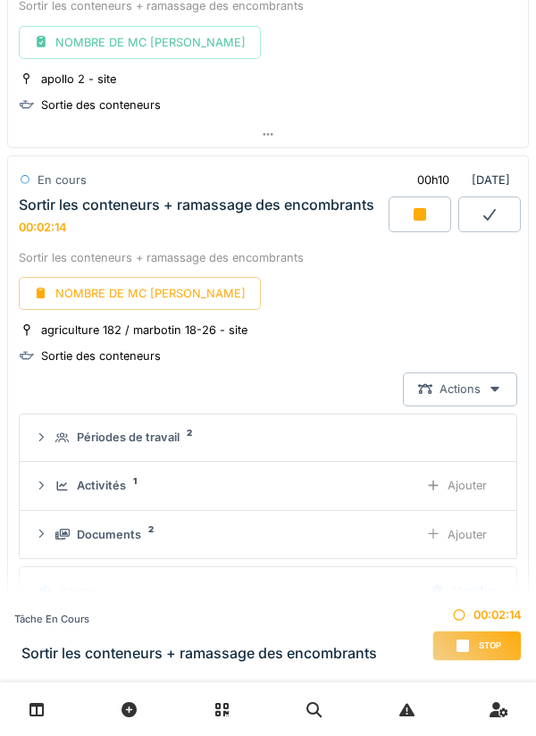
scroll to position [1721, 0]
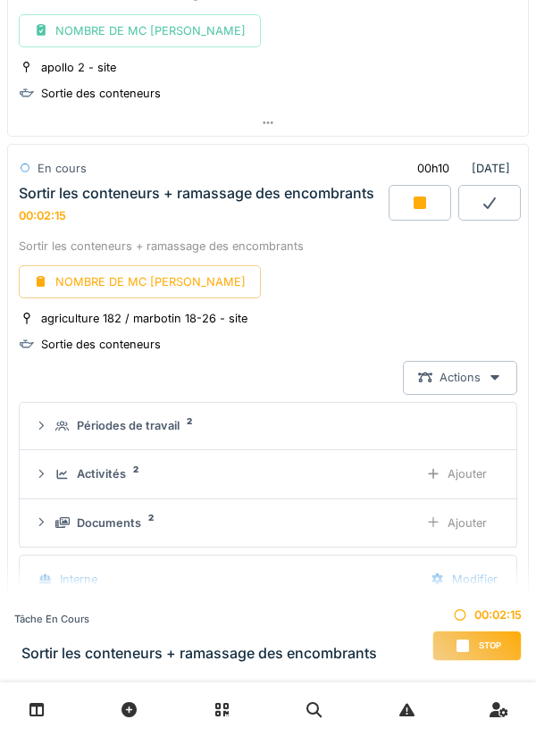
click at [455, 513] on div "Ajouter" at bounding box center [456, 522] width 91 height 33
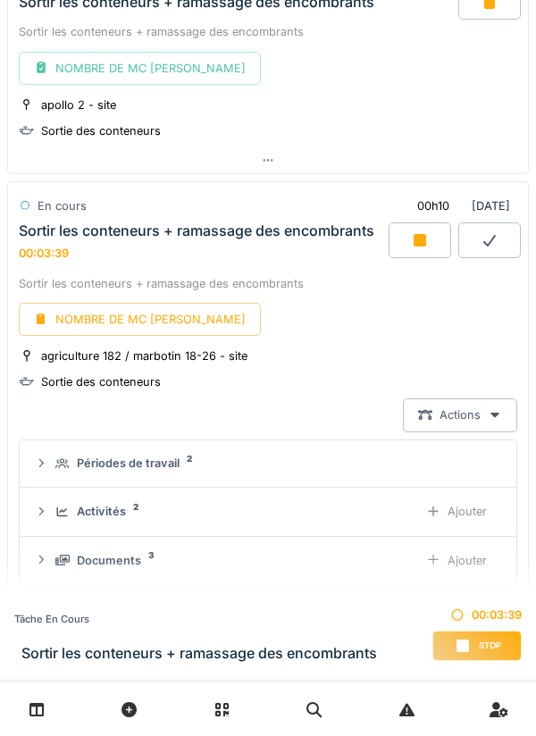
scroll to position [1685, 0]
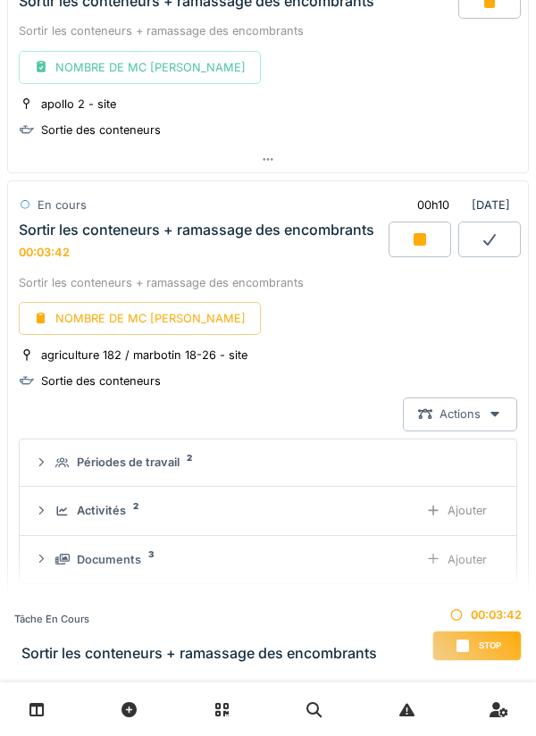
click at [466, 543] on div "Ajouter" at bounding box center [456, 559] width 91 height 33
click at [440, 498] on div "Ajouter" at bounding box center [456, 510] width 91 height 33
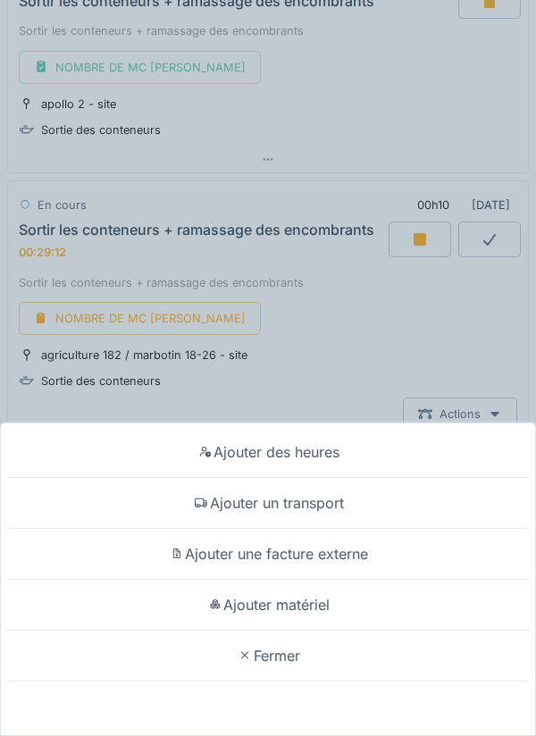
click at [302, 497] on div "Ajouter un transport" at bounding box center [267, 503] width 527 height 51
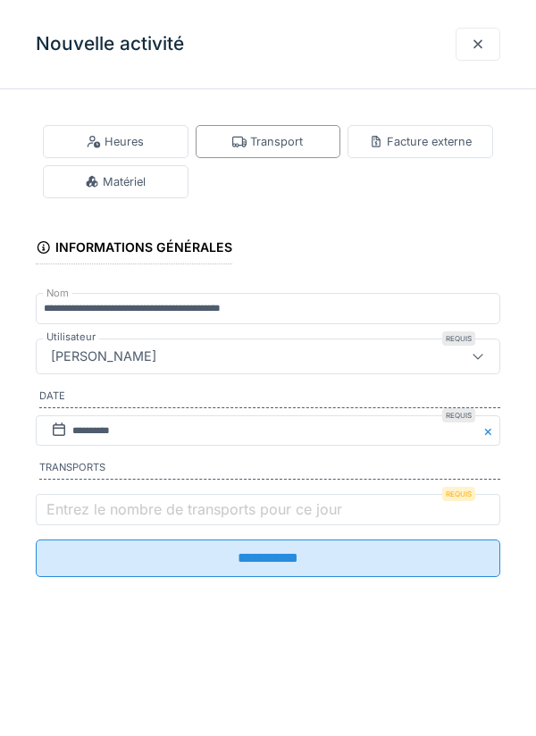
click at [104, 515] on label "Entrez le nombre de transports pour ce jour" at bounding box center [194, 508] width 303 height 21
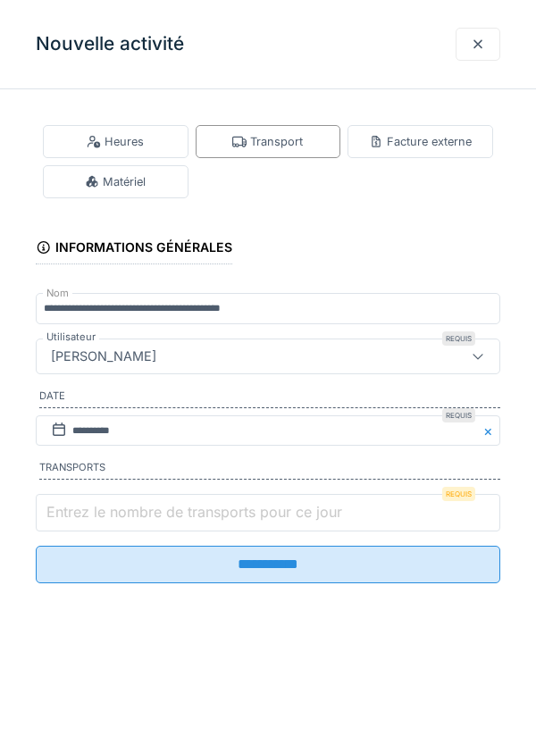
click at [104, 515] on input "Entrez le nombre de transports pour ce jour" at bounding box center [268, 512] width 464 height 37
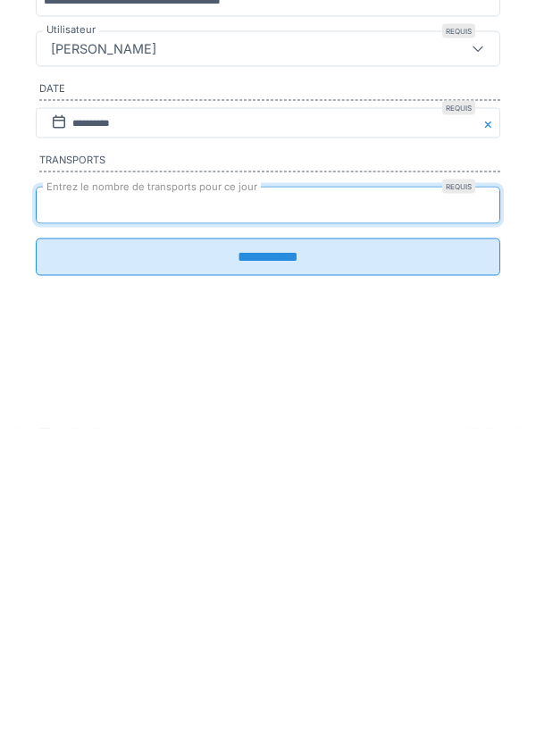
type input "*"
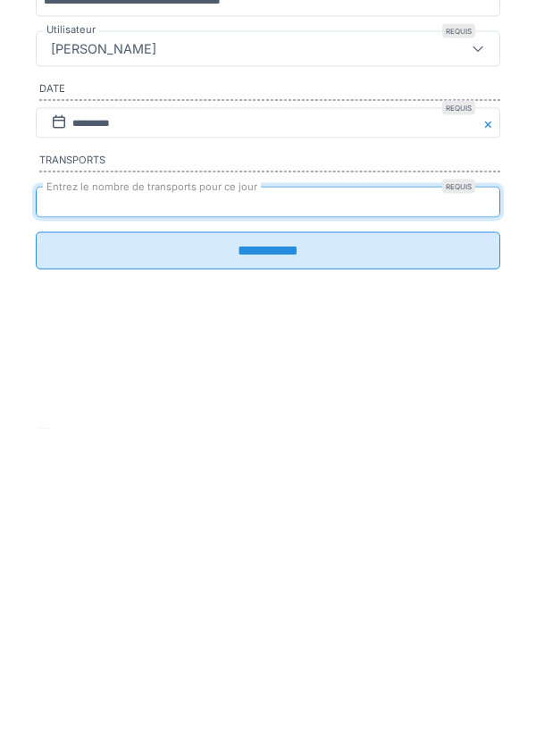
click at [302, 572] on input "**********" at bounding box center [268, 557] width 464 height 37
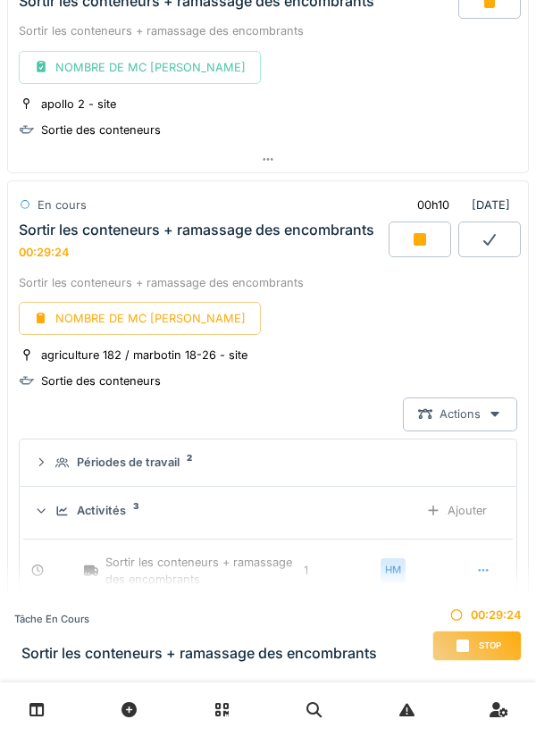
click at [212, 503] on div "Activités 3" at bounding box center [229, 510] width 348 height 17
click at [452, 494] on div "Ajouter" at bounding box center [456, 510] width 91 height 33
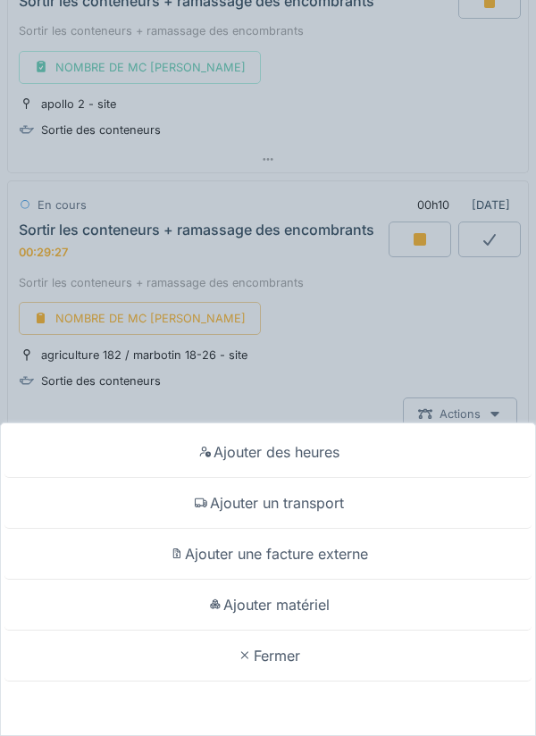
click at [296, 597] on div "Ajouter matériel" at bounding box center [267, 604] width 527 height 51
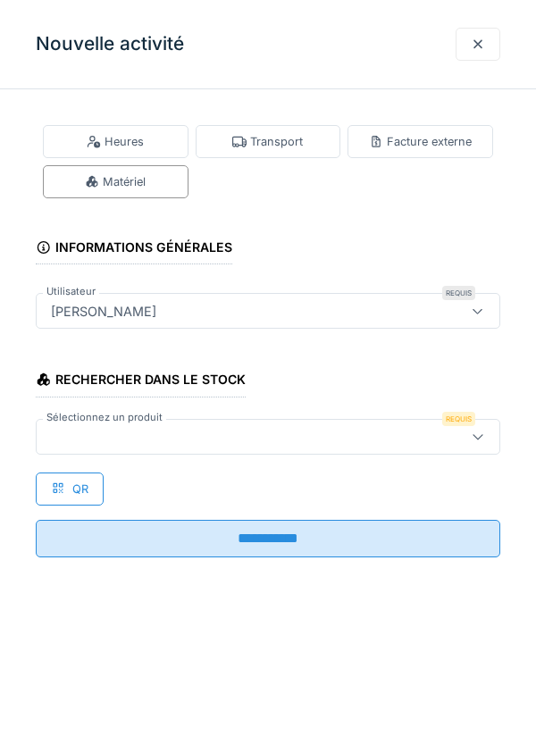
click at [188, 534] on input "**********" at bounding box center [268, 538] width 464 height 37
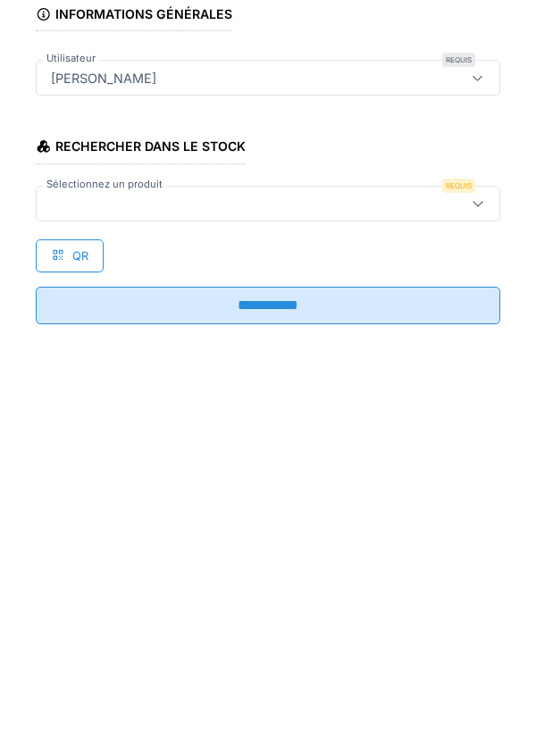
click at [321, 372] on div "Rechercher dans le stock Sélectionnez un produit Requis QR" at bounding box center [268, 428] width 464 height 153
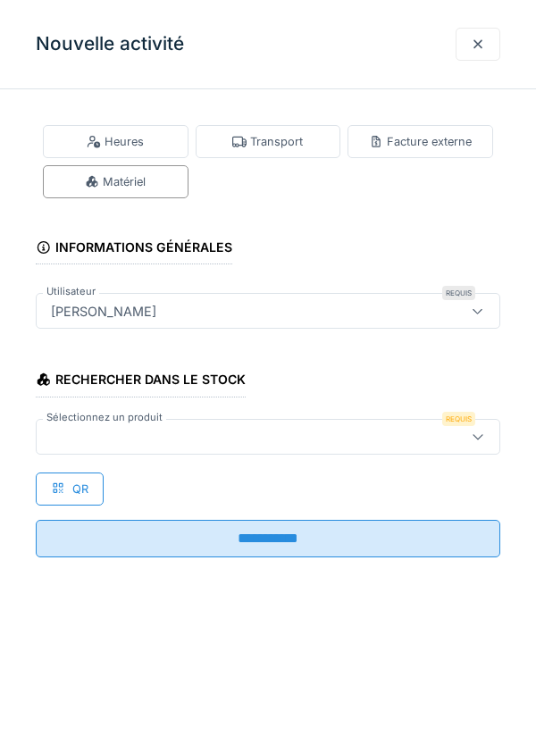
click at [84, 480] on div "QR" at bounding box center [70, 488] width 68 height 33
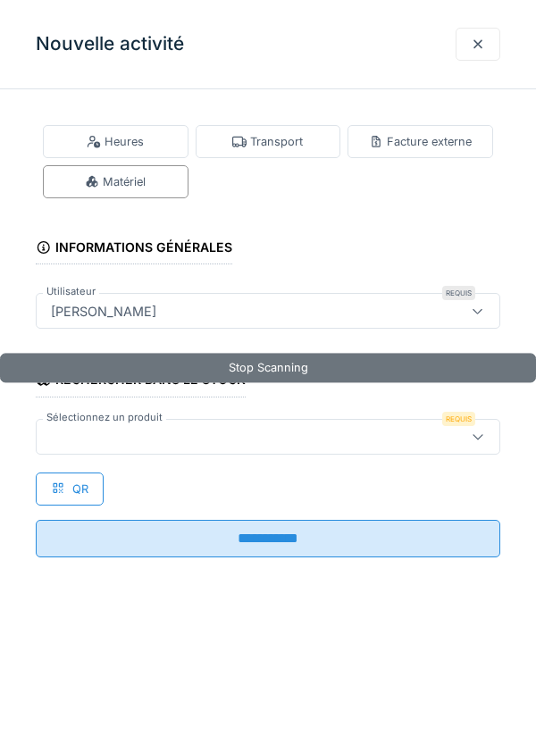
click at [297, 29] on div "Nouvelle activité" at bounding box center [268, 44] width 536 height 89
click at [485, 41] on div at bounding box center [477, 44] width 45 height 33
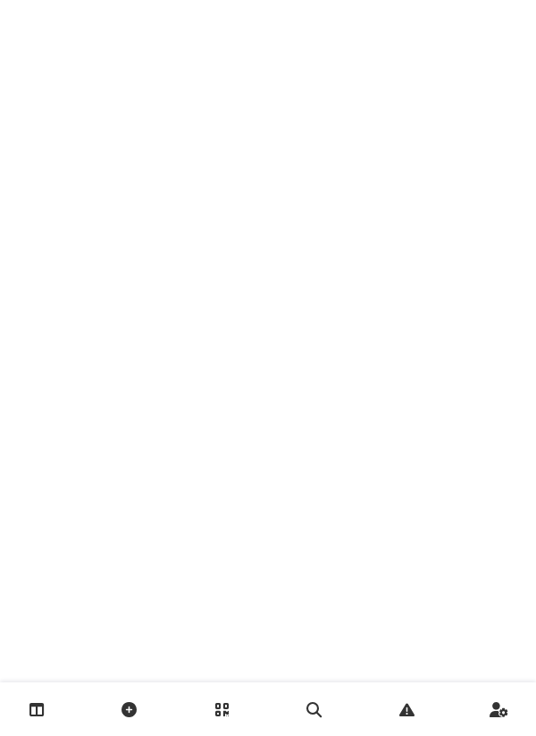
click at [46, 695] on link at bounding box center [37, 709] width 46 height 42
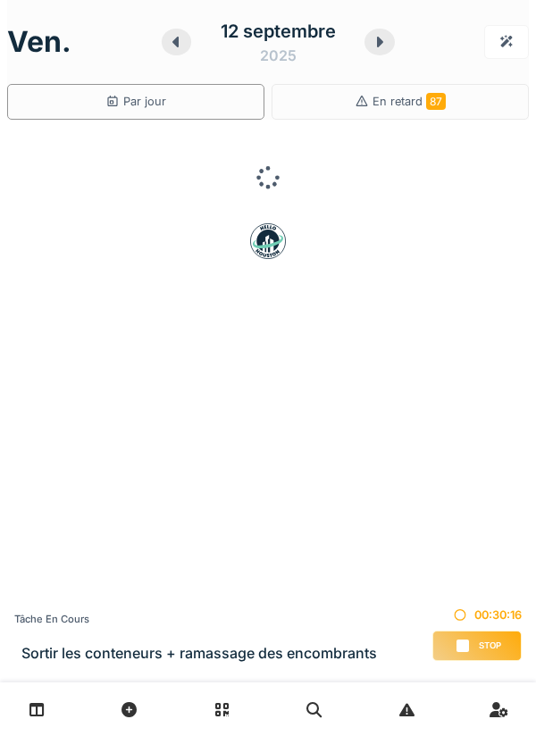
click at [46, 704] on link at bounding box center [37, 709] width 46 height 42
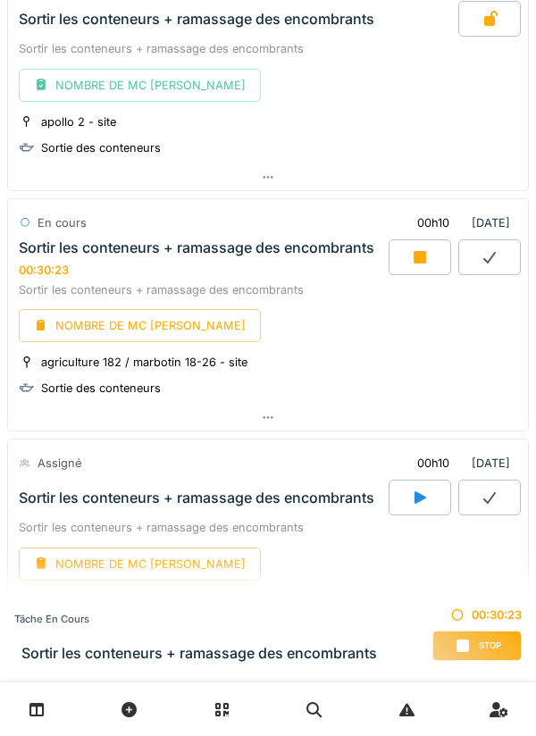
scroll to position [1671, 0]
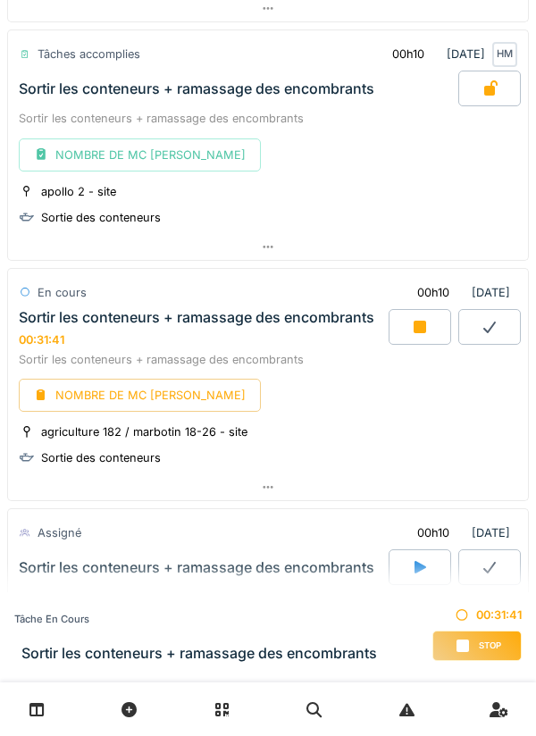
scroll to position [1671, 0]
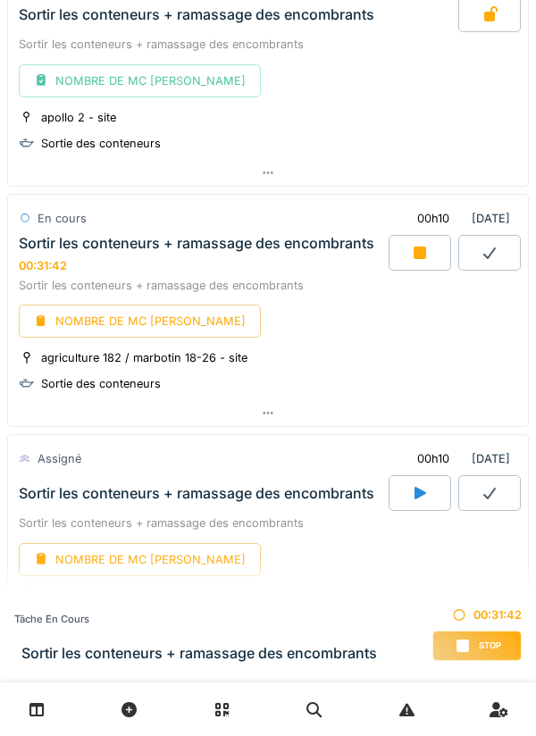
click at [273, 407] on icon at bounding box center [268, 413] width 14 height 12
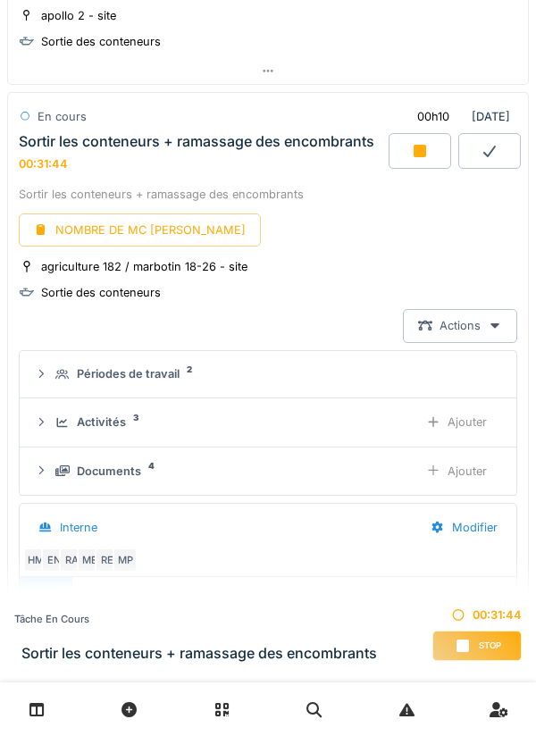
scroll to position [1778, 0]
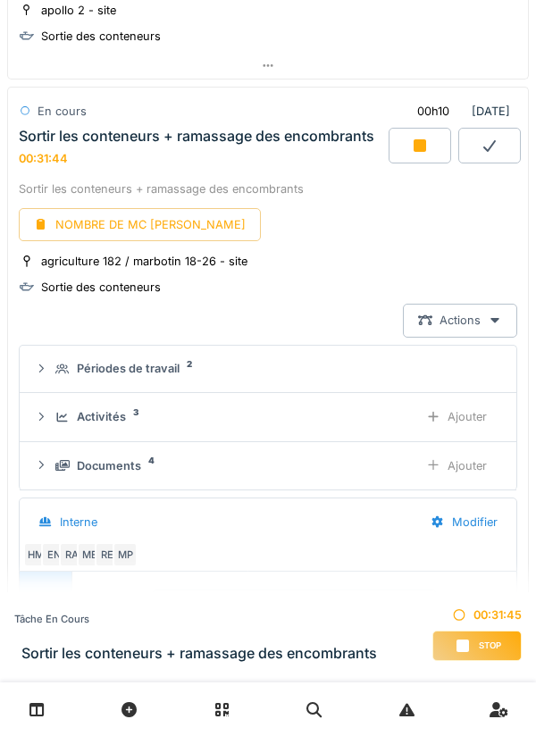
click at [472, 400] on div "Ajouter" at bounding box center [456, 416] width 91 height 33
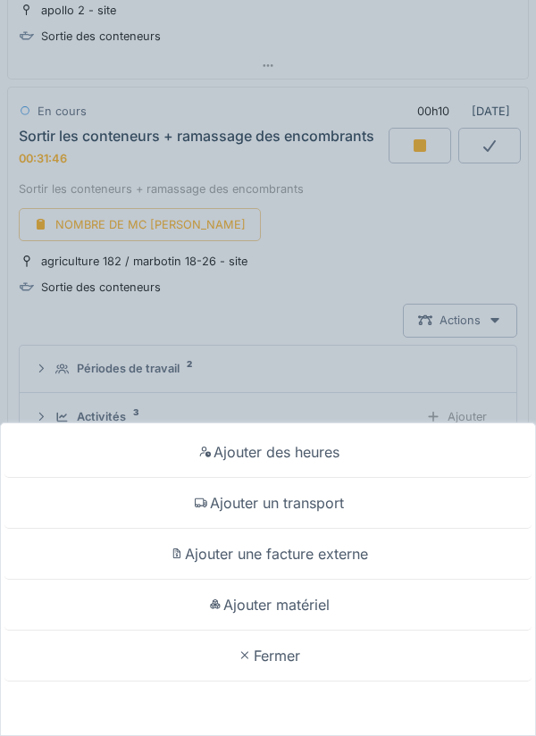
click at [300, 594] on div "Ajouter matériel" at bounding box center [267, 604] width 527 height 51
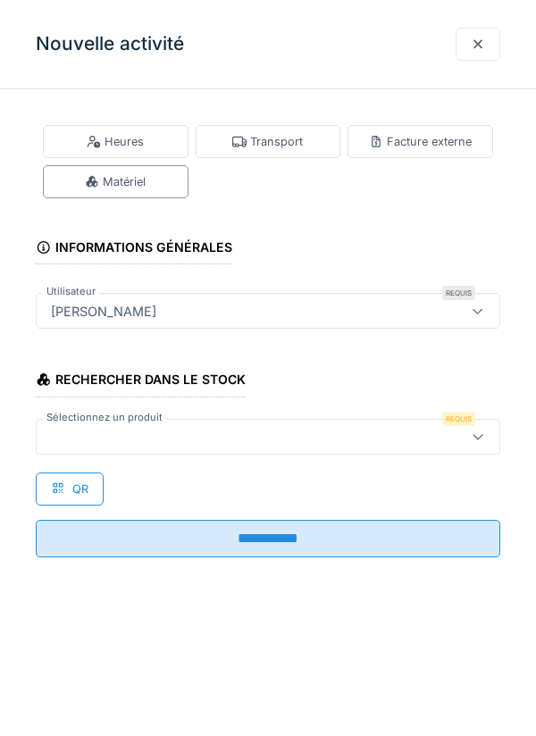
click at [85, 474] on div "QR" at bounding box center [70, 488] width 68 height 33
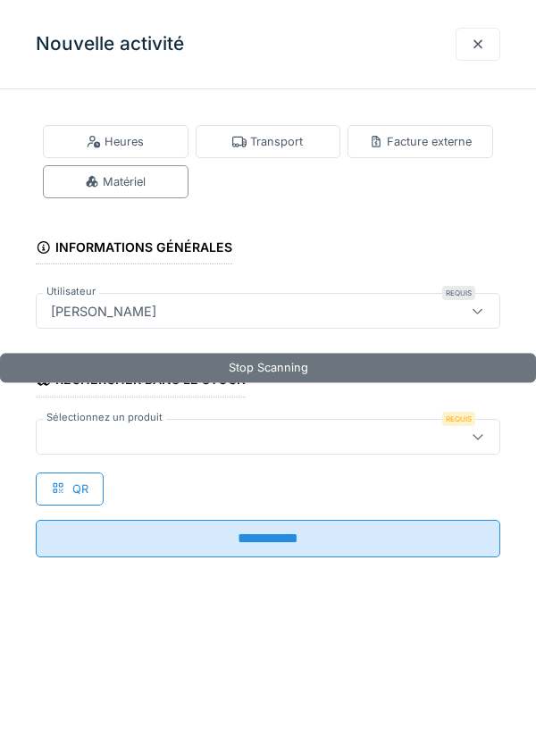
click at [88, 476] on div "QR" at bounding box center [70, 488] width 68 height 33
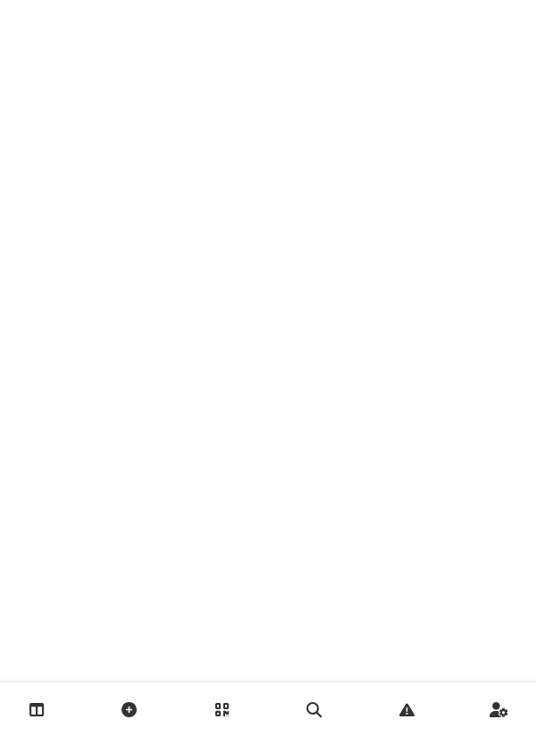
click at [45, 705] on link at bounding box center [37, 709] width 46 height 42
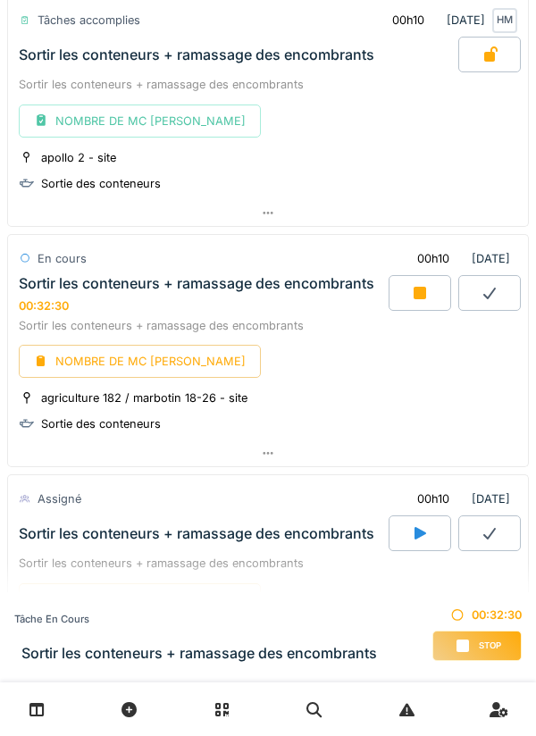
scroll to position [1632, 0]
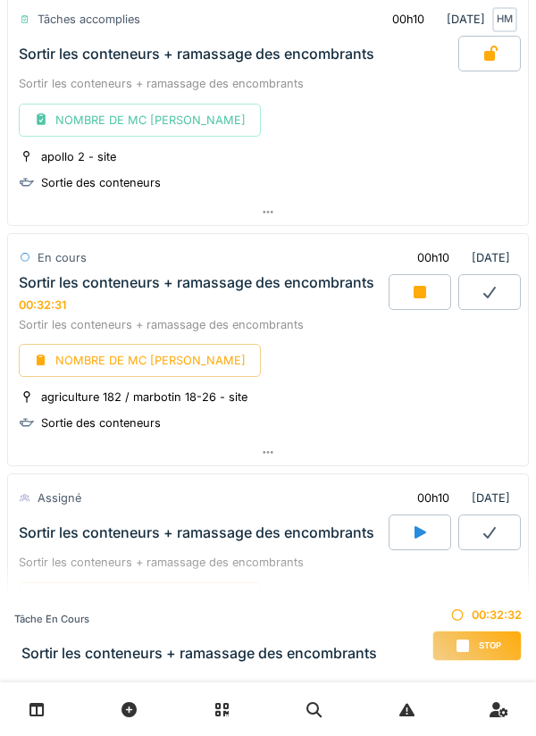
click at [264, 446] on icon at bounding box center [268, 452] width 14 height 12
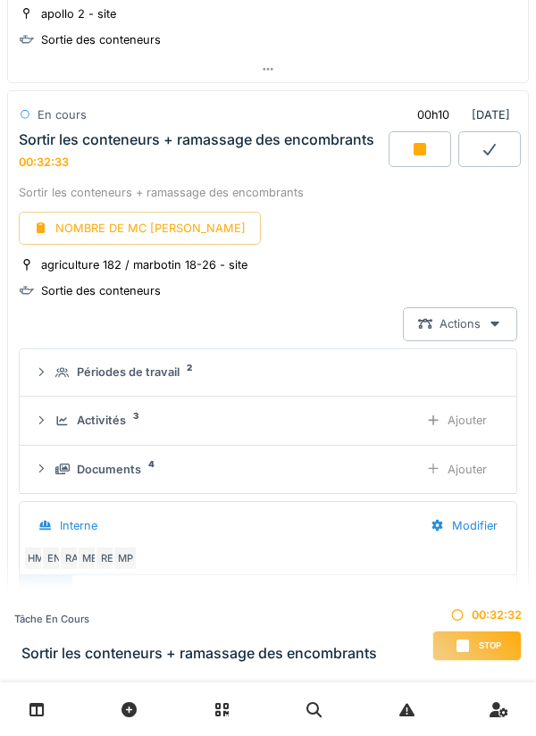
scroll to position [1778, 0]
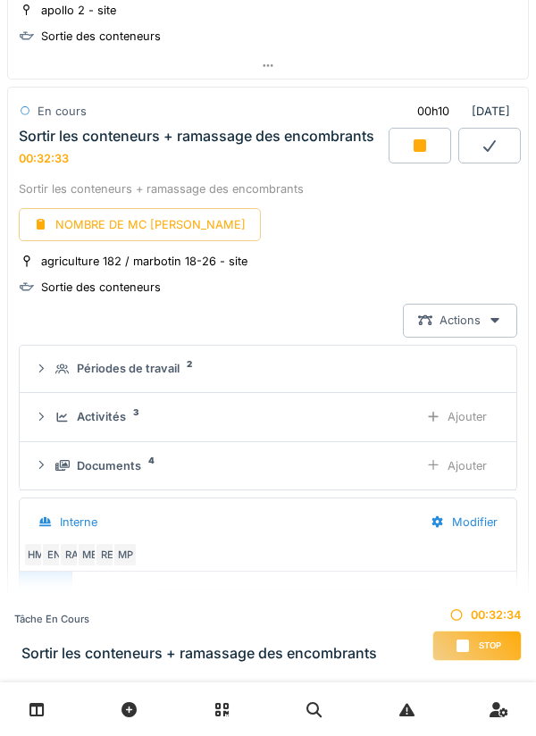
click at [476, 400] on div "Ajouter" at bounding box center [456, 416] width 91 height 33
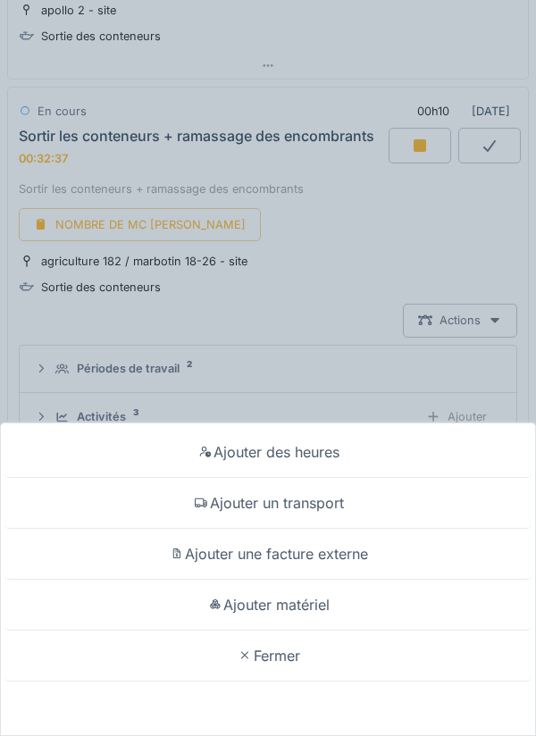
click at [287, 601] on div "Ajouter matériel" at bounding box center [267, 604] width 527 height 51
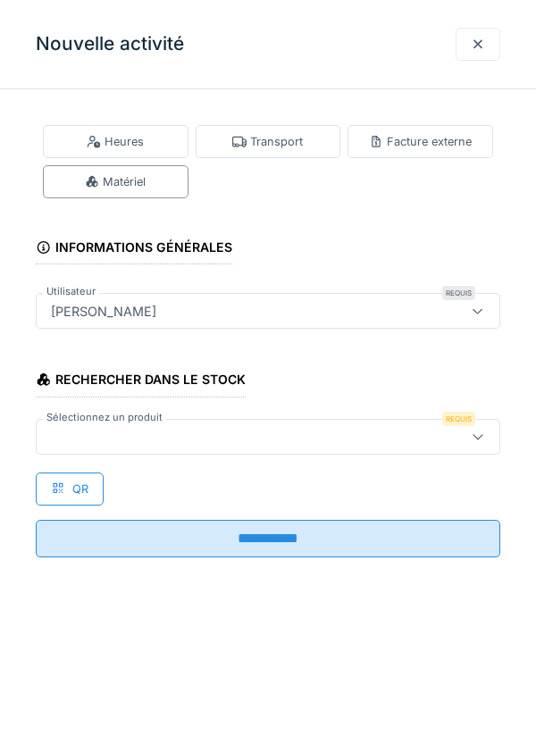
click at [184, 429] on div at bounding box center [238, 437] width 389 height 20
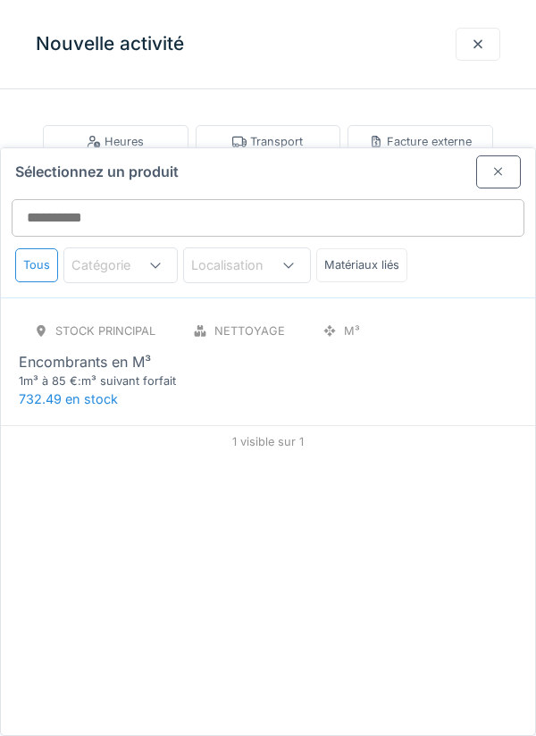
click at [137, 372] on div "1m³ à 85 €:m³ suivant forfait" at bounding box center [126, 380] width 214 height 17
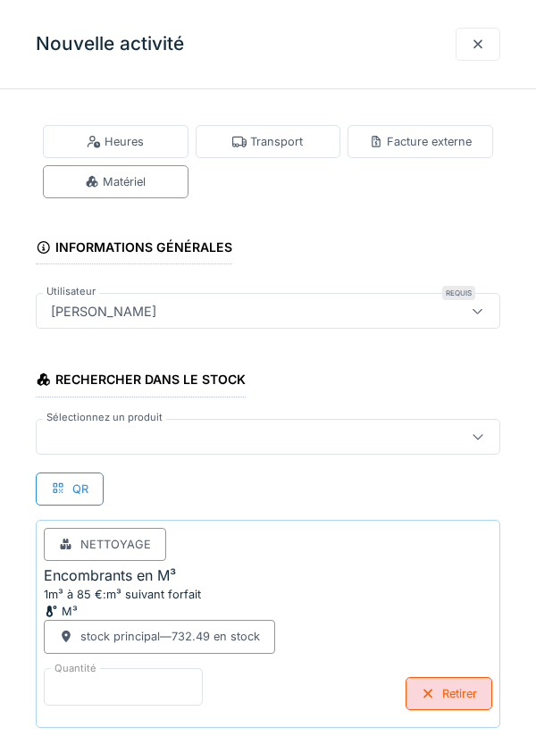
click at [124, 676] on input "*" at bounding box center [123, 686] width 159 height 37
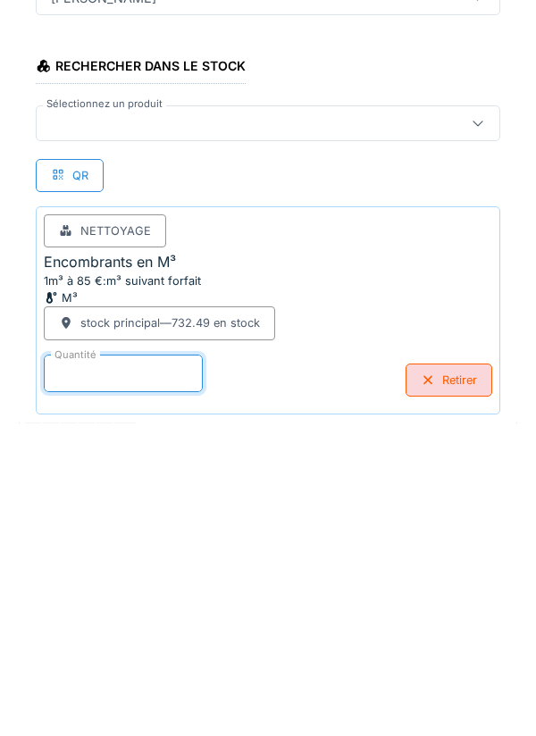
scroll to position [93, 0]
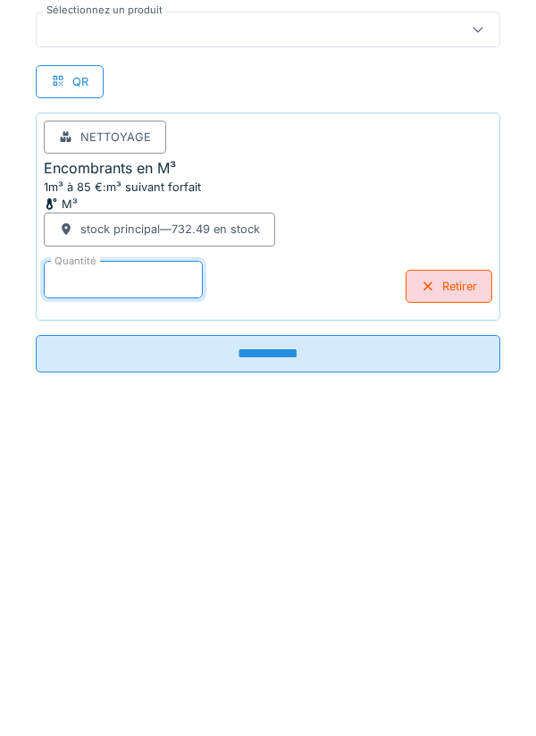
type input "**"
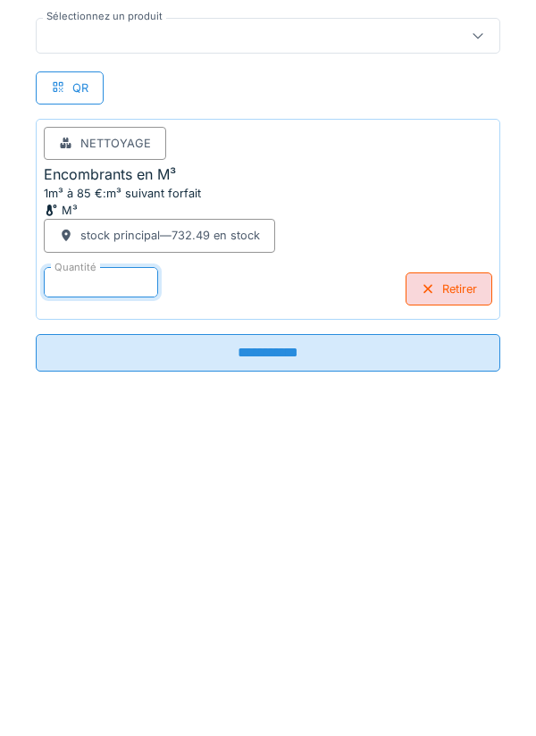
click at [294, 662] on input "**********" at bounding box center [268, 666] width 464 height 37
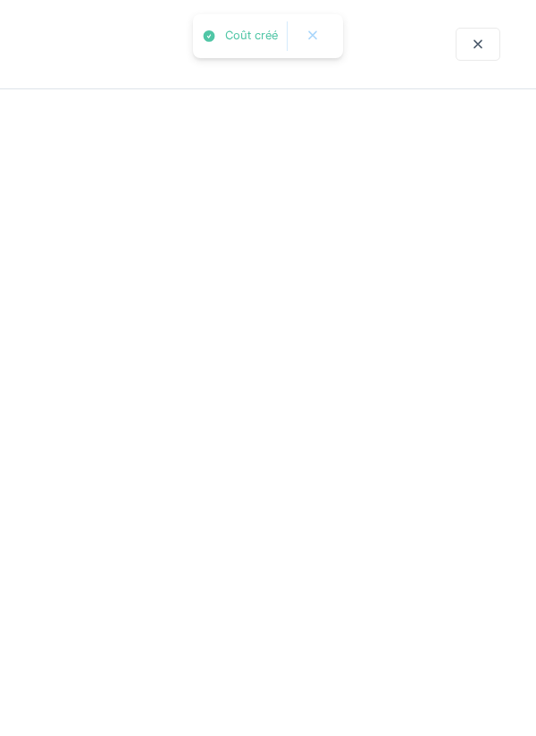
scroll to position [0, 0]
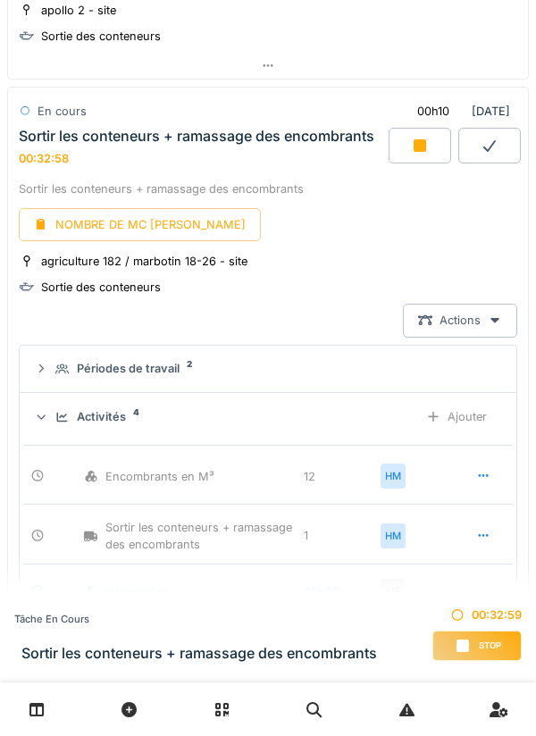
click at [301, 462] on div "Encombrants en M³ 12 HM" at bounding box center [267, 471] width 489 height 52
click at [312, 445] on div "Encombrants en M³ 12 HM" at bounding box center [267, 471] width 489 height 52
click at [479, 470] on icon at bounding box center [483, 476] width 14 height 12
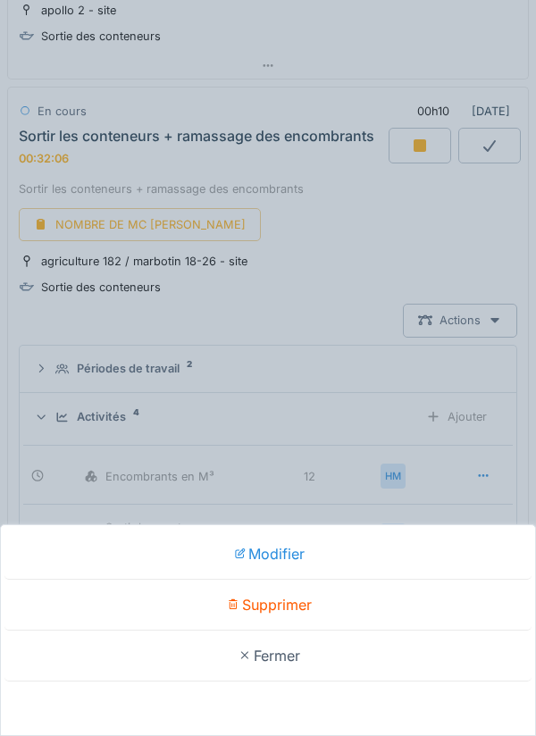
click at [279, 598] on div "Supprimer" at bounding box center [267, 604] width 527 height 51
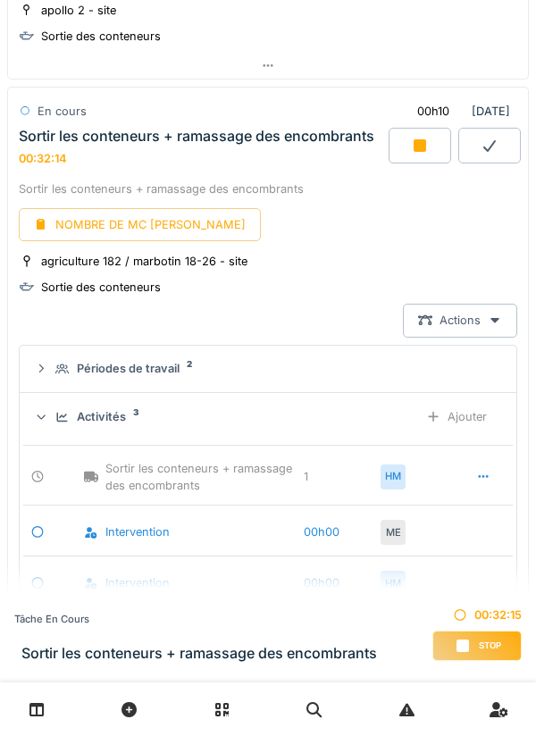
click at [313, 468] on div "1" at bounding box center [339, 476] width 71 height 17
click at [485, 470] on icon at bounding box center [483, 476] width 14 height 12
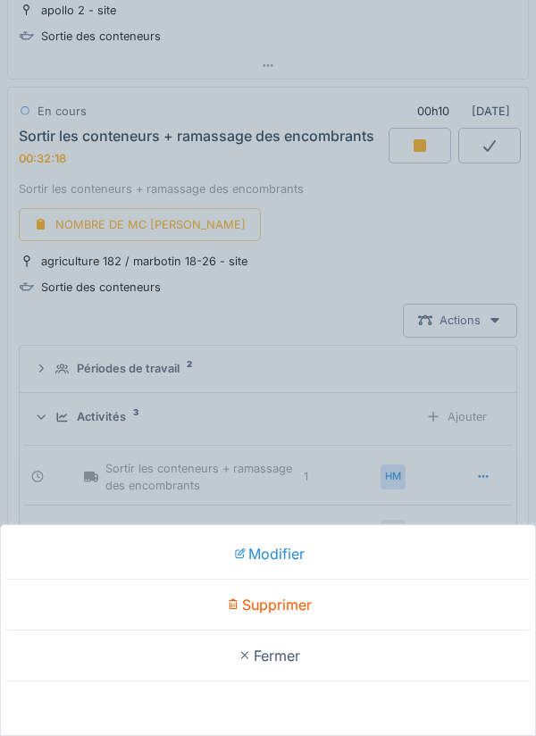
click at [295, 548] on div "Modifier" at bounding box center [267, 554] width 527 height 51
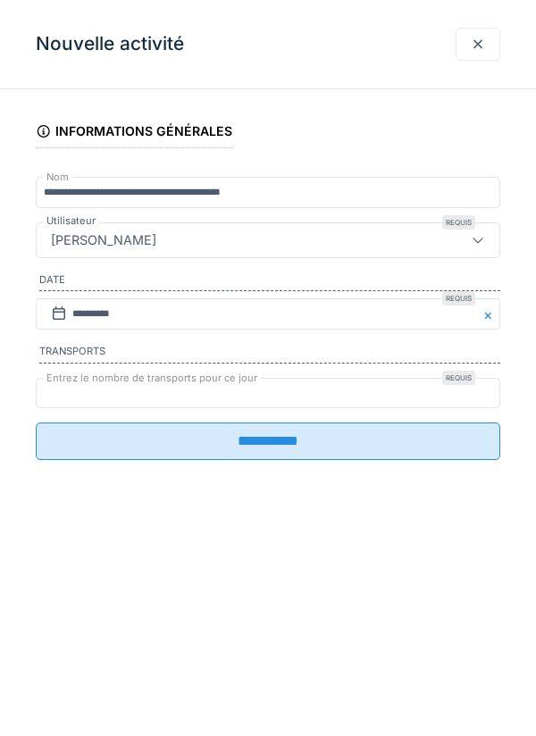
click at [109, 386] on label "Entrez le nombre de transports pour ce jour" at bounding box center [152, 377] width 218 height 15
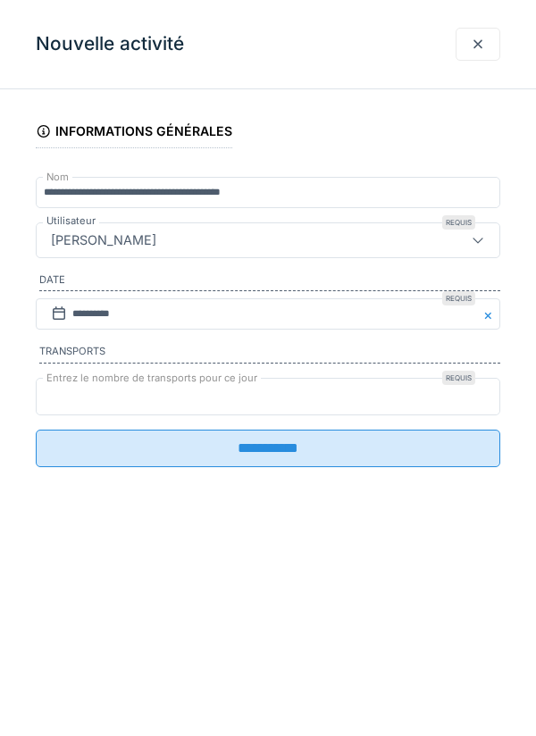
click at [109, 386] on input "*" at bounding box center [268, 396] width 464 height 37
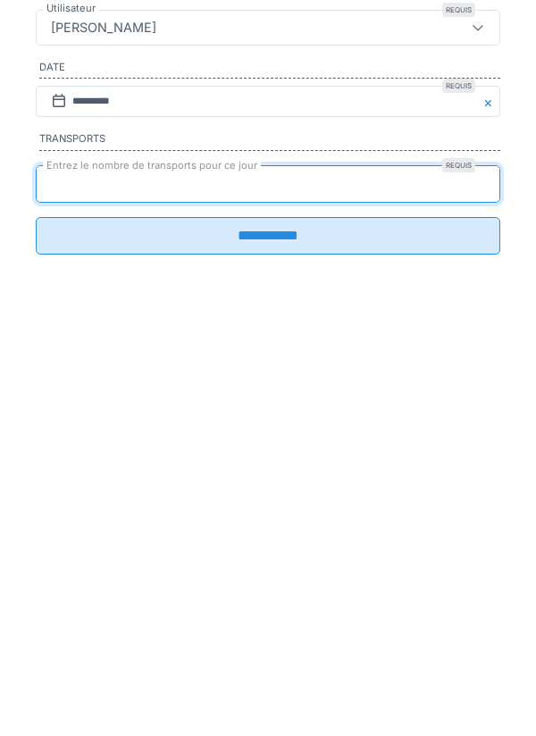
type input "*"
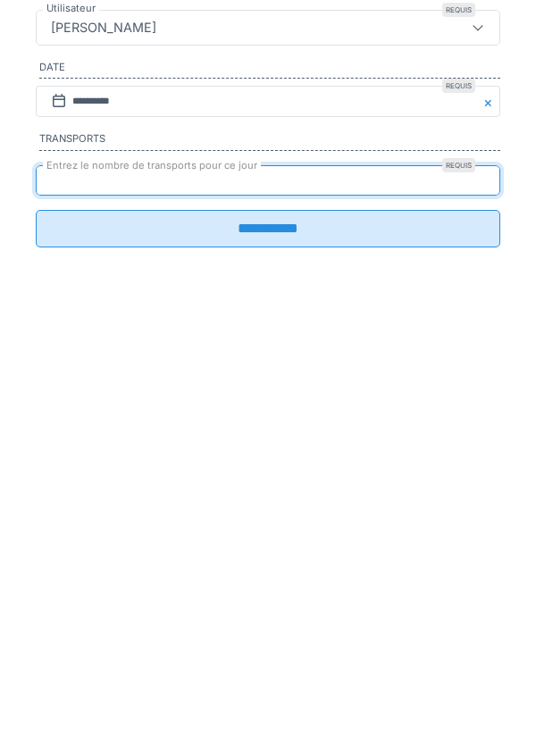
click at [279, 452] on input "**********" at bounding box center [268, 440] width 464 height 37
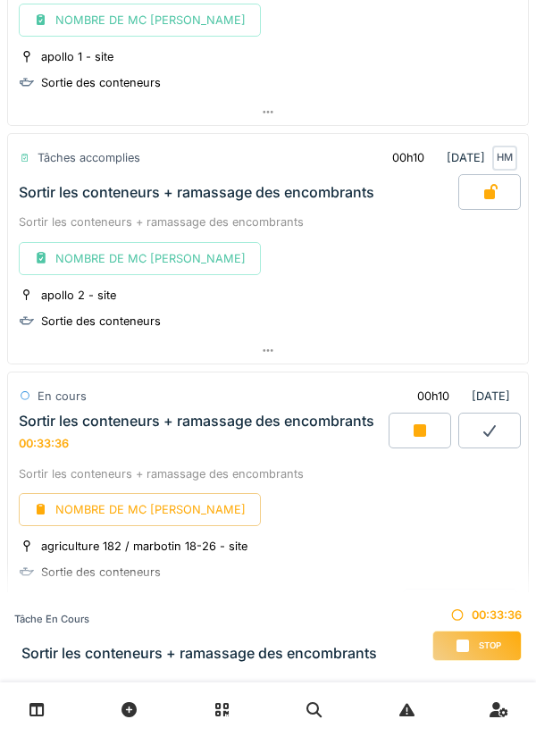
scroll to position [1494, 0]
click at [412, 423] on icon at bounding box center [420, 430] width 18 height 14
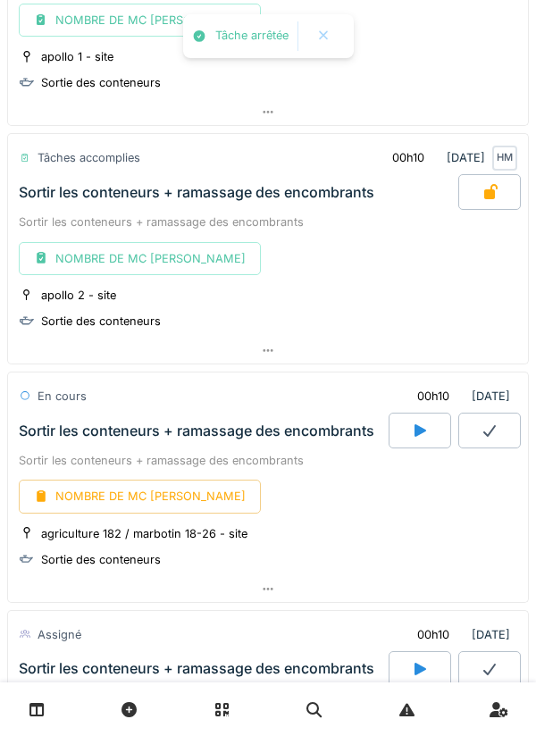
click at [133, 479] on div "NOMBRE DE MC [PERSON_NAME]" at bounding box center [140, 495] width 242 height 33
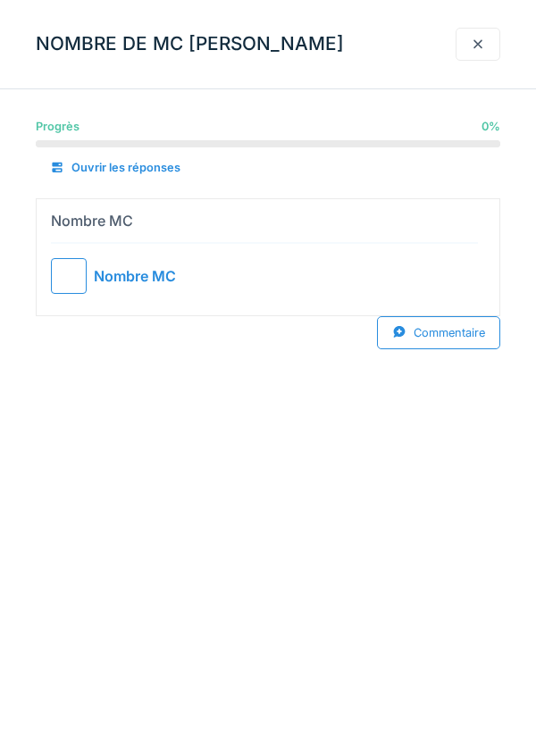
click at [69, 270] on div at bounding box center [69, 276] width 36 height 36
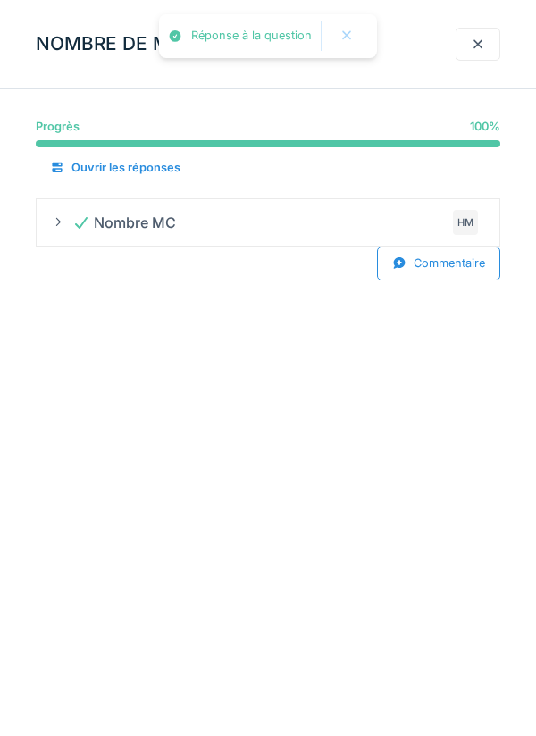
click at [479, 38] on div at bounding box center [477, 44] width 14 height 17
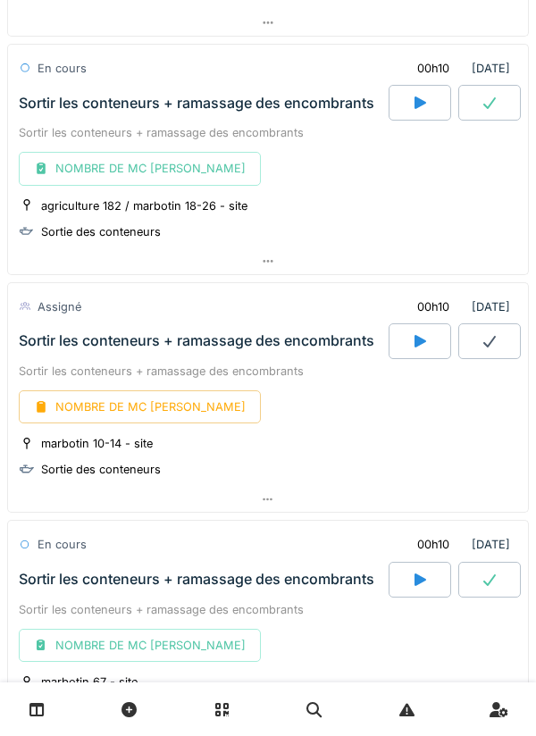
scroll to position [1828, 0]
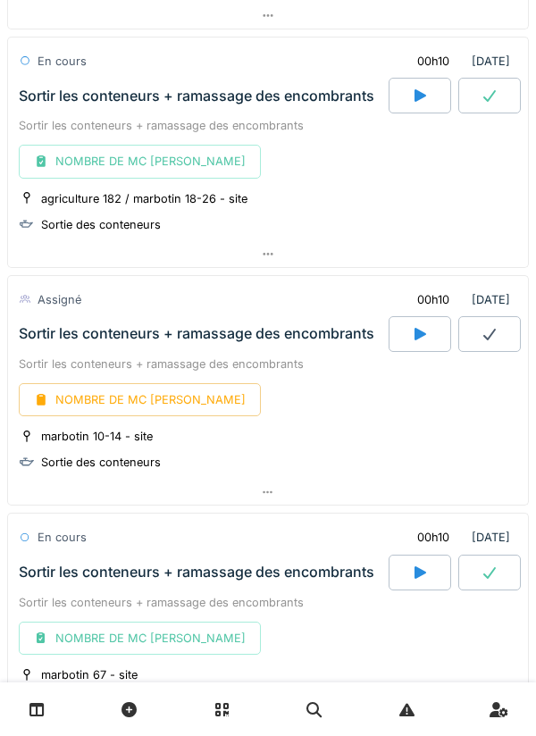
click at [412, 327] on icon at bounding box center [420, 334] width 18 height 14
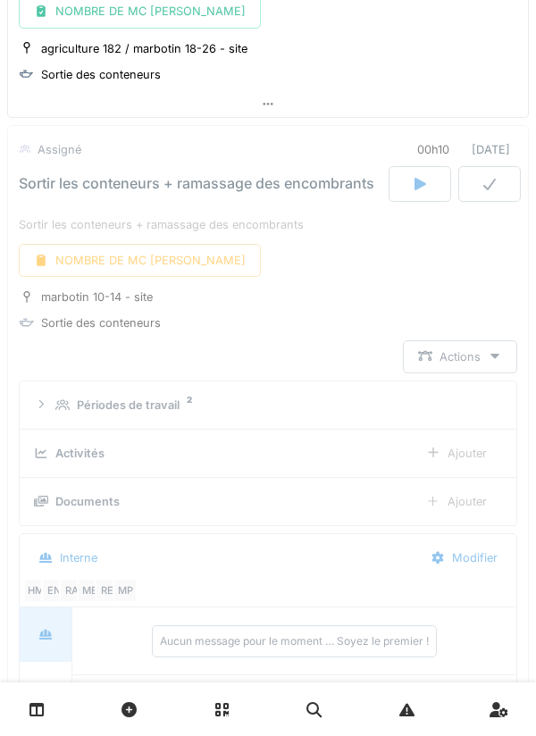
scroll to position [2016, 0]
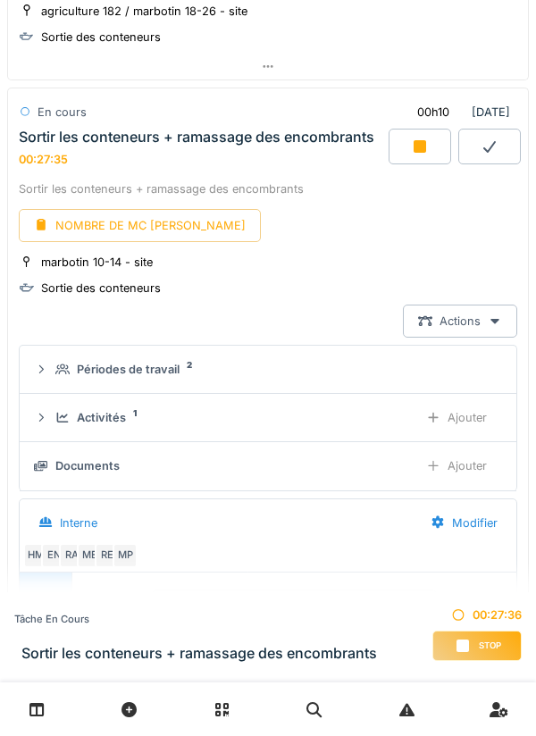
click at [137, 209] on div "NOMBRE DE MC [PERSON_NAME]" at bounding box center [140, 225] width 242 height 33
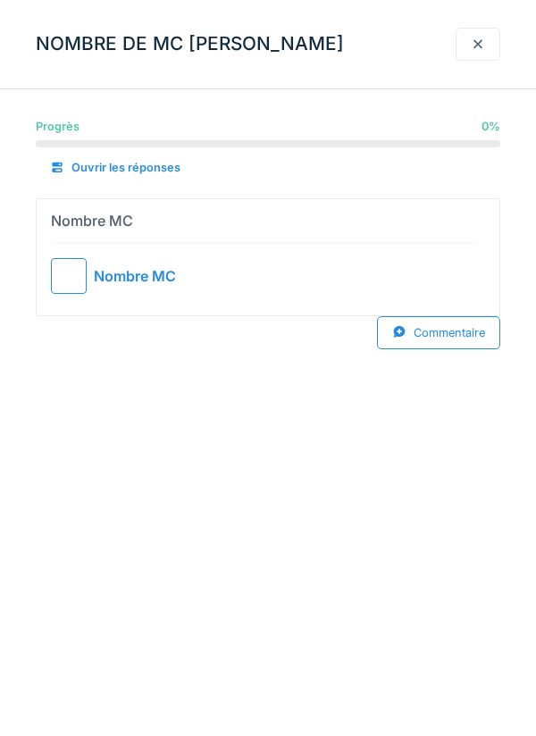
click at [72, 276] on div at bounding box center [69, 276] width 36 height 36
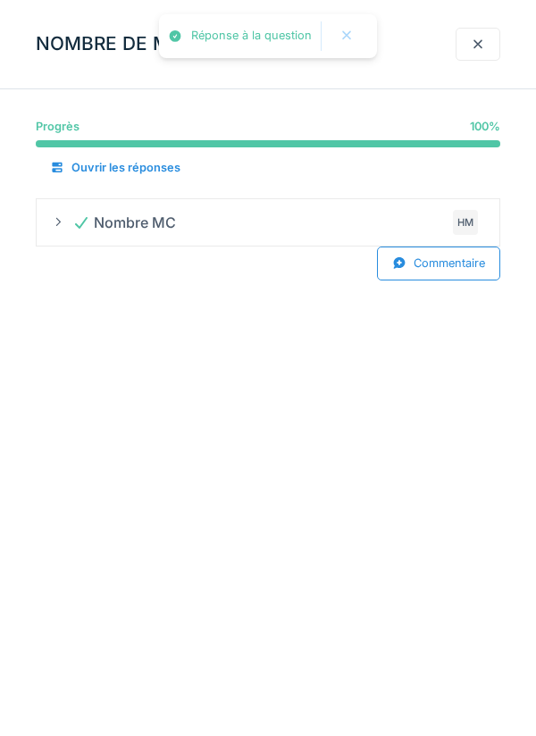
click at [478, 50] on div at bounding box center [477, 44] width 14 height 17
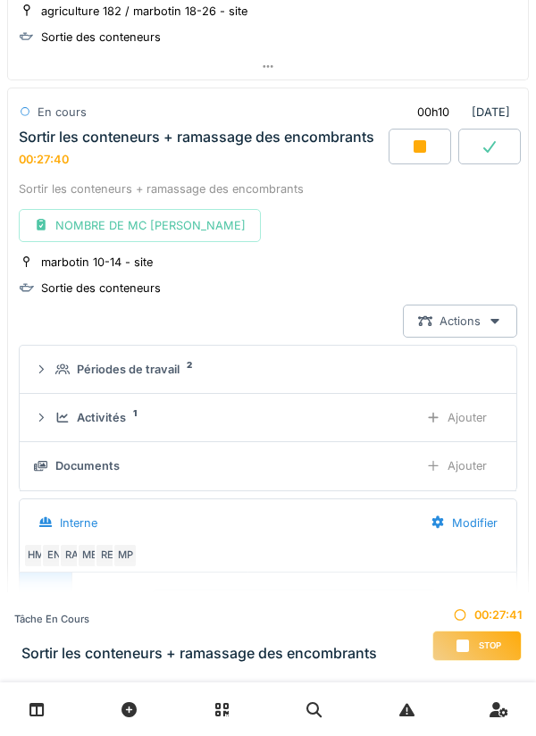
click at [425, 140] on icon at bounding box center [419, 146] width 12 height 12
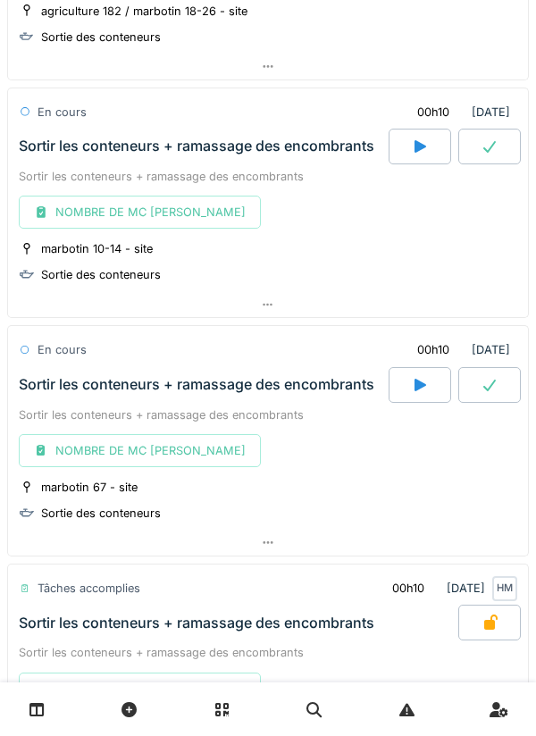
click at [501, 129] on div at bounding box center [489, 147] width 62 height 36
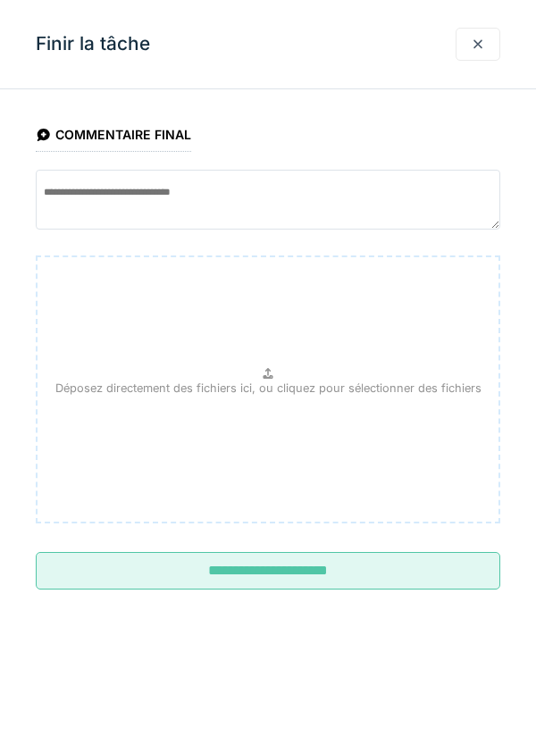
click at [168, 570] on input "**********" at bounding box center [268, 570] width 464 height 37
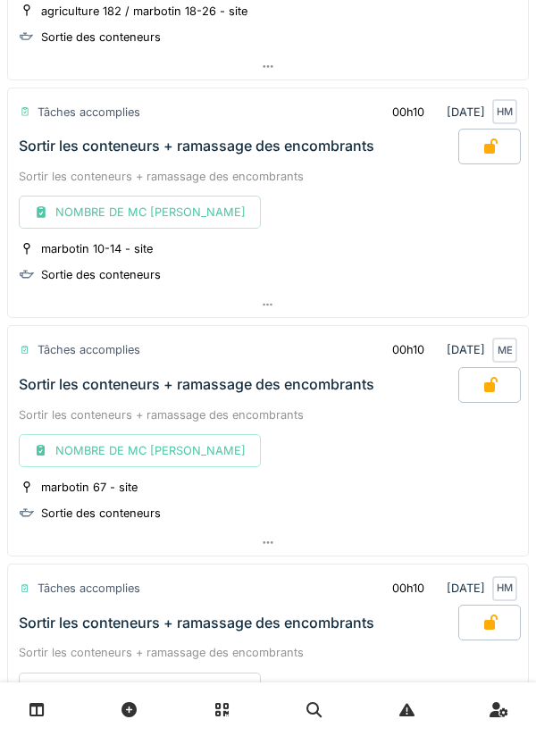
scroll to position [2518, 0]
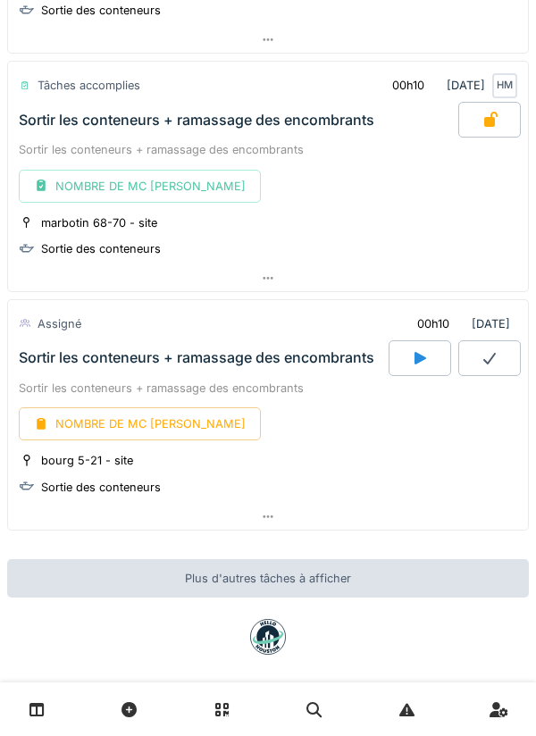
click at [429, 343] on div at bounding box center [419, 358] width 62 height 36
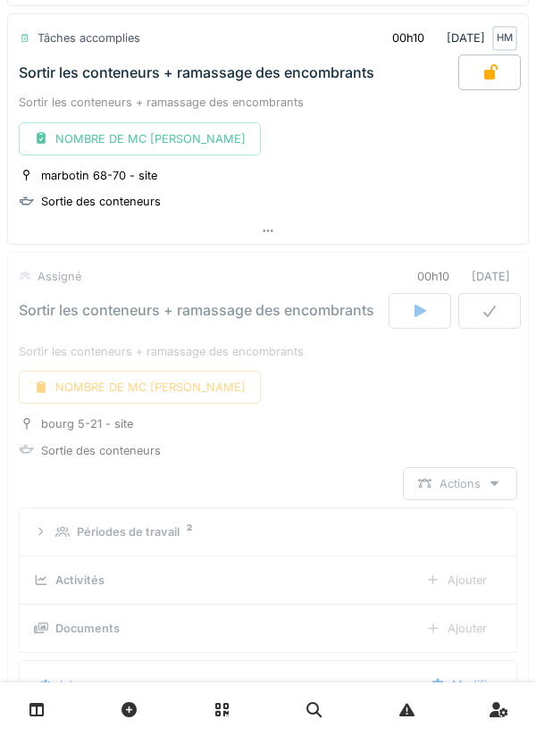
scroll to position [2731, 0]
